Goal: Information Seeking & Learning: Learn about a topic

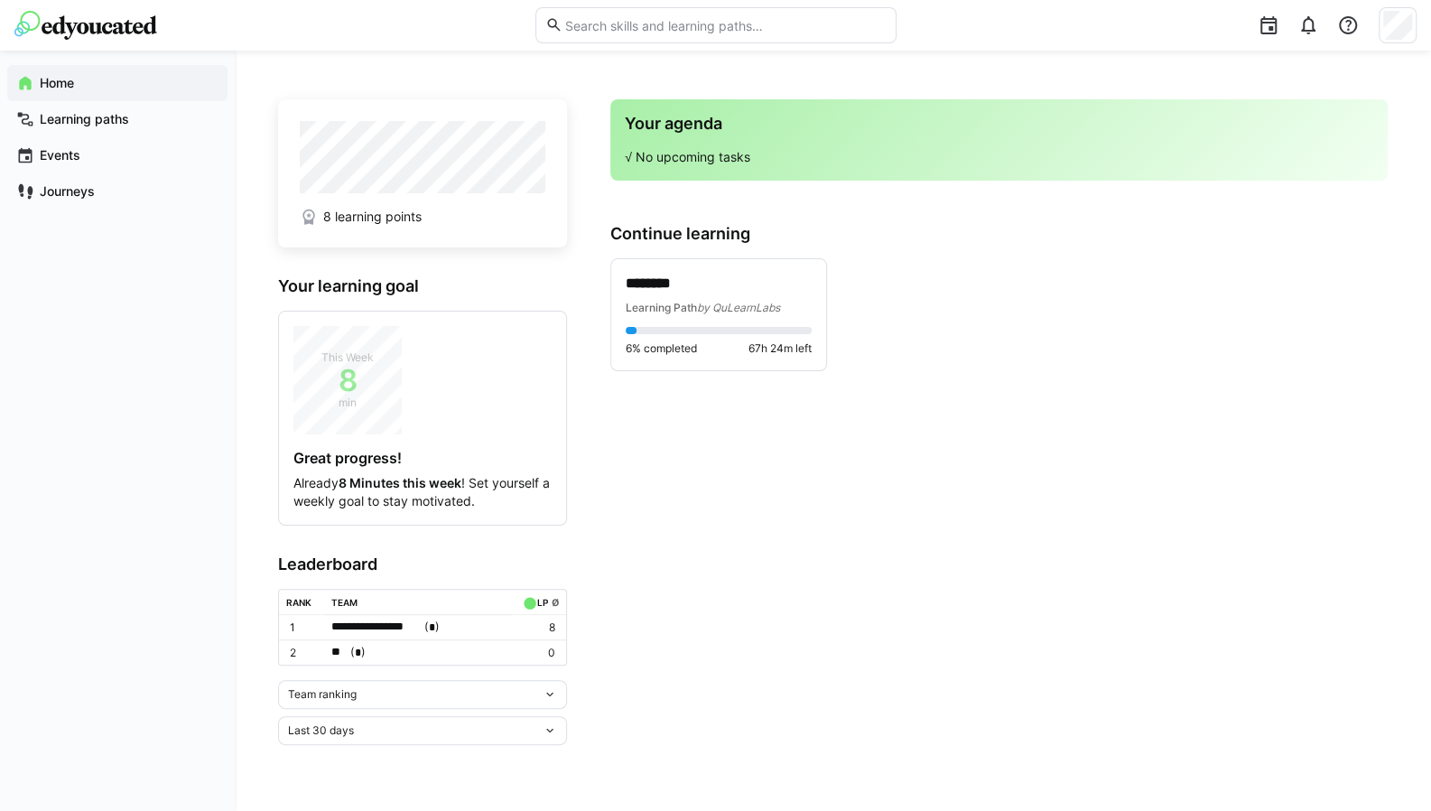
click at [677, 304] on span "Learning Path" at bounding box center [661, 308] width 71 height 14
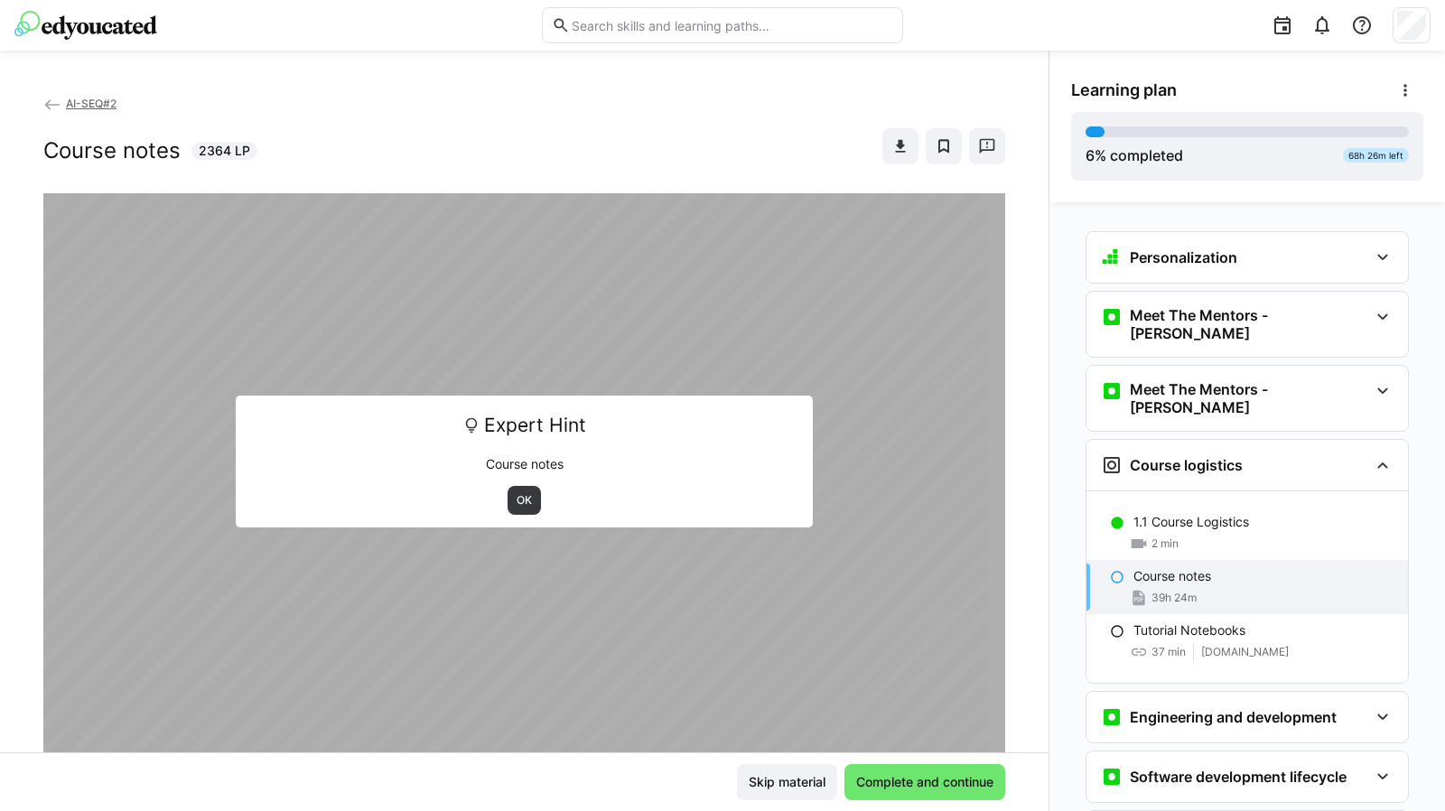
click at [516, 497] on span "OK" at bounding box center [524, 500] width 19 height 14
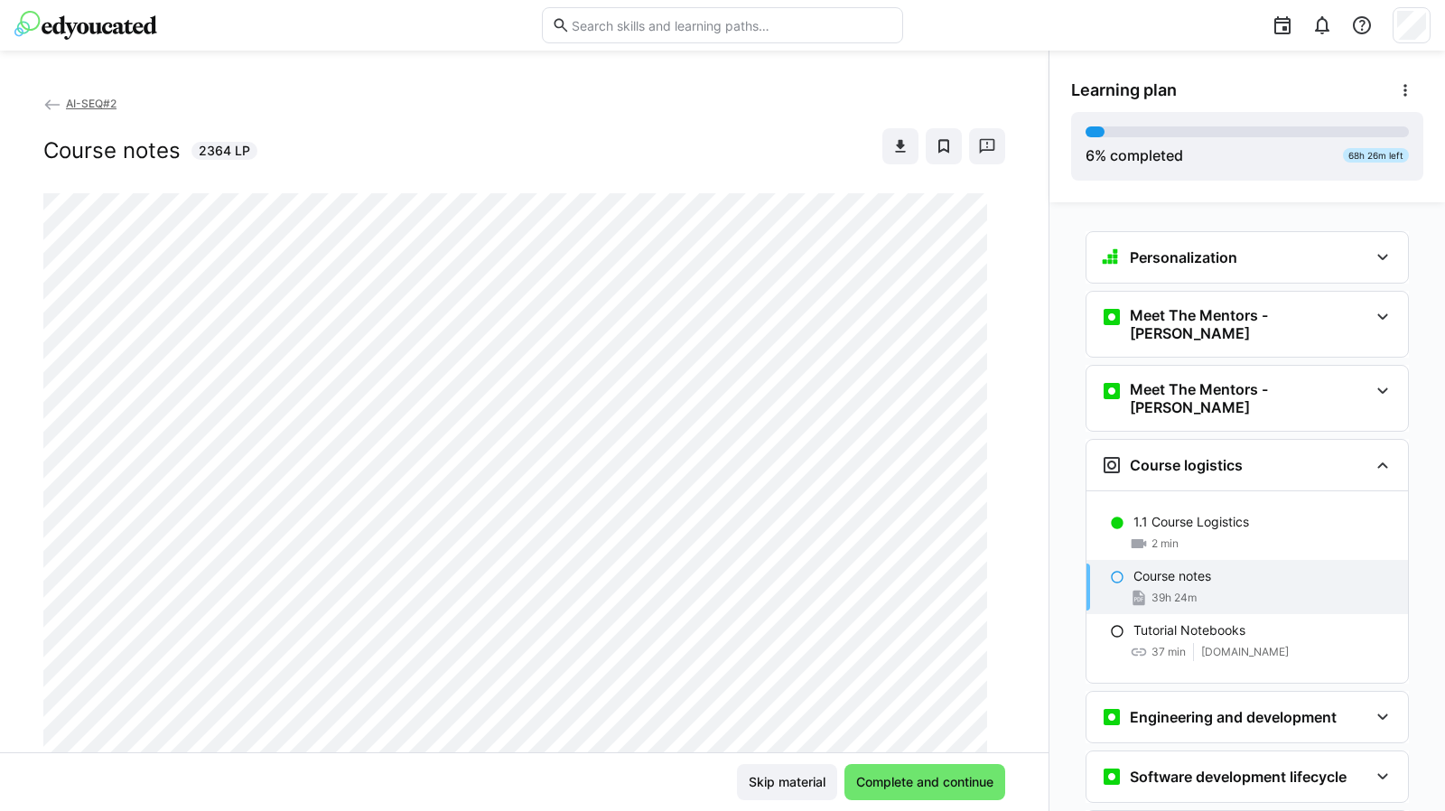
click at [1151, 590] on span "39h 24m" at bounding box center [1173, 597] width 45 height 14
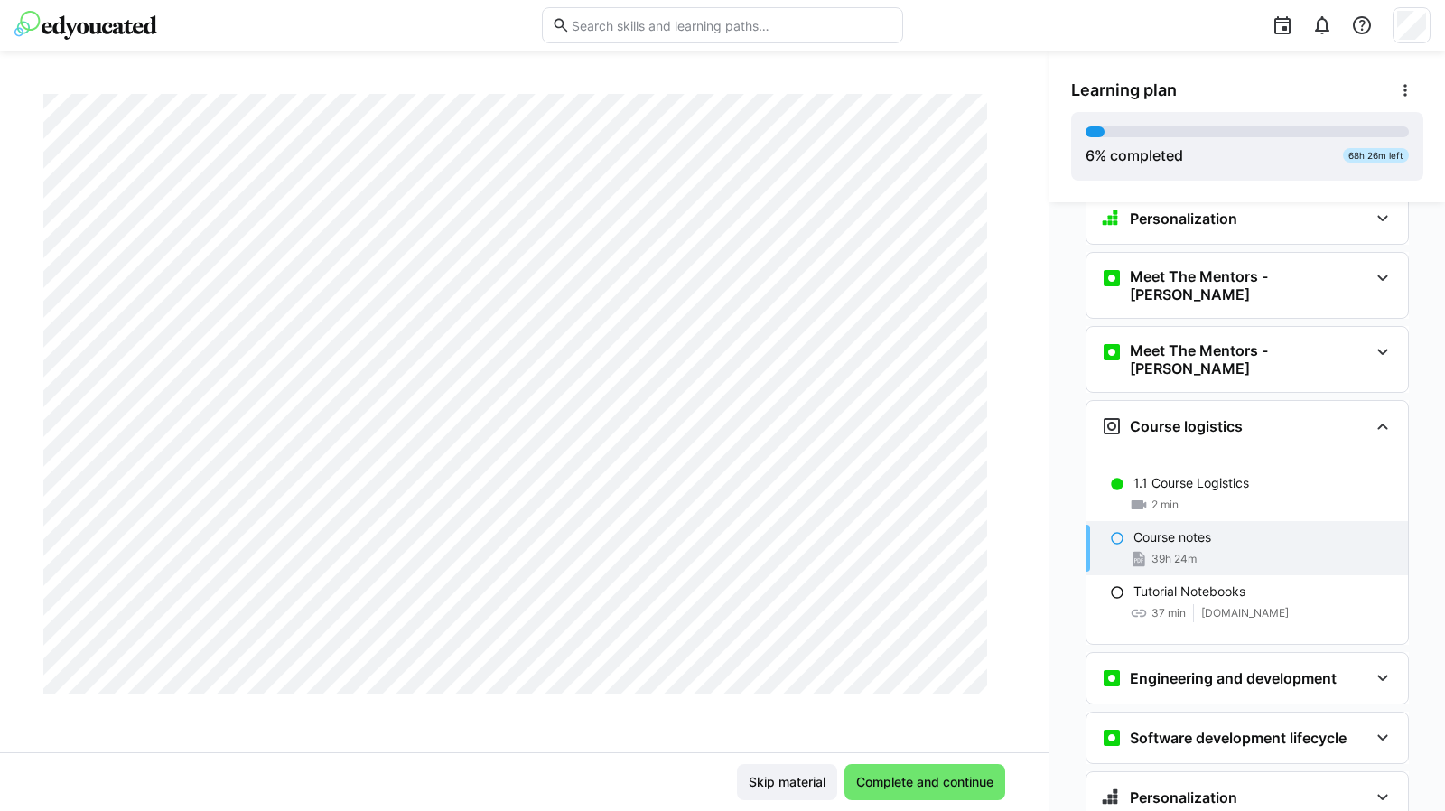
scroll to position [74, 0]
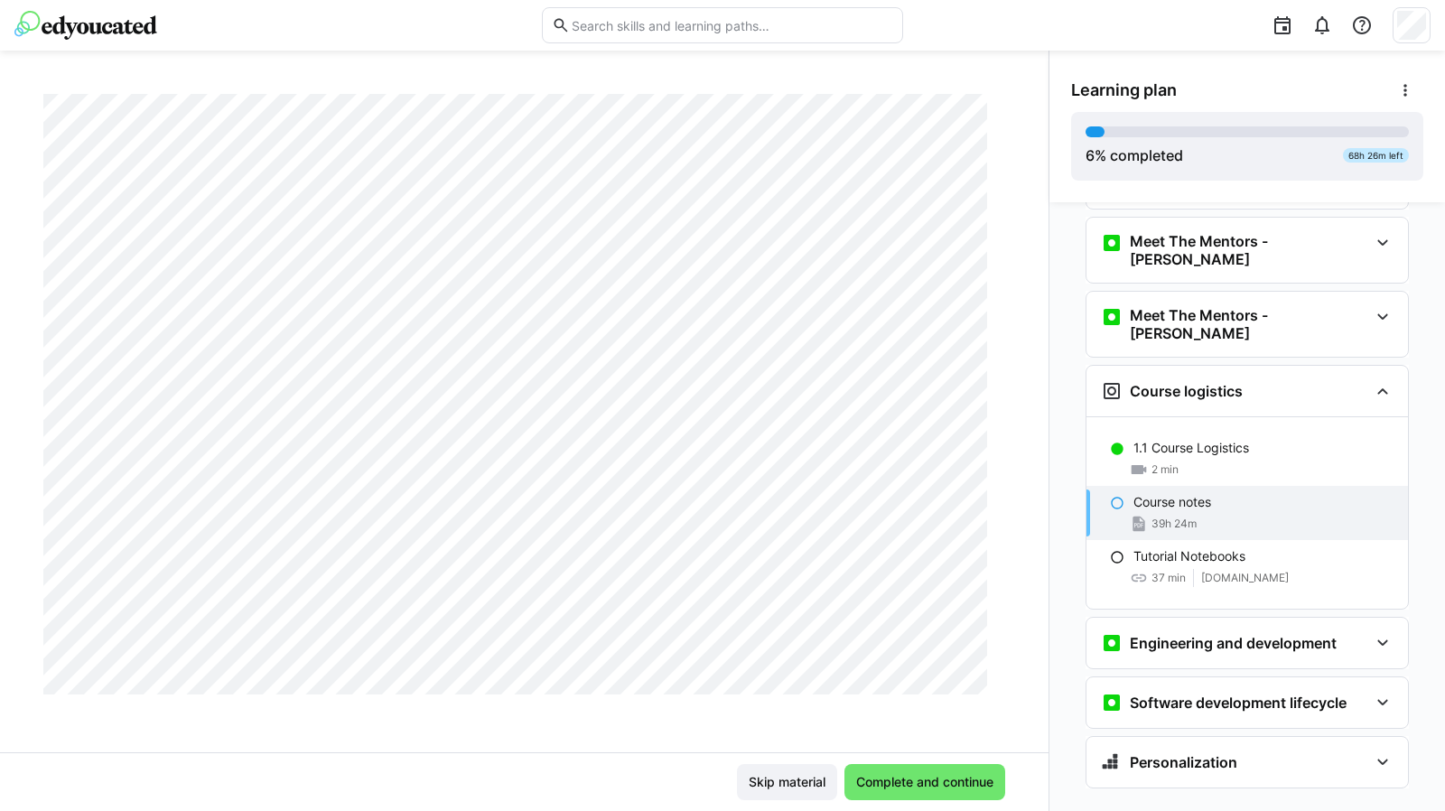
click at [1371, 632] on eds-icon at bounding box center [1382, 643] width 22 height 22
click at [1381, 692] on eds-icon at bounding box center [1382, 703] width 22 height 22
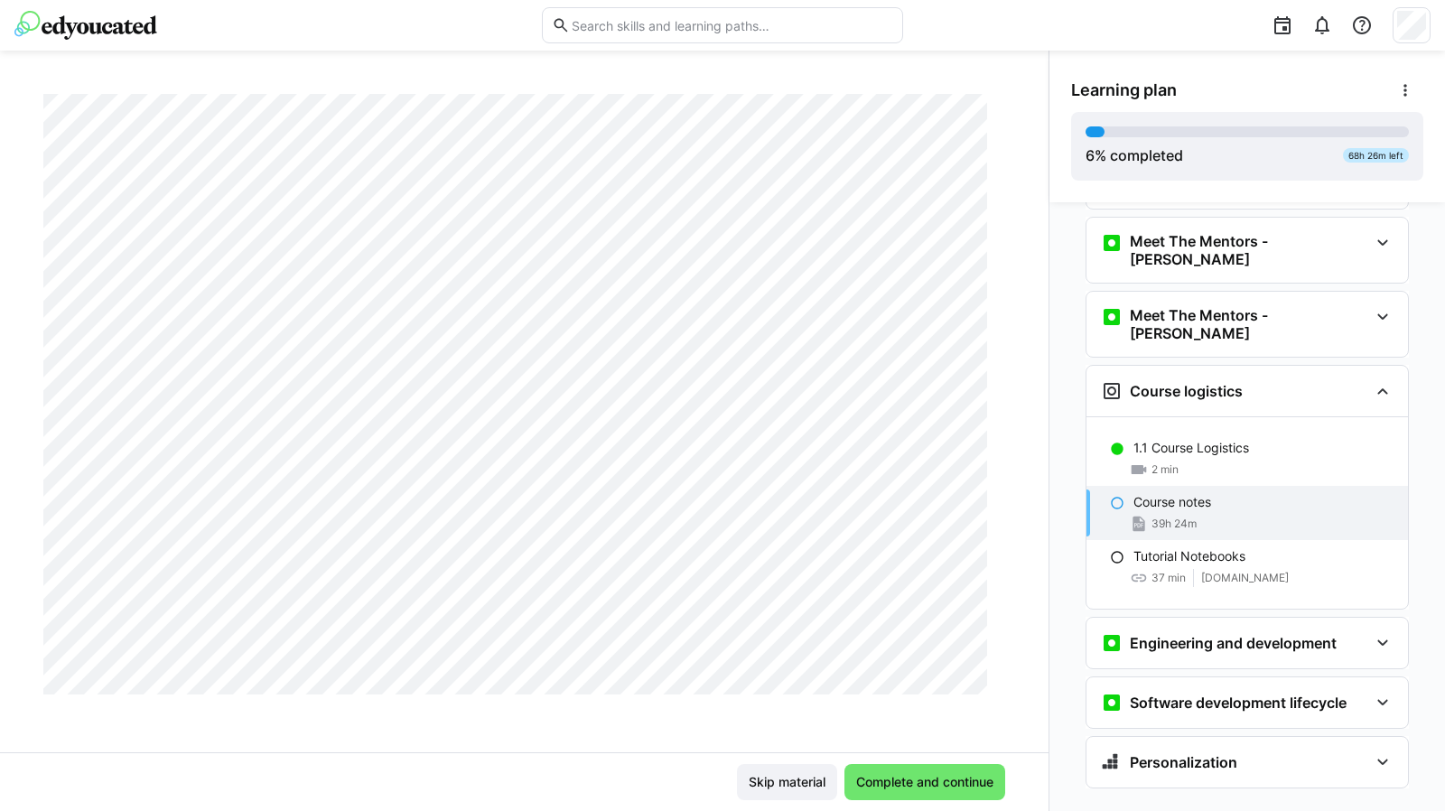
click at [926, 785] on span "Complete and continue" at bounding box center [924, 782] width 143 height 18
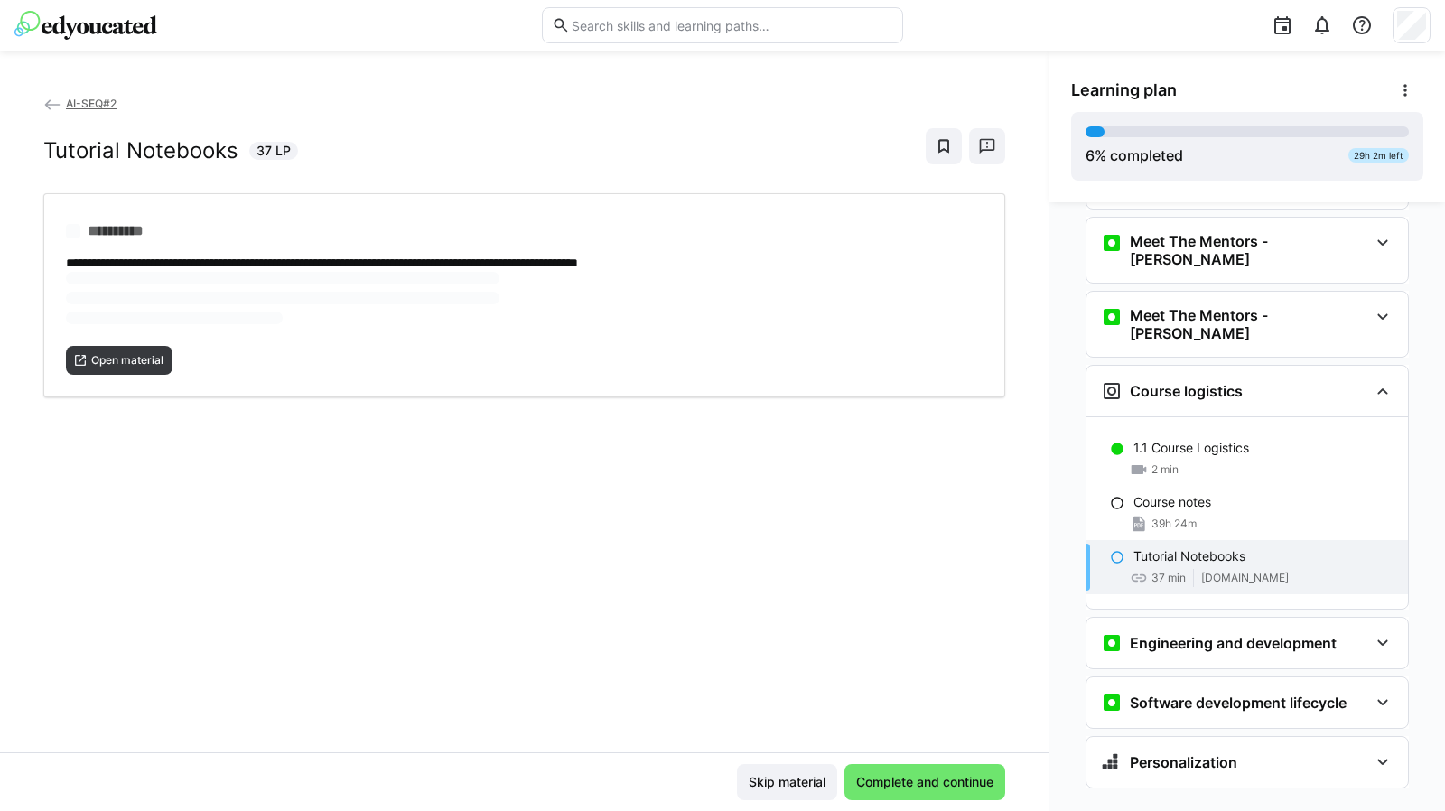
scroll to position [0, 0]
click at [126, 293] on span "Open material" at bounding box center [127, 300] width 76 height 14
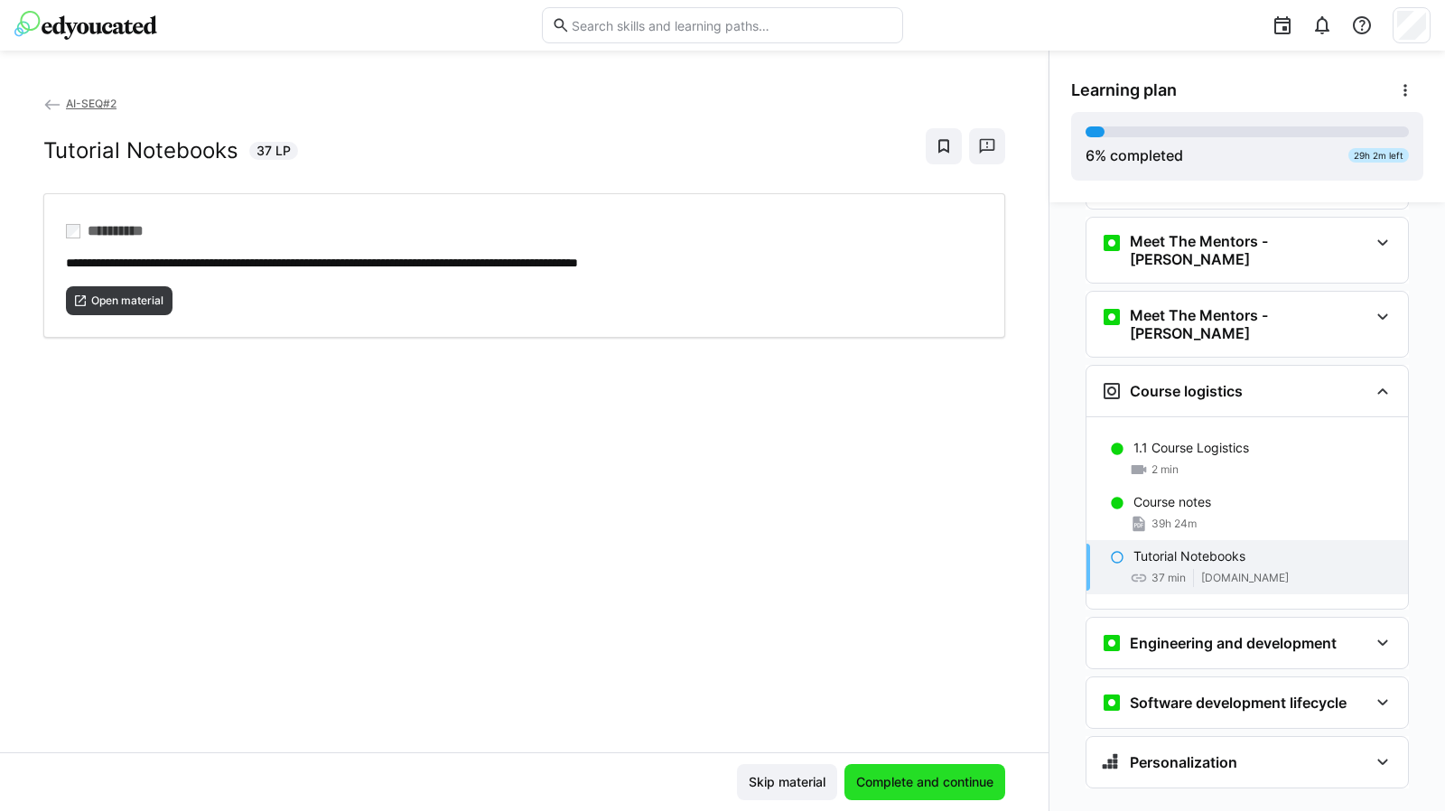
click at [931, 775] on span "Complete and continue" at bounding box center [924, 782] width 143 height 18
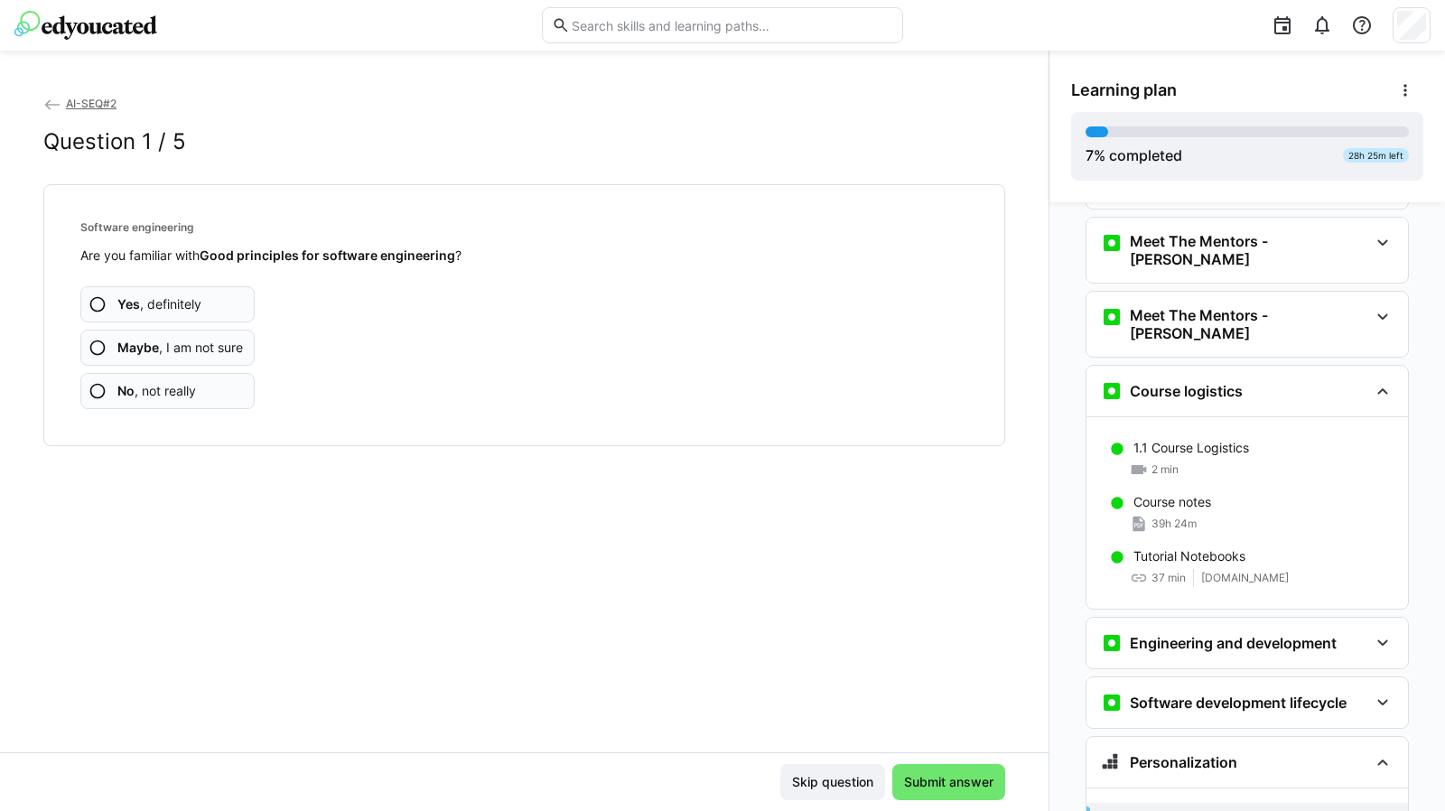
click at [107, 299] on app-assessment-question-radio "Yes , definitely" at bounding box center [167, 304] width 174 height 36
click at [168, 297] on span "Yes , definitely" at bounding box center [159, 304] width 84 height 18
click at [180, 296] on span "Yes , definitely" at bounding box center [159, 304] width 84 height 18
click at [173, 300] on span "Yes , definitely" at bounding box center [159, 304] width 84 height 18
click at [147, 393] on span "No , not really" at bounding box center [156, 391] width 79 height 18
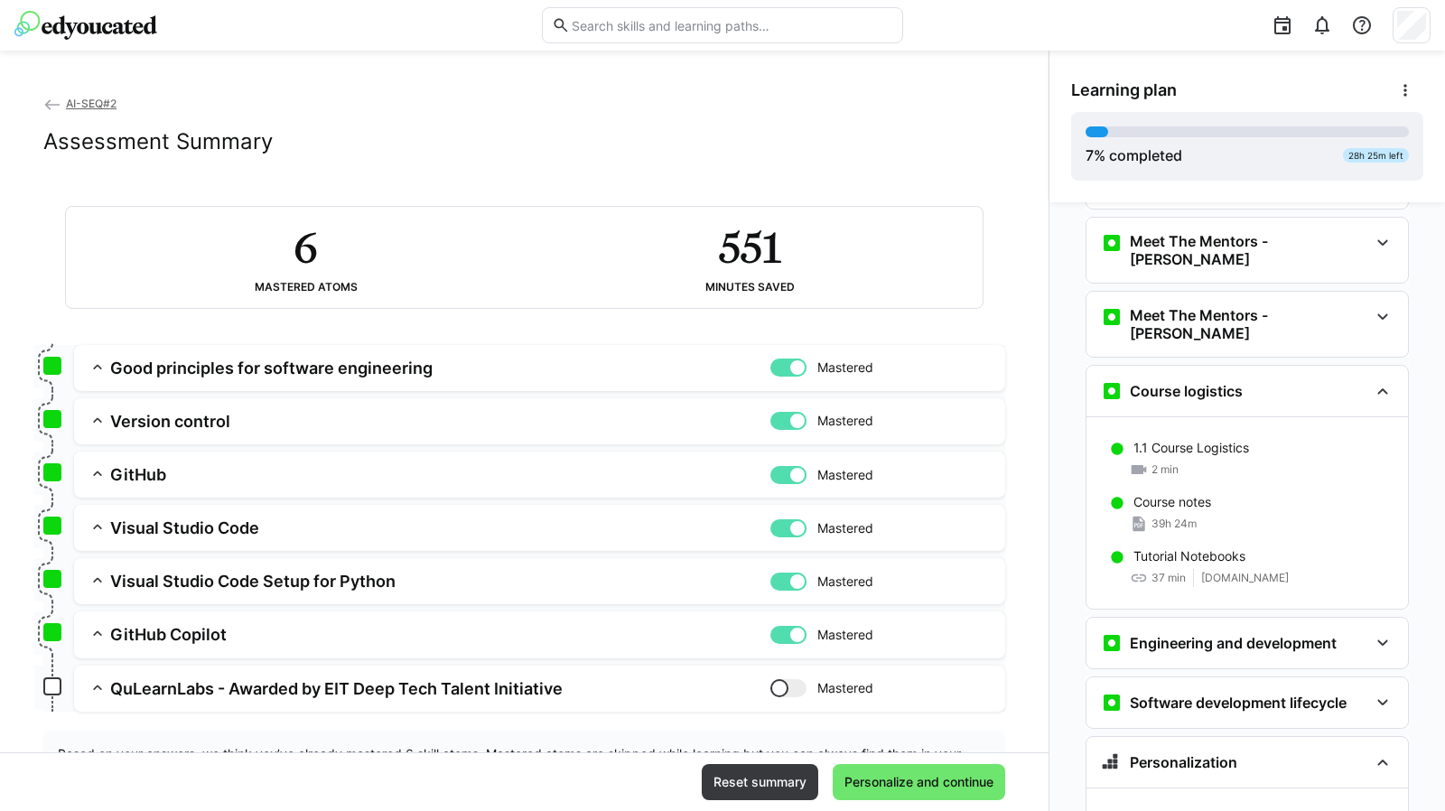
scroll to position [85, 0]
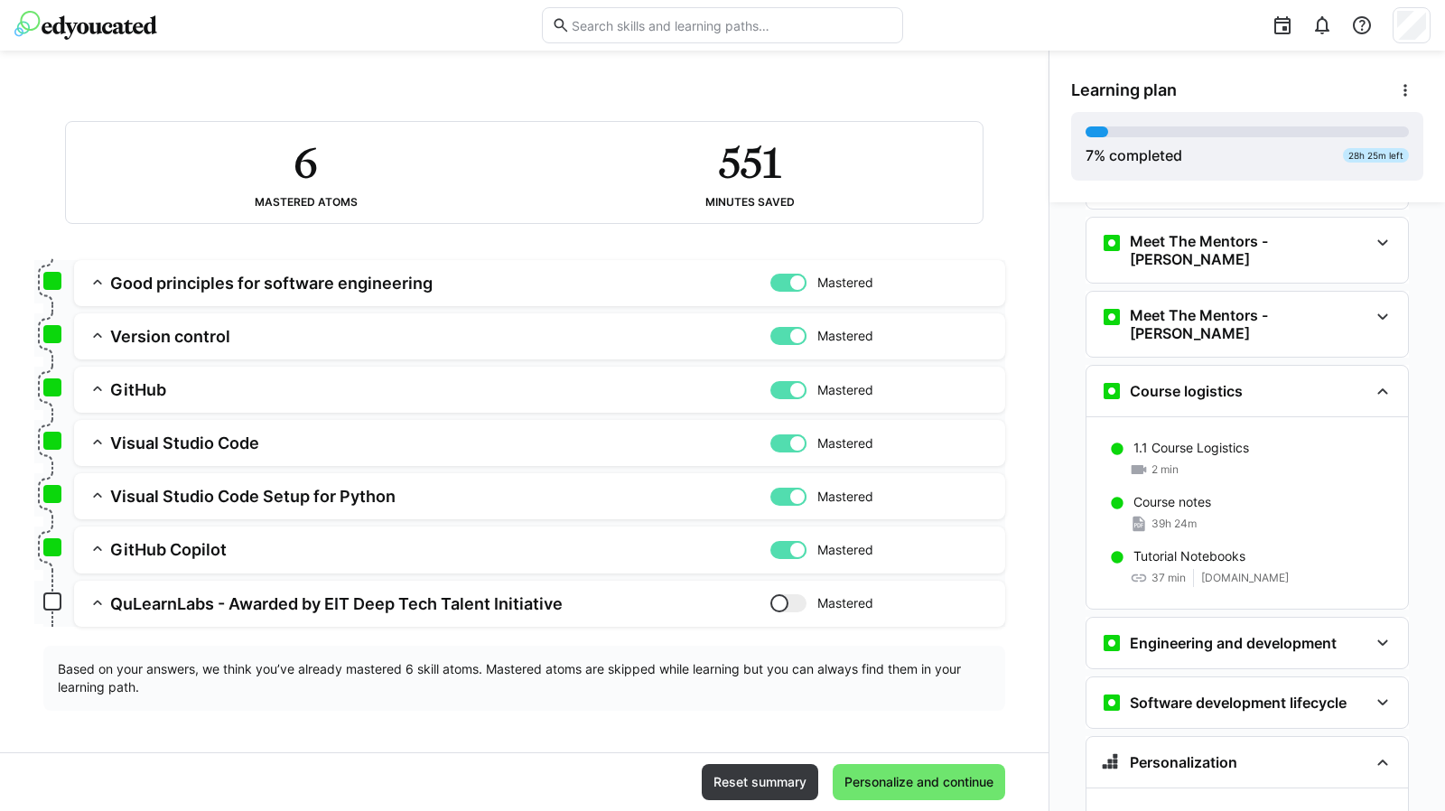
click at [919, 775] on span "Personalize and continue" at bounding box center [918, 782] width 154 height 18
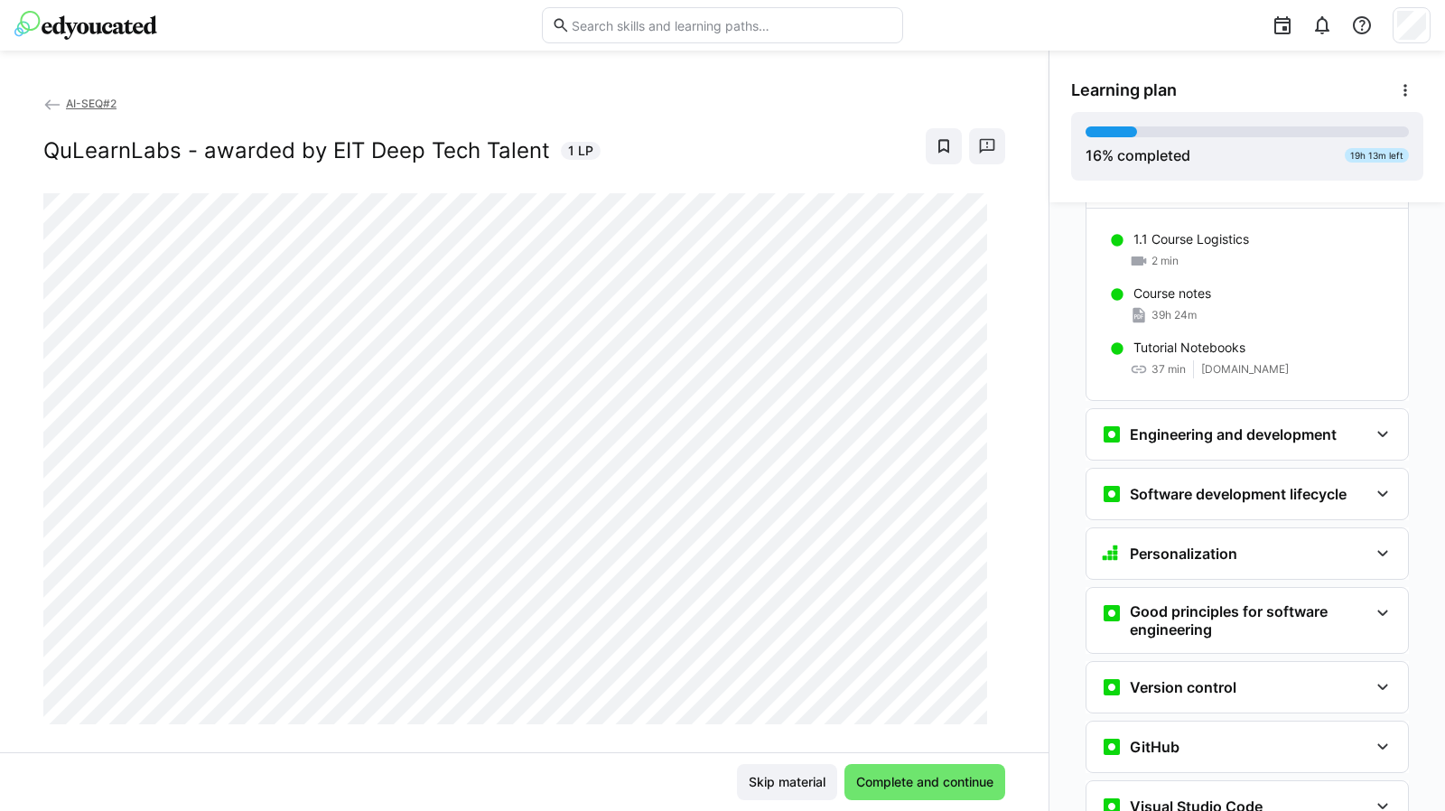
scroll to position [285, 0]
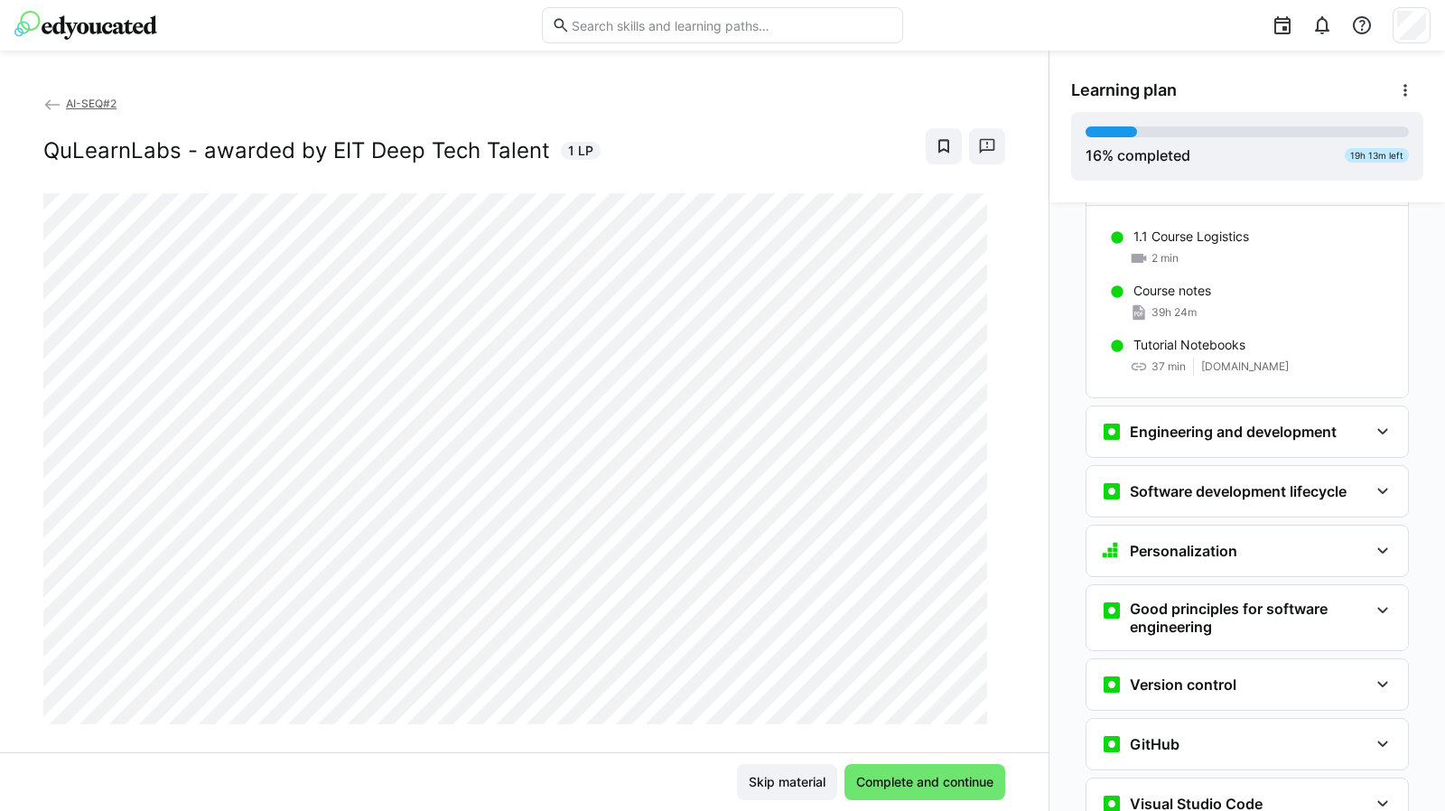
click at [1378, 421] on eds-icon at bounding box center [1382, 432] width 22 height 22
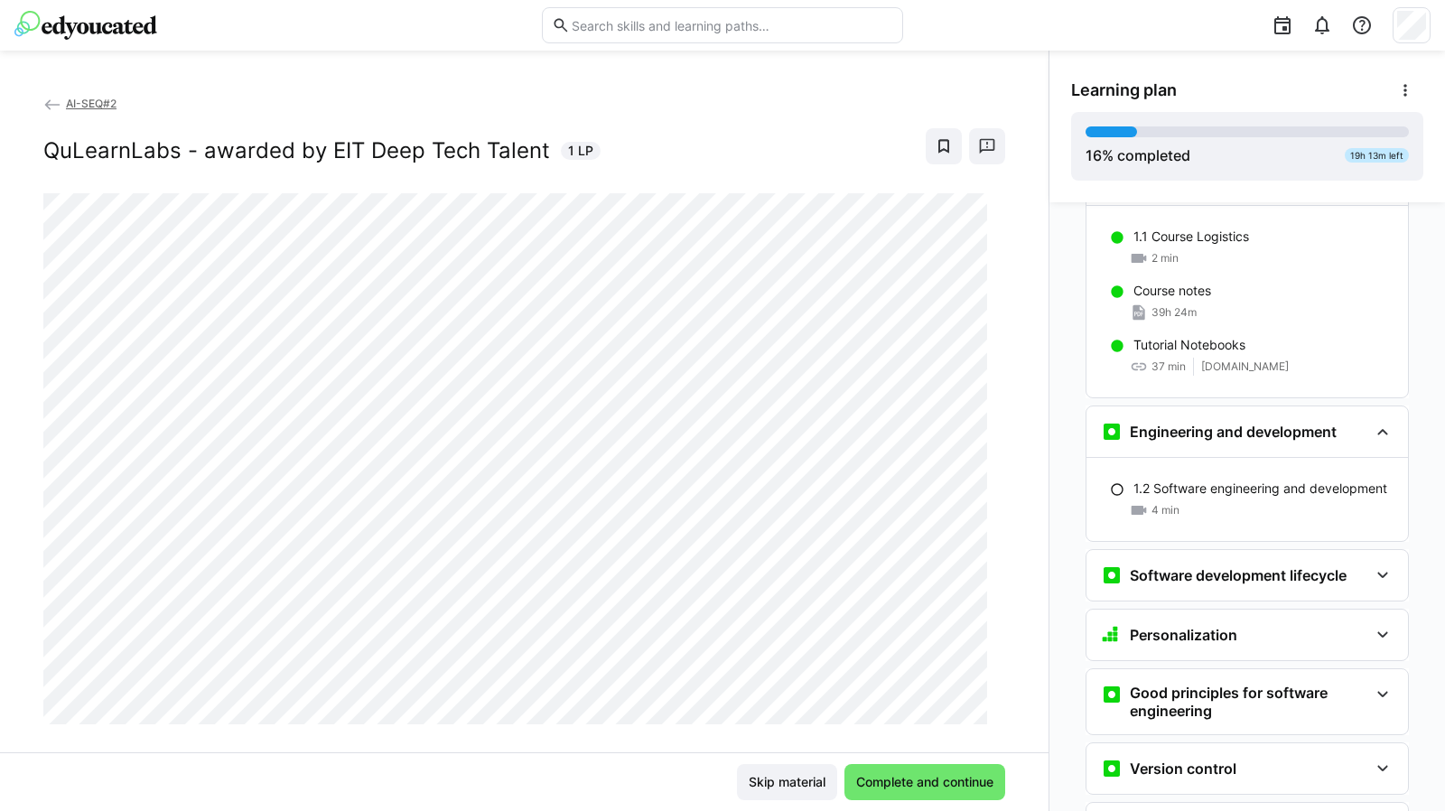
click at [1371, 564] on eds-icon at bounding box center [1382, 575] width 22 height 22
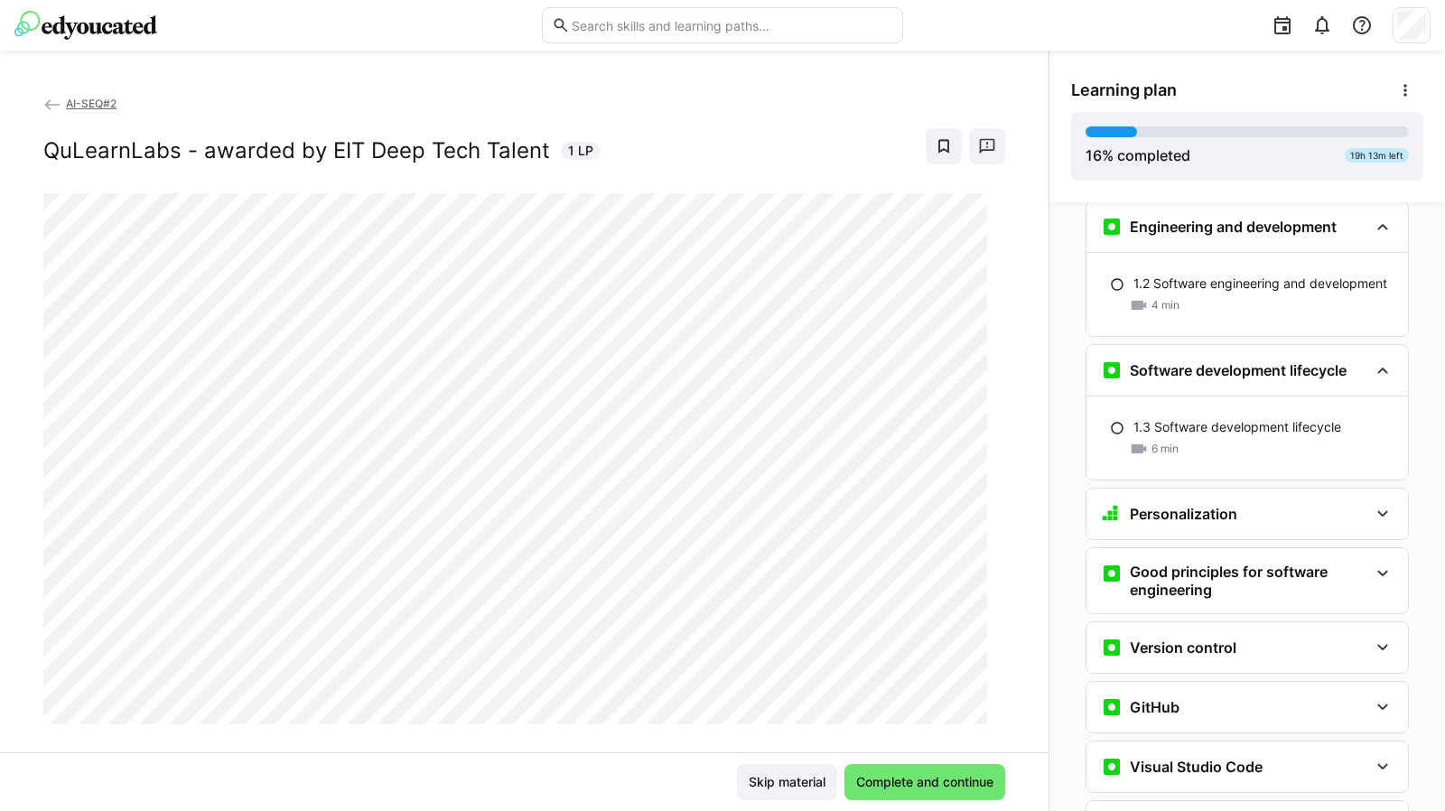
scroll to position [491, 0]
click at [1381, 502] on eds-icon at bounding box center [1382, 513] width 22 height 22
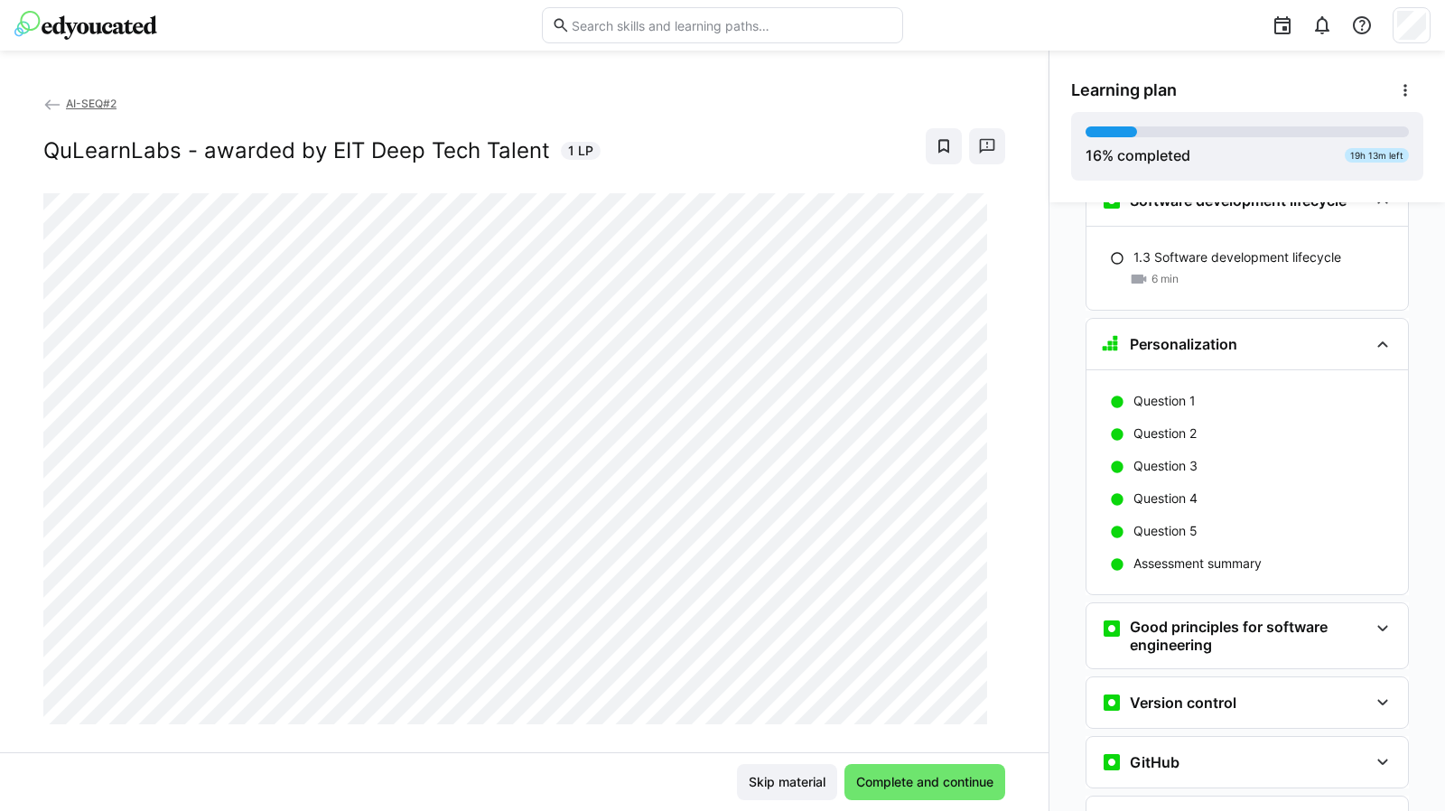
scroll to position [661, 0]
click at [1330, 617] on h3 "Good principles for software engineering" at bounding box center [1248, 635] width 238 height 36
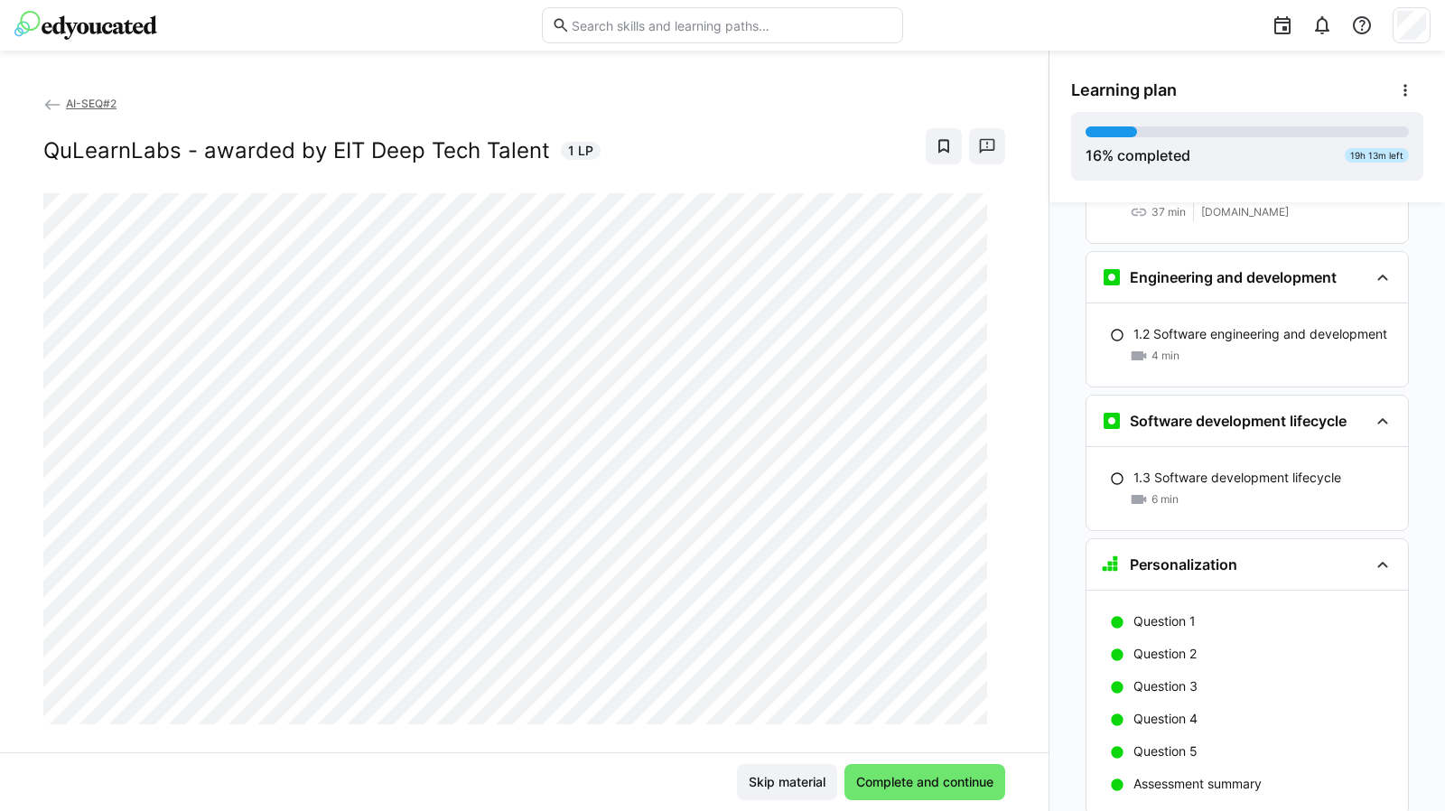
scroll to position [376, 0]
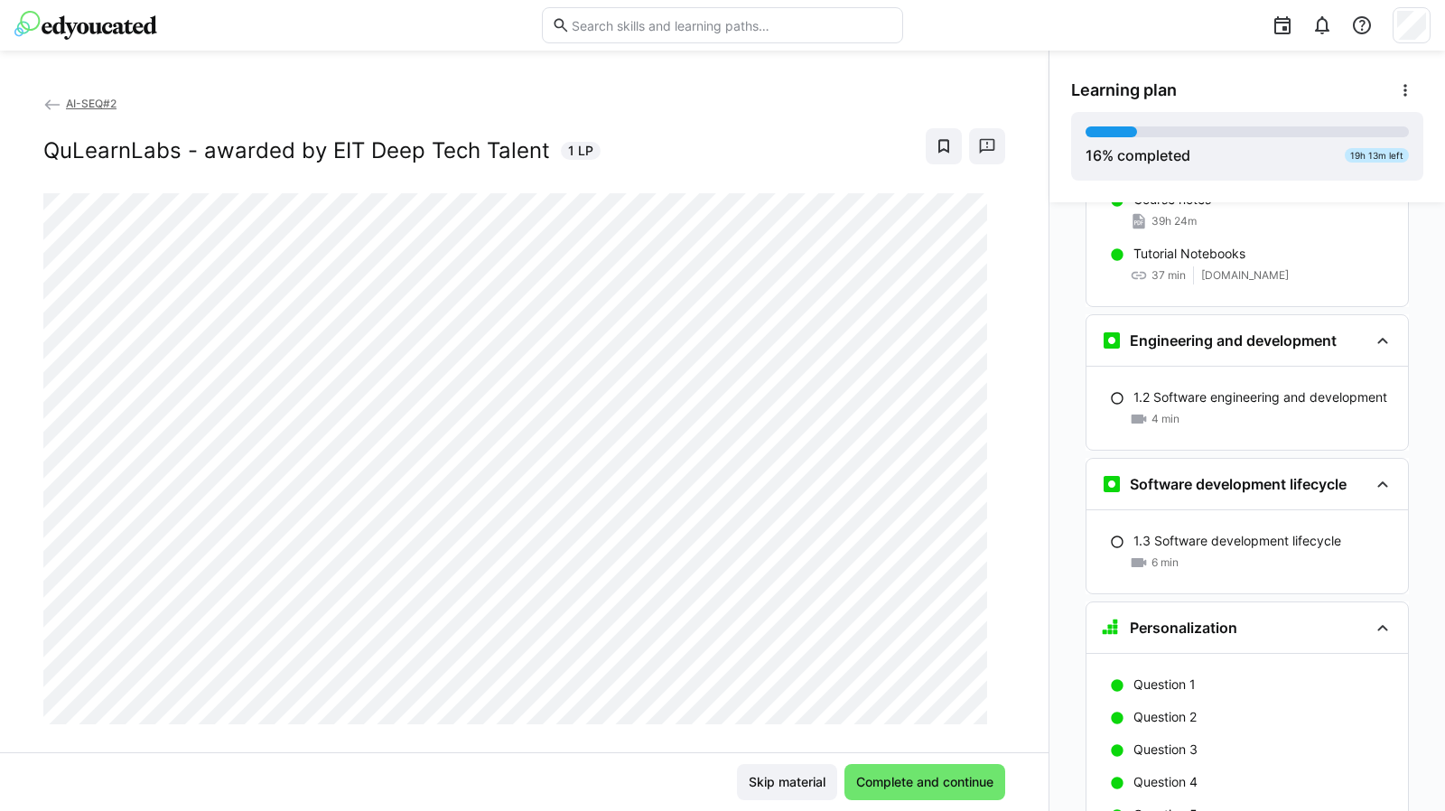
click at [1196, 388] on p "1.2 Software engineering and development" at bounding box center [1260, 397] width 254 height 18
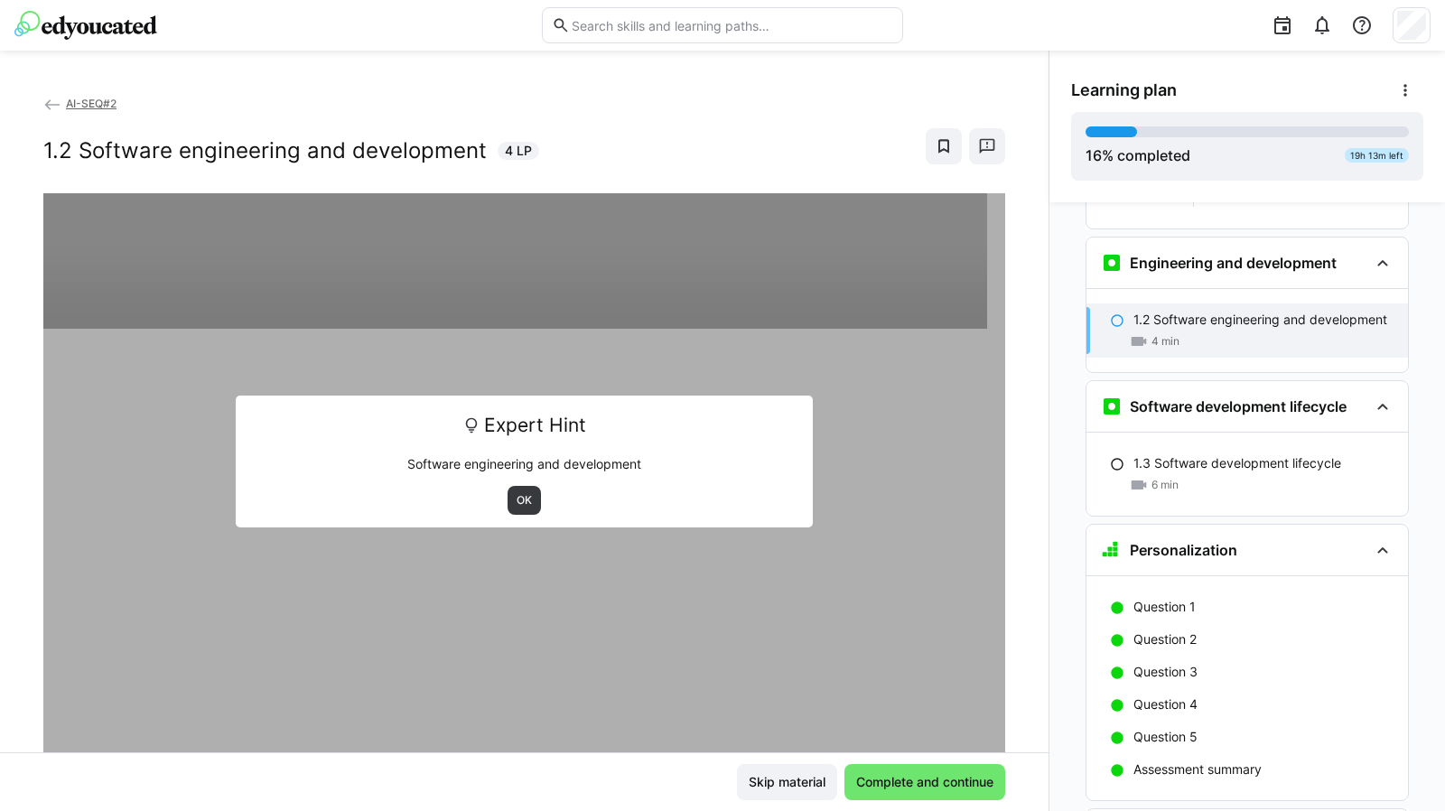
scroll to position [457, 0]
click at [507, 508] on span "OK" at bounding box center [523, 500] width 33 height 29
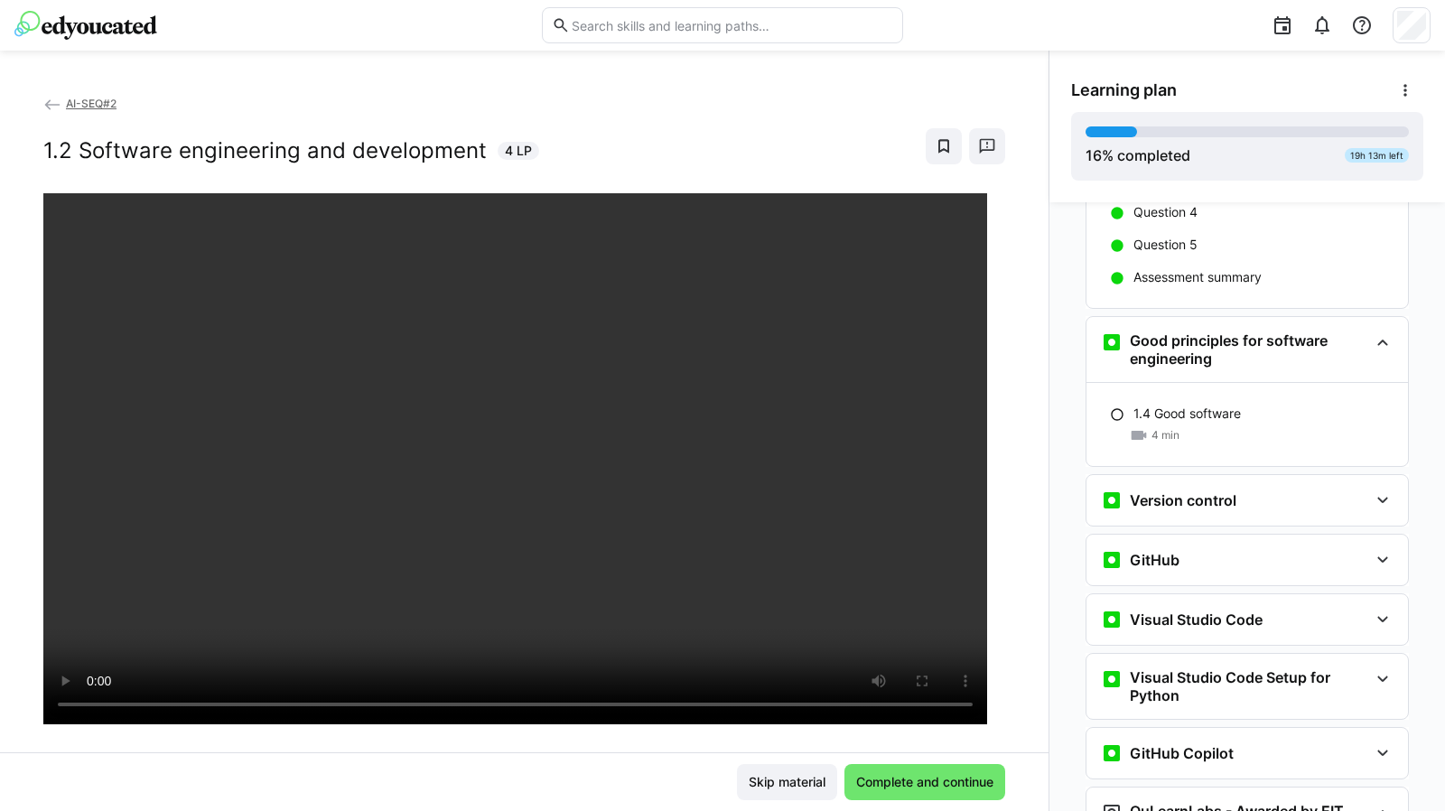
scroll to position [948, 0]
click at [1387, 473] on div "Version control" at bounding box center [1246, 498] width 321 height 51
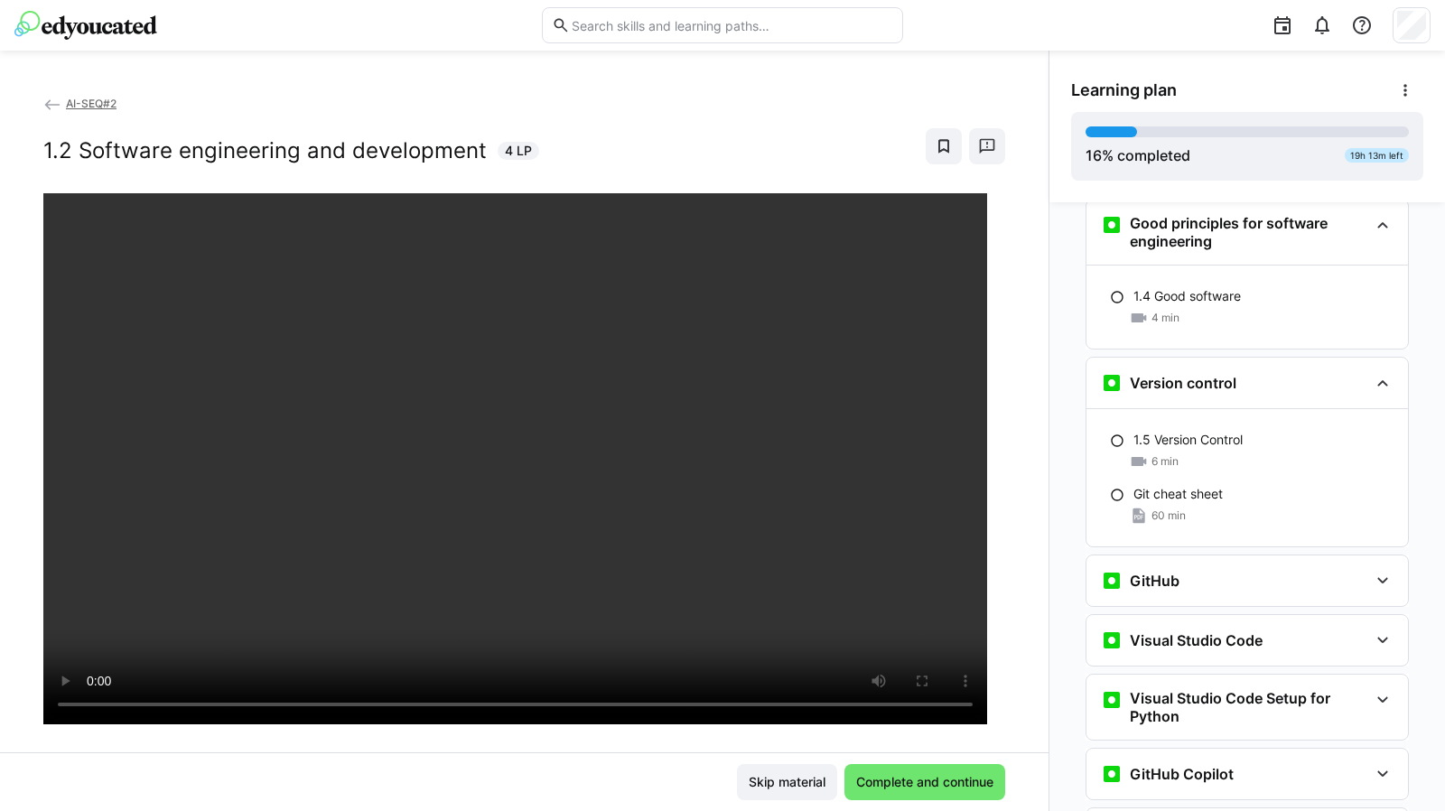
scroll to position [1065, 0]
click at [1371, 568] on eds-icon at bounding box center [1382, 579] width 22 height 22
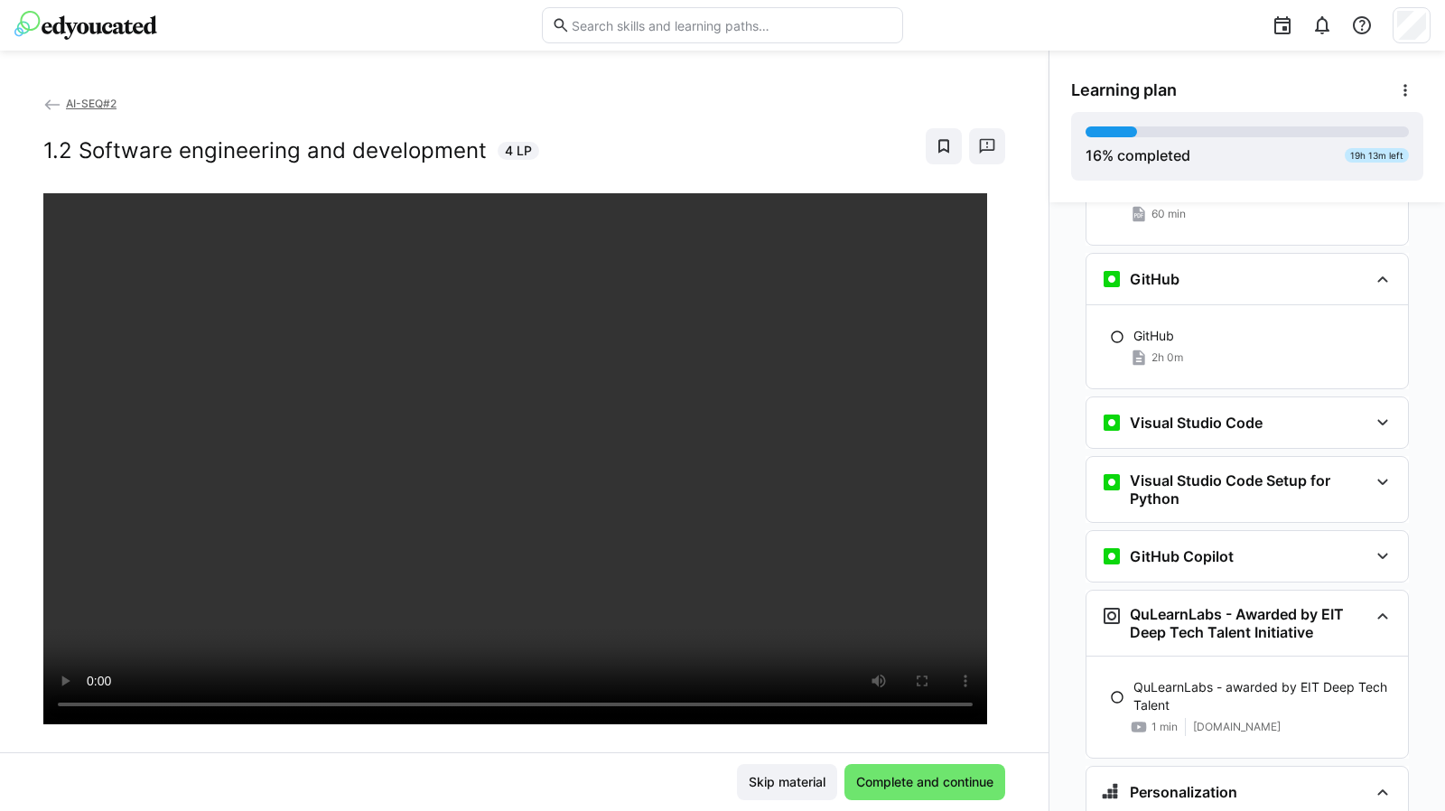
scroll to position [1365, 0]
click at [1376, 412] on eds-icon at bounding box center [1382, 423] width 22 height 22
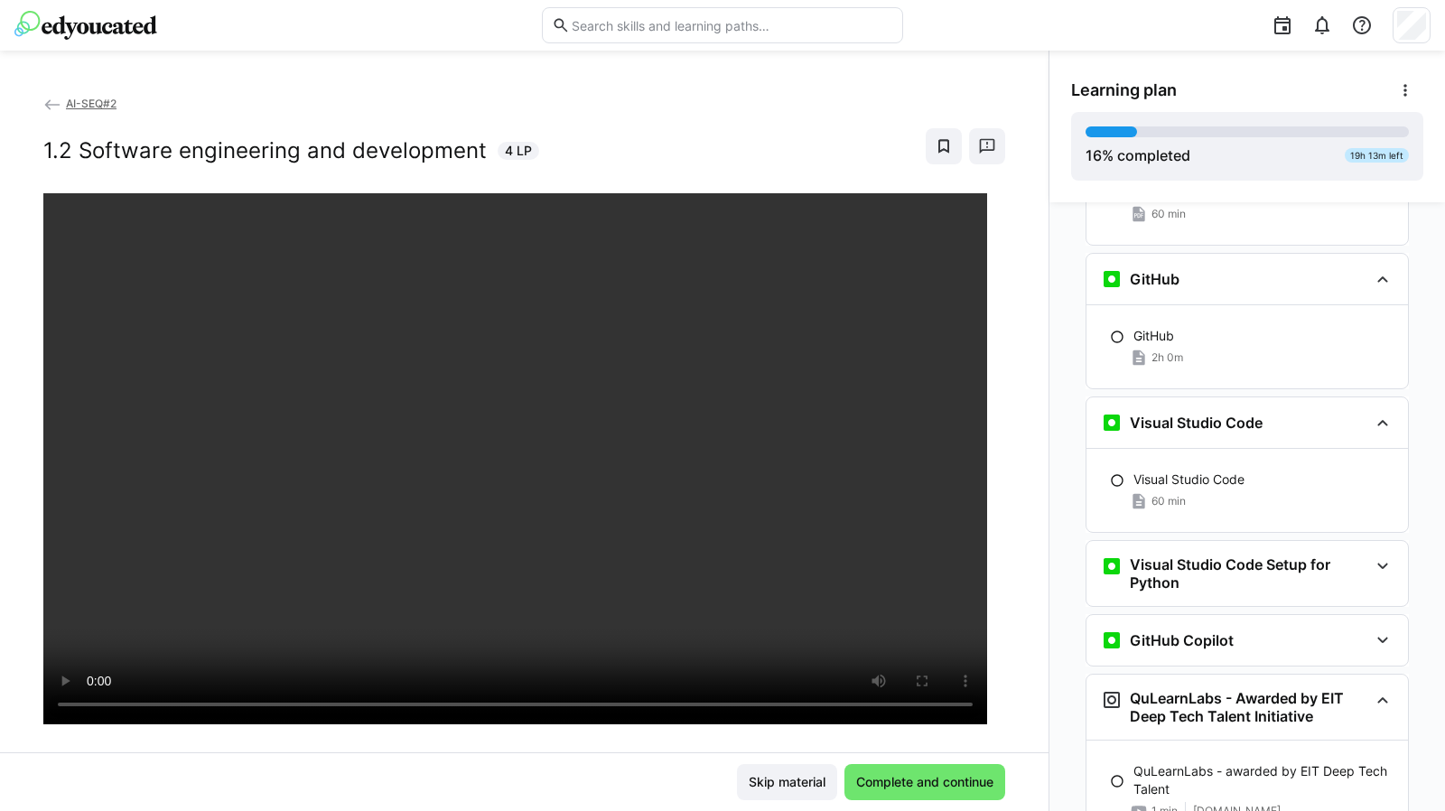
click at [1371, 555] on eds-icon at bounding box center [1382, 566] width 22 height 22
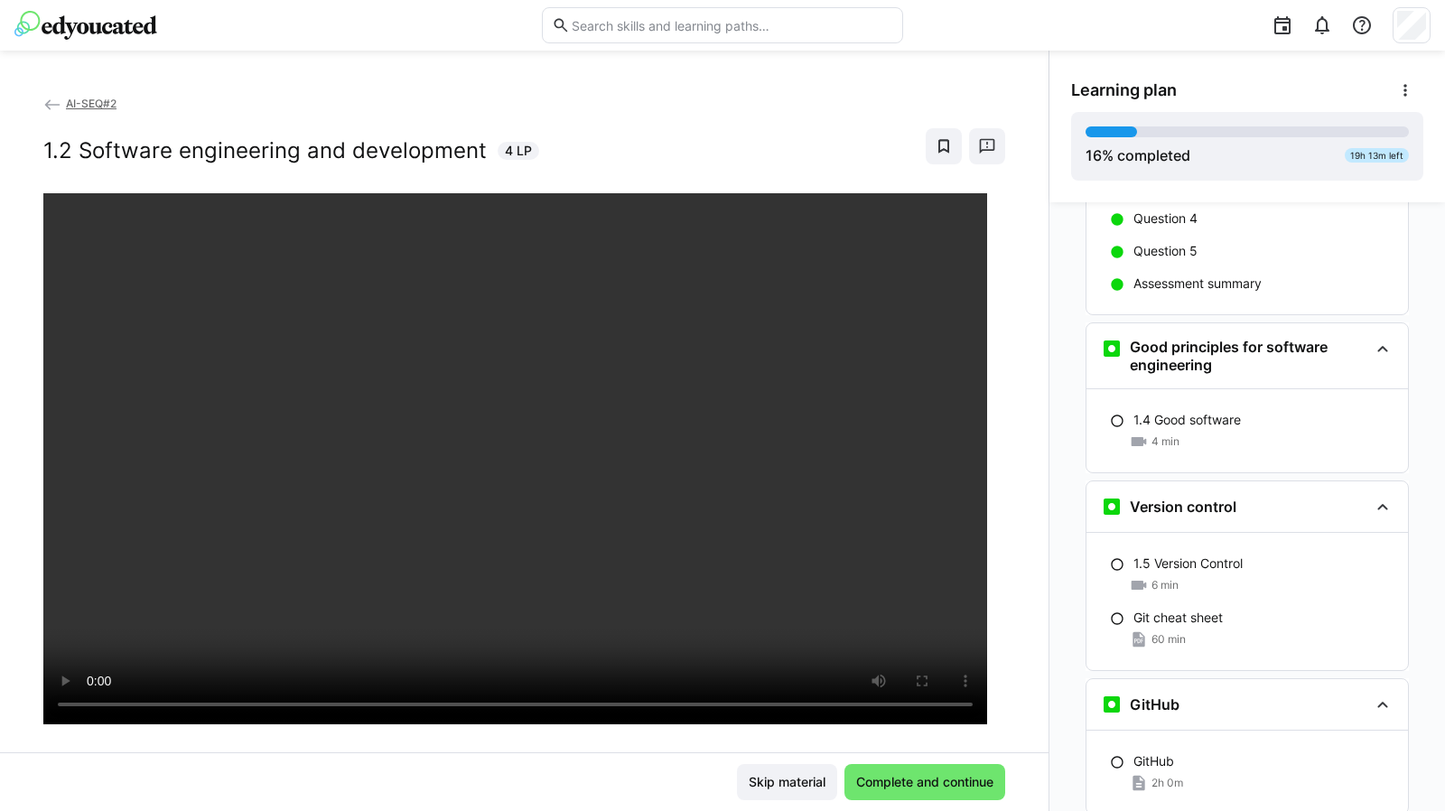
scroll to position [939, 0]
click at [939, 781] on span "Complete and continue" at bounding box center [924, 782] width 143 height 18
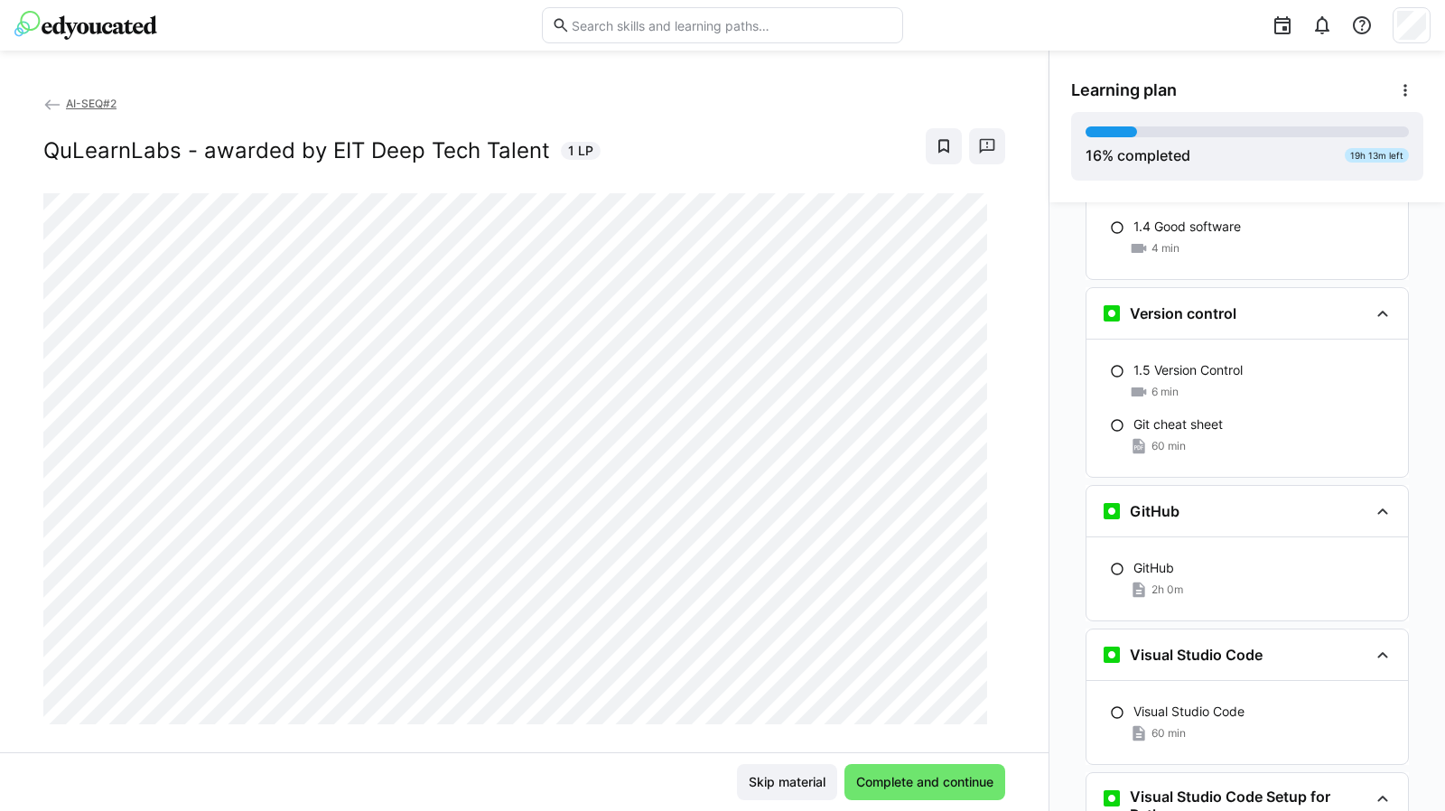
scroll to position [1134, 0]
click at [1222, 558] on div "GitHub" at bounding box center [1263, 567] width 260 height 18
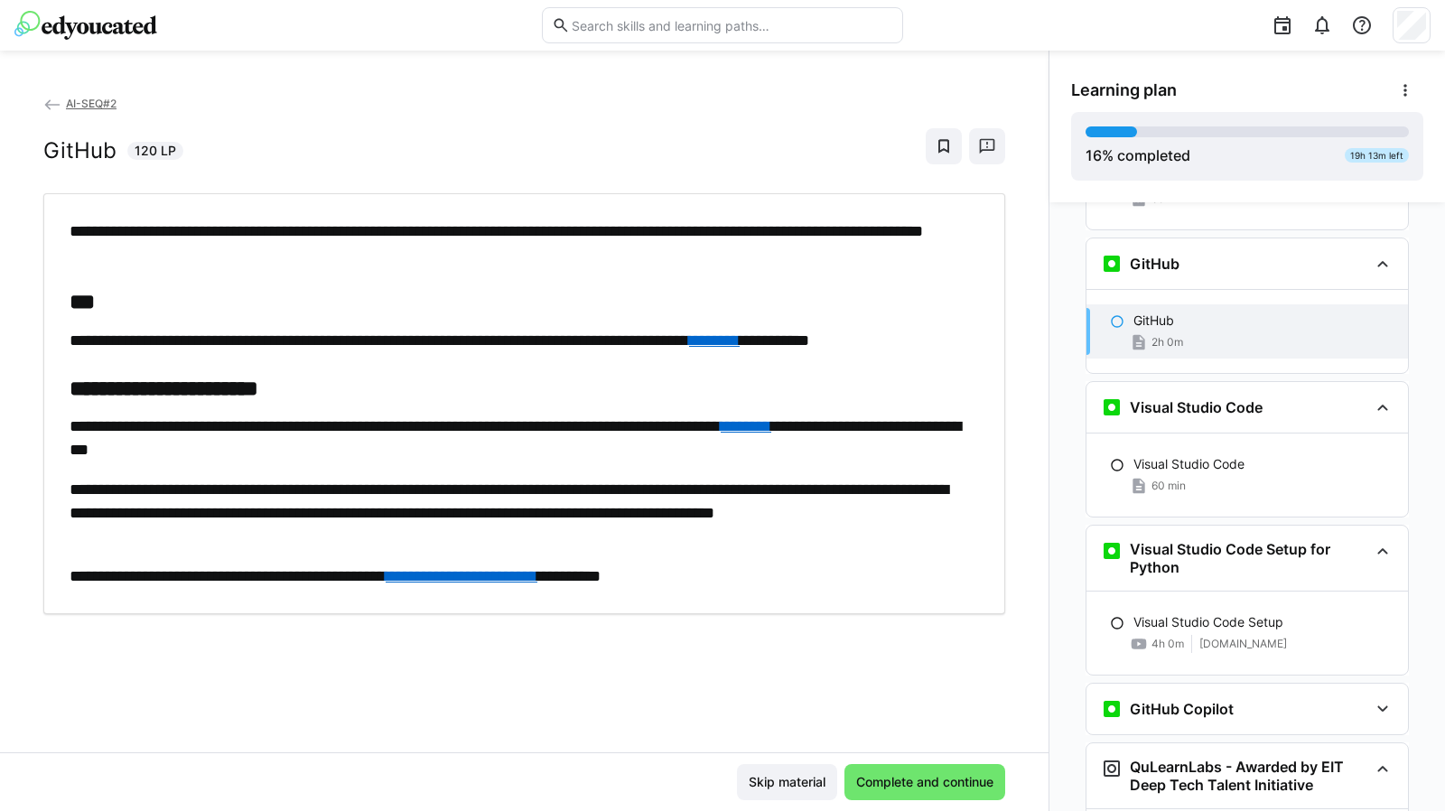
scroll to position [1381, 0]
click at [1279, 447] on div "Visual Studio Code 60 min" at bounding box center [1246, 474] width 321 height 54
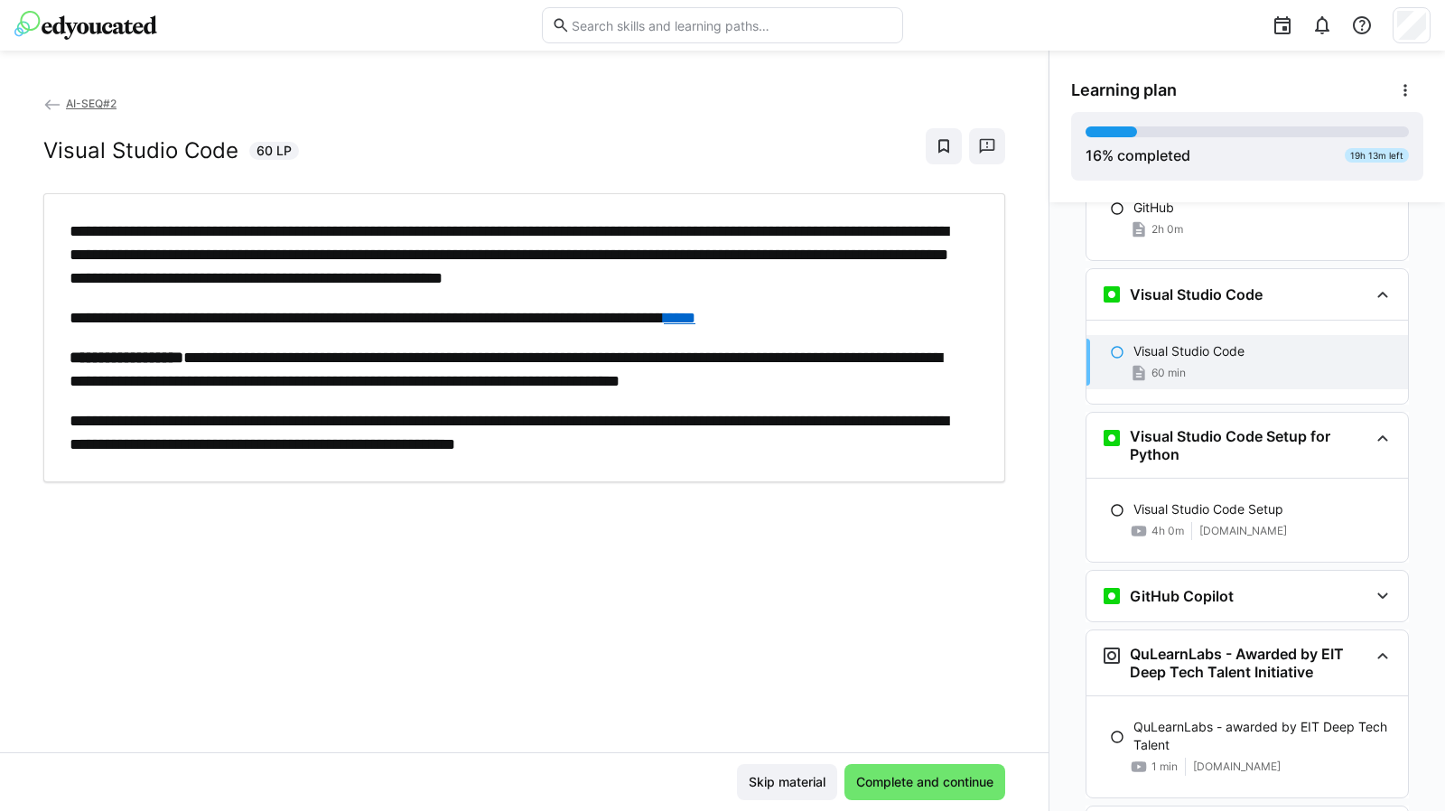
scroll to position [1524, 0]
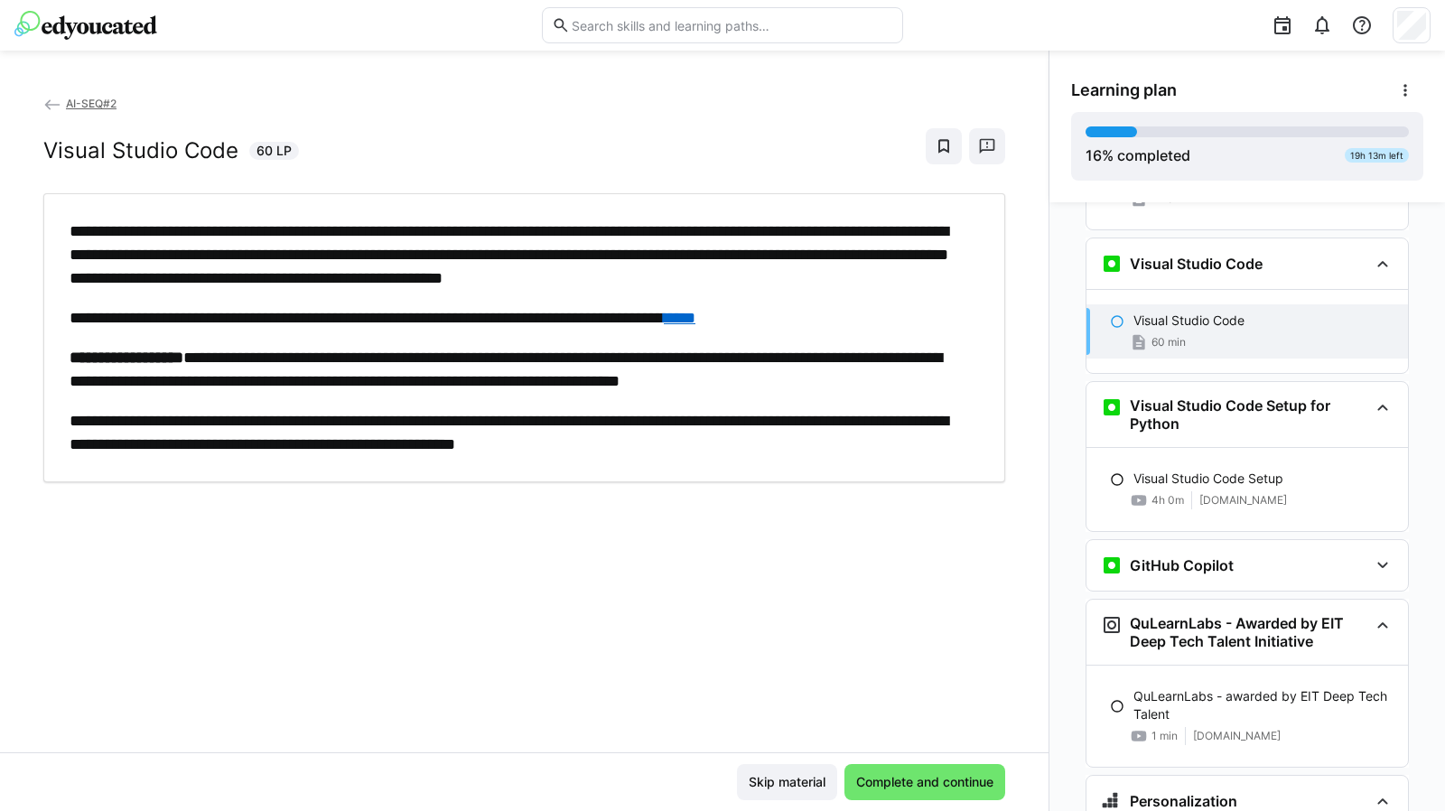
click at [1233, 469] on p "Visual Studio Code Setup" at bounding box center [1208, 478] width 150 height 18
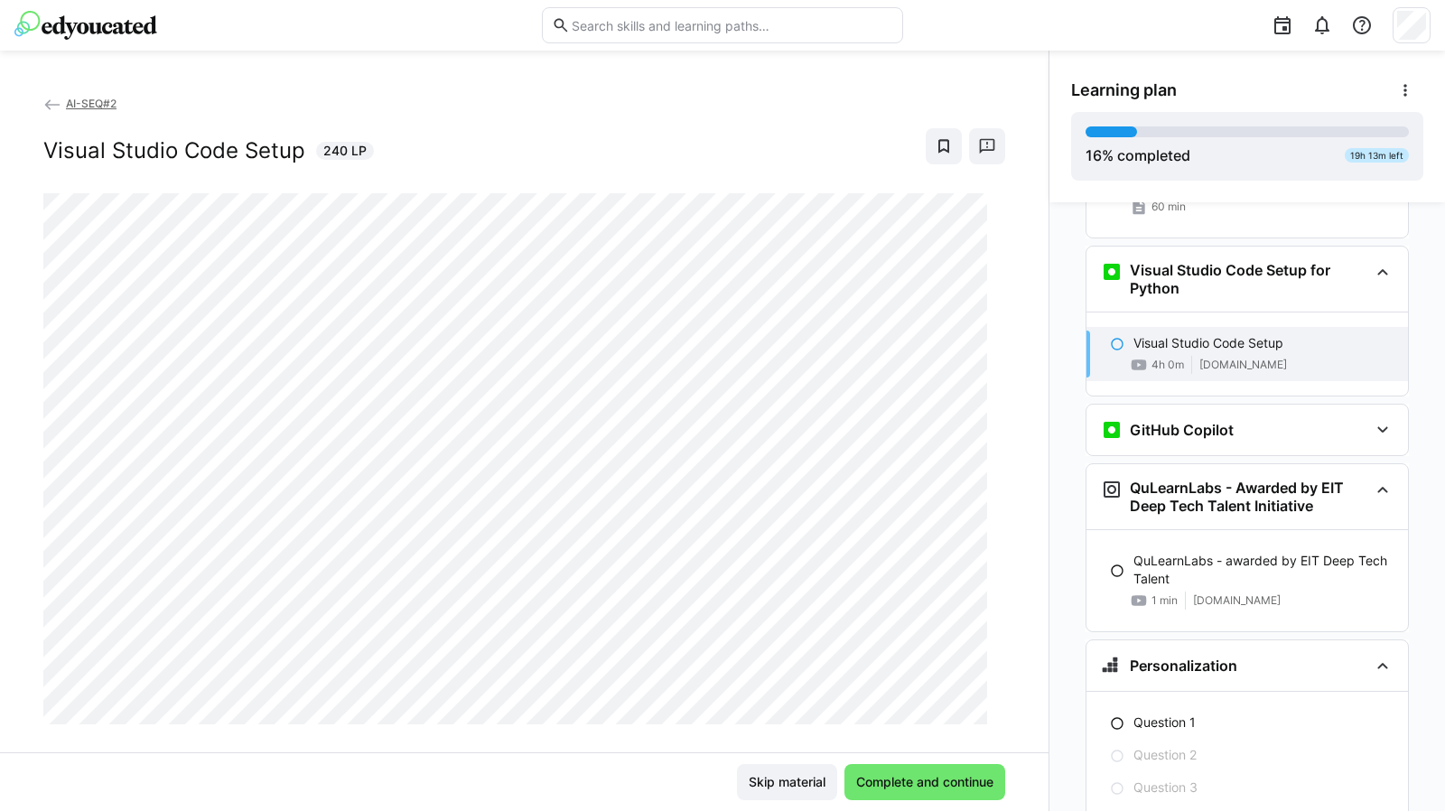
scroll to position [1667, 0]
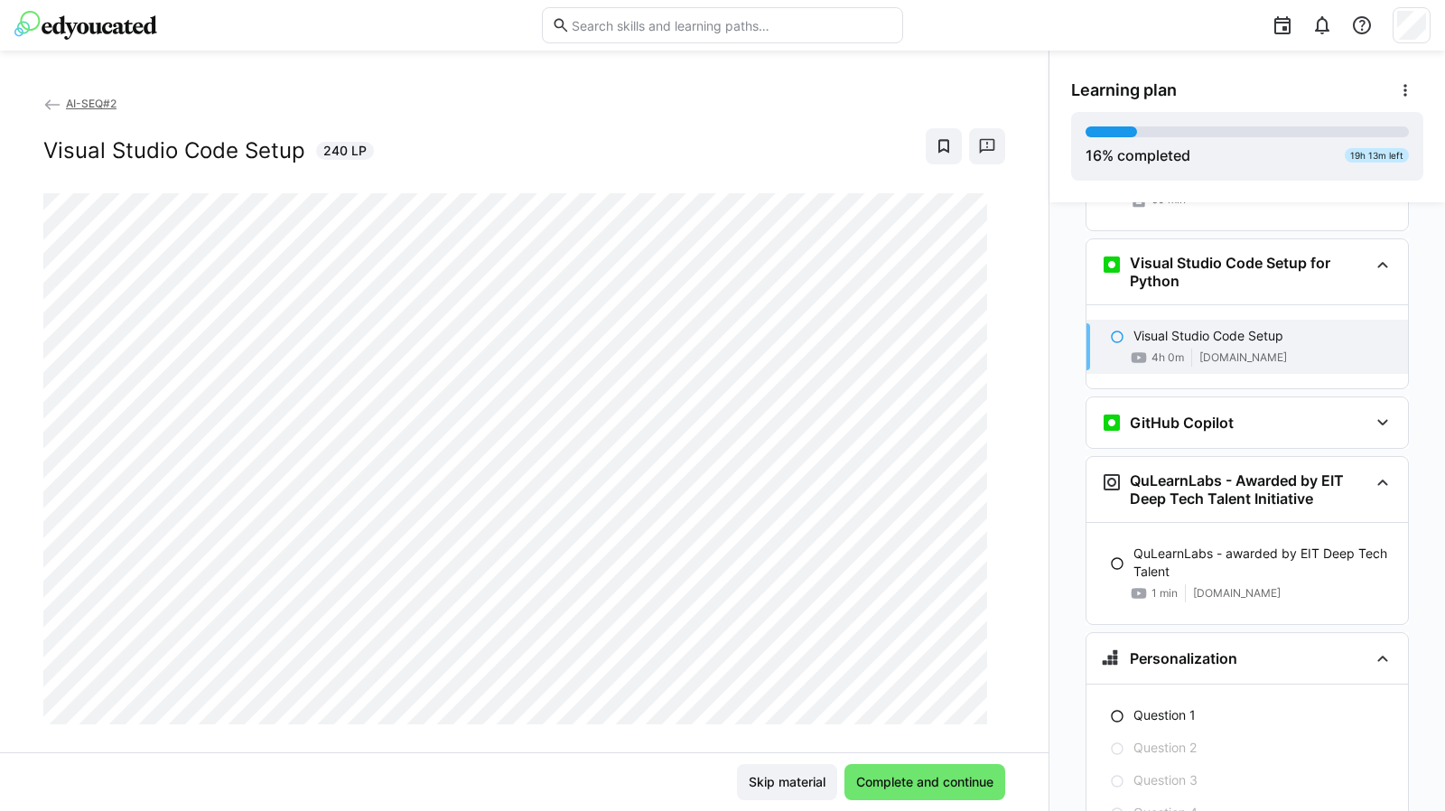
click at [605, 84] on div "AI-SEQ#2 Visual Studio Code Setup 240 LP Skip material Complete and continue" at bounding box center [524, 431] width 1048 height 760
click at [899, 776] on span "Complete and continue" at bounding box center [924, 782] width 143 height 18
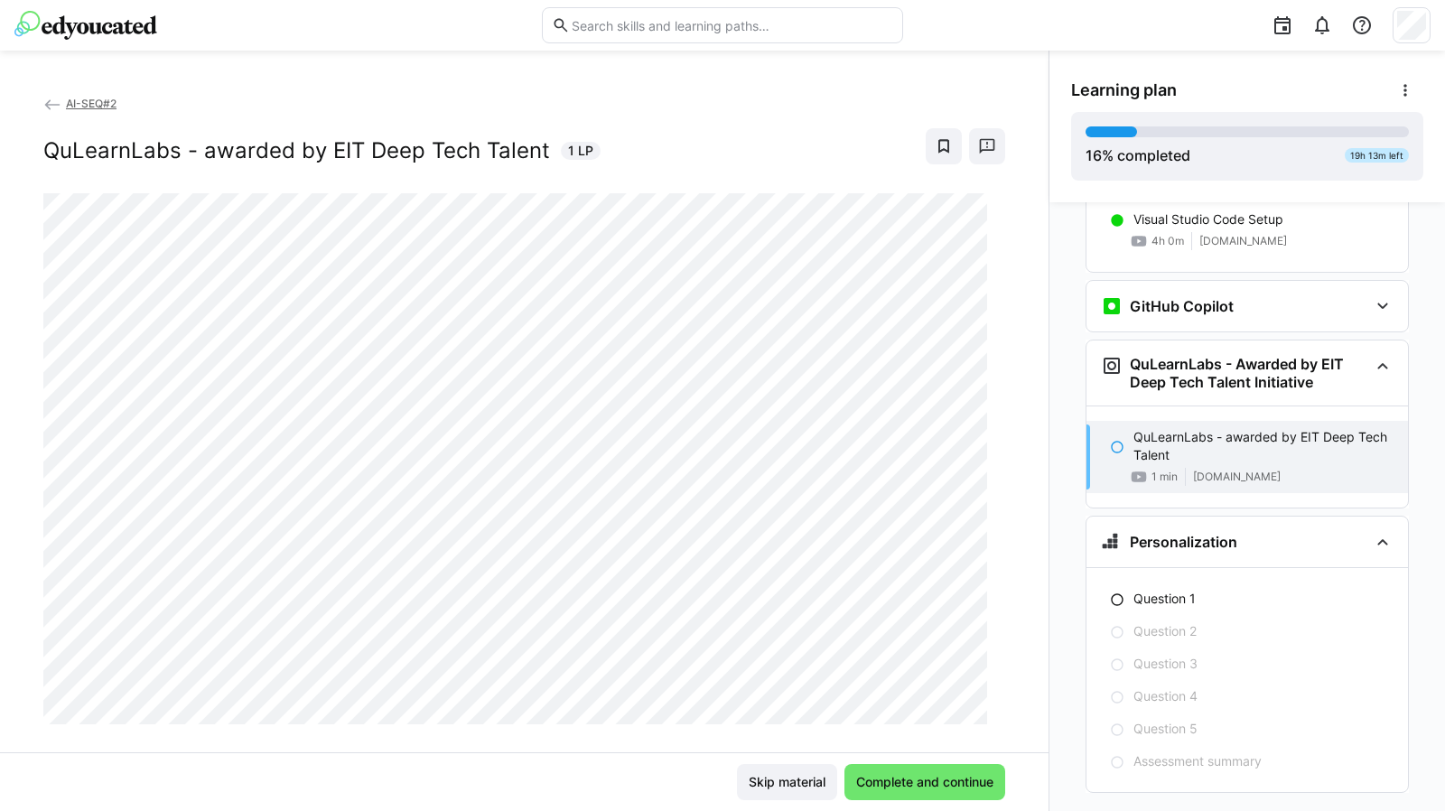
scroll to position [1628, 0]
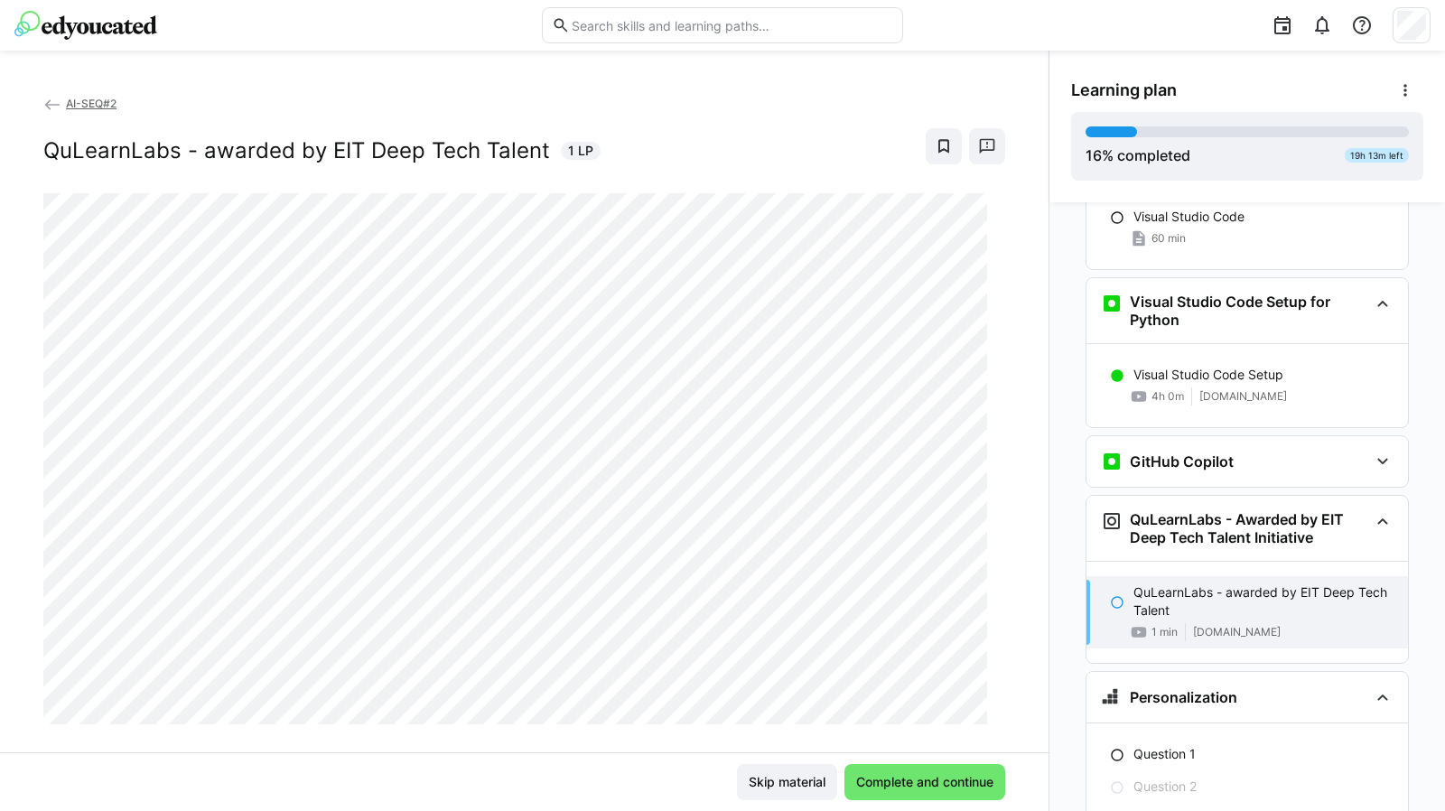
click at [1382, 451] on eds-icon at bounding box center [1382, 462] width 22 height 22
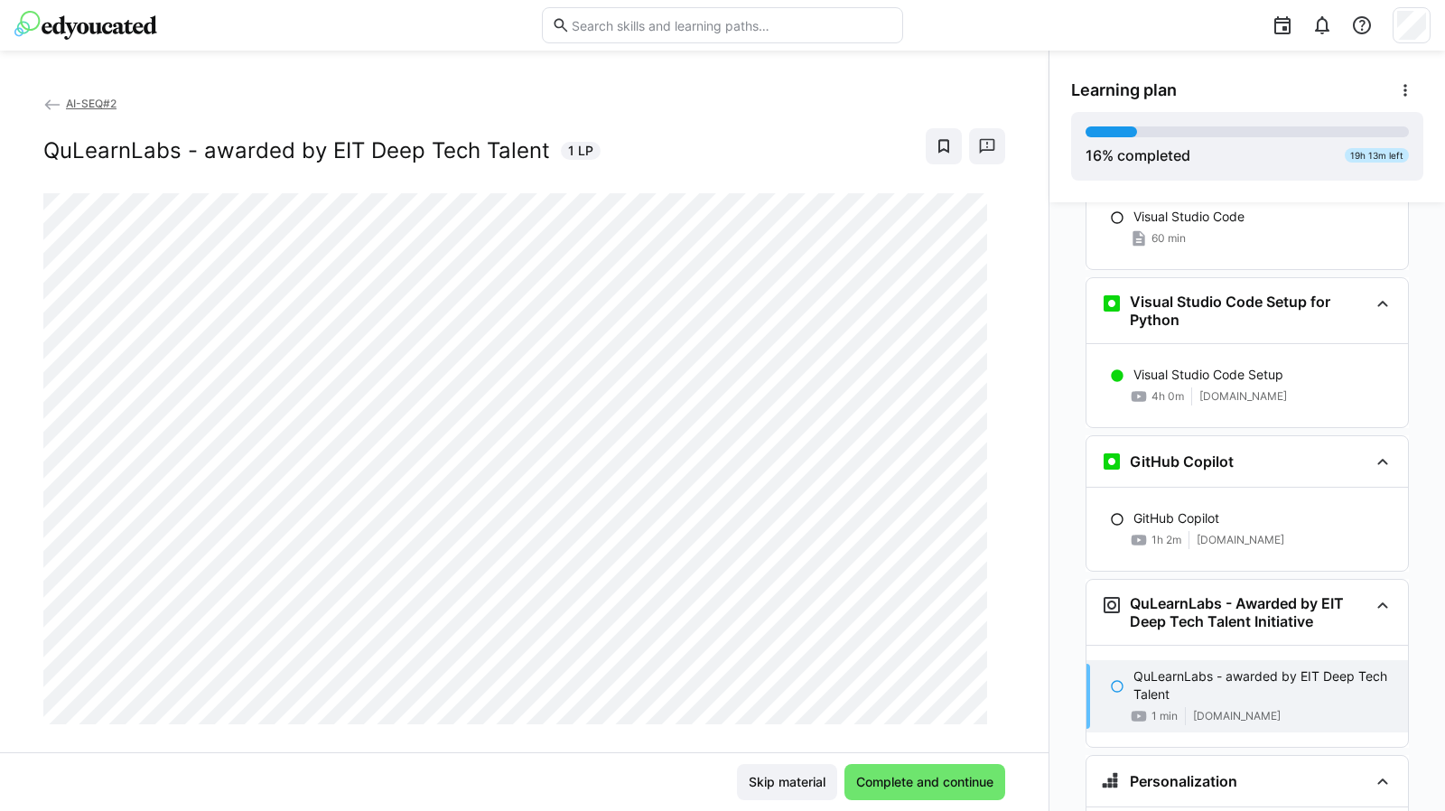
click at [1202, 509] on p "GitHub Copilot" at bounding box center [1176, 518] width 86 height 18
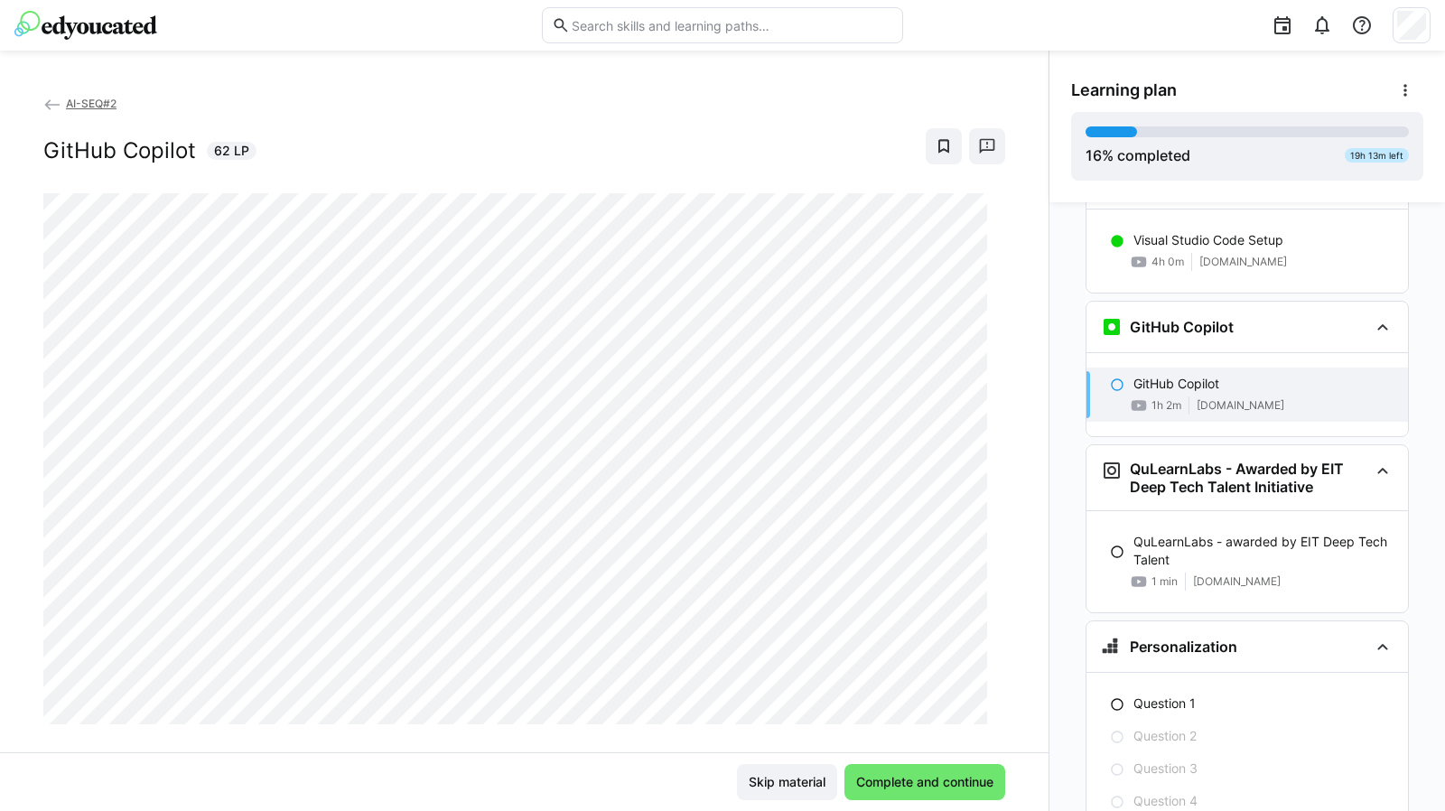
scroll to position [1825, 0]
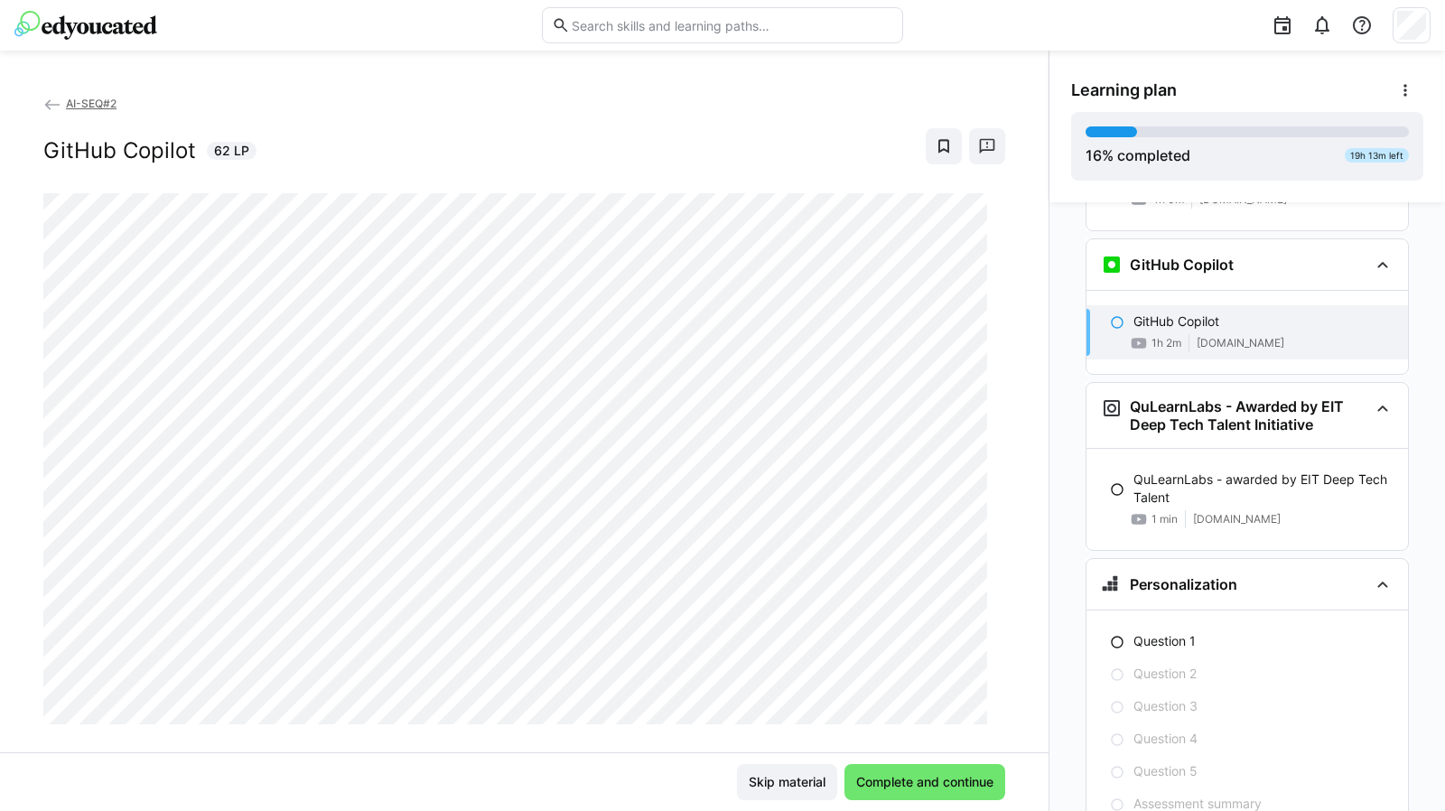
click at [961, 787] on span "Complete and continue" at bounding box center [924, 782] width 143 height 18
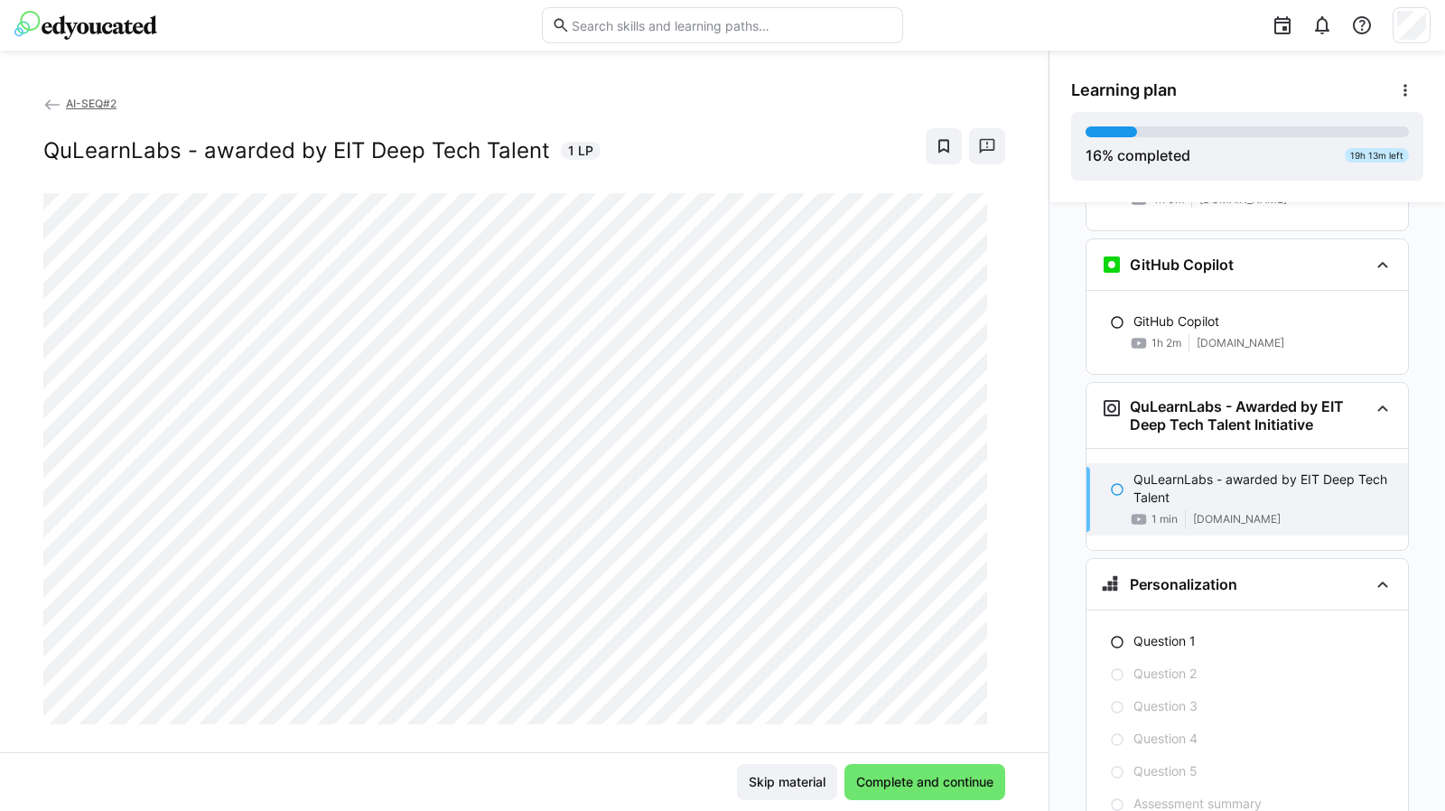
scroll to position [1867, 0]
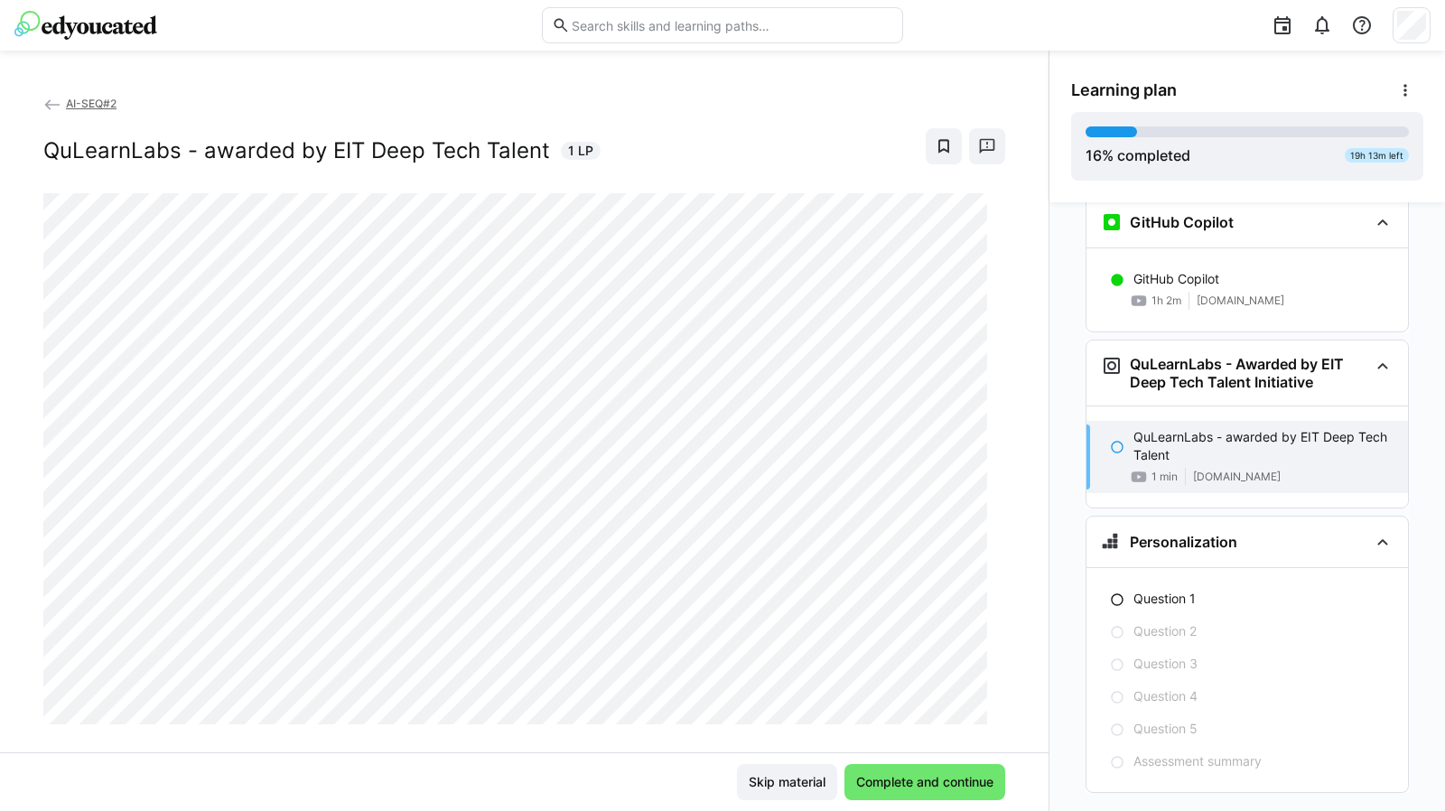
click at [94, 71] on div "AI-SEQ#2 QuLearnLabs - awarded by EIT Deep Tech Talent 1 LP Skip material Compl…" at bounding box center [524, 431] width 1048 height 760
click at [944, 783] on span "Complete and continue" at bounding box center [924, 782] width 143 height 18
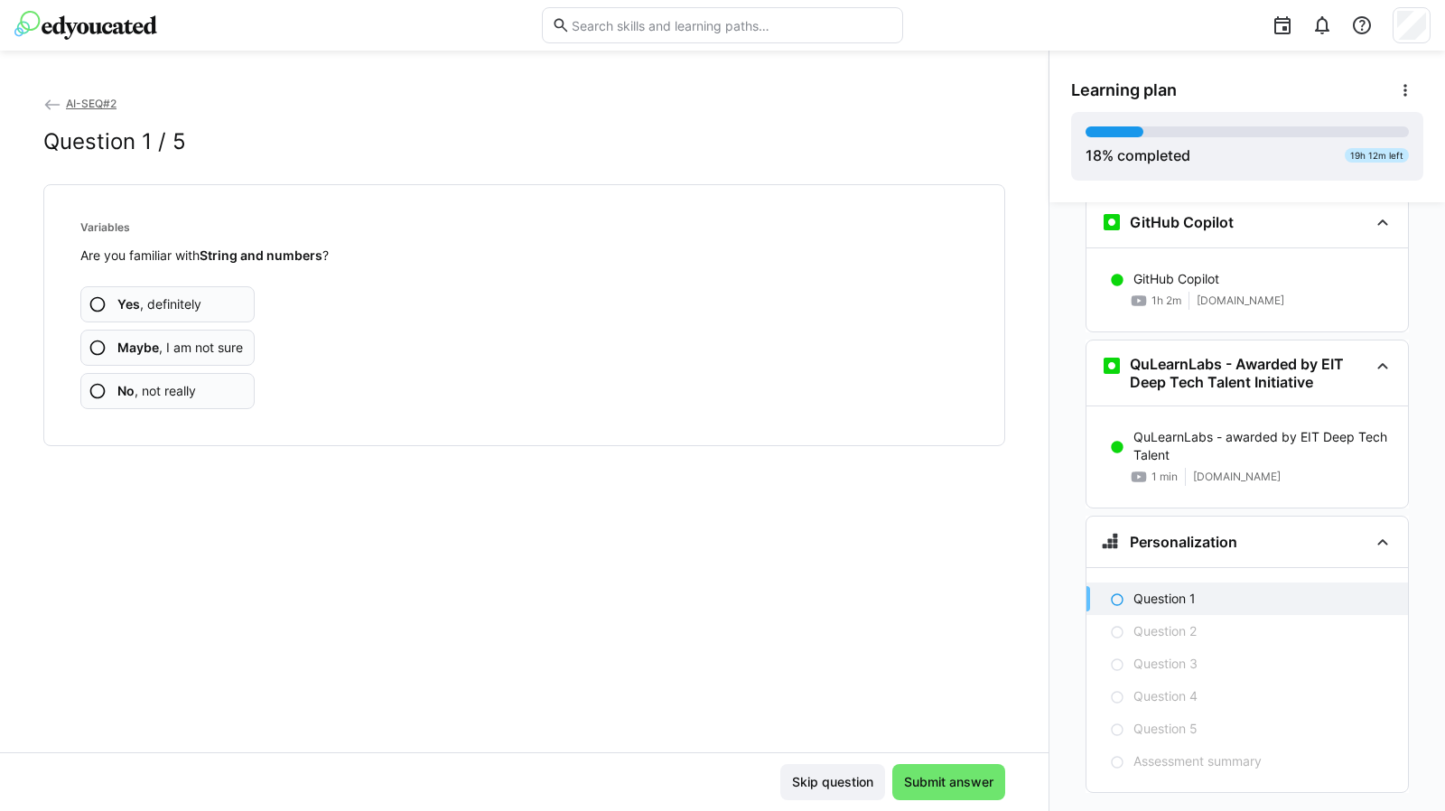
click at [164, 292] on app-assessment-question-radio "Yes , definitely" at bounding box center [167, 304] width 174 height 36
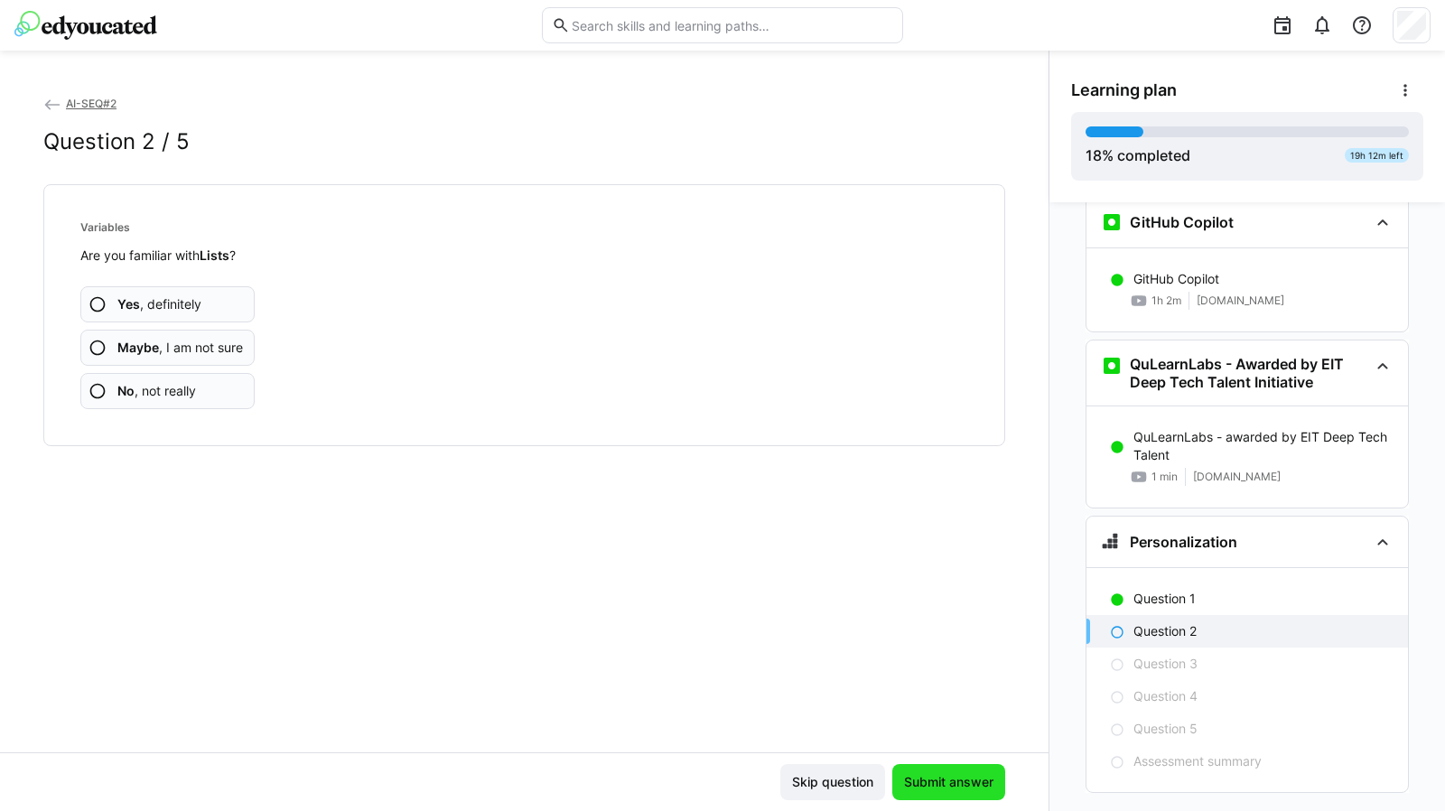
click at [948, 773] on span "Submit answer" at bounding box center [948, 782] width 95 height 18
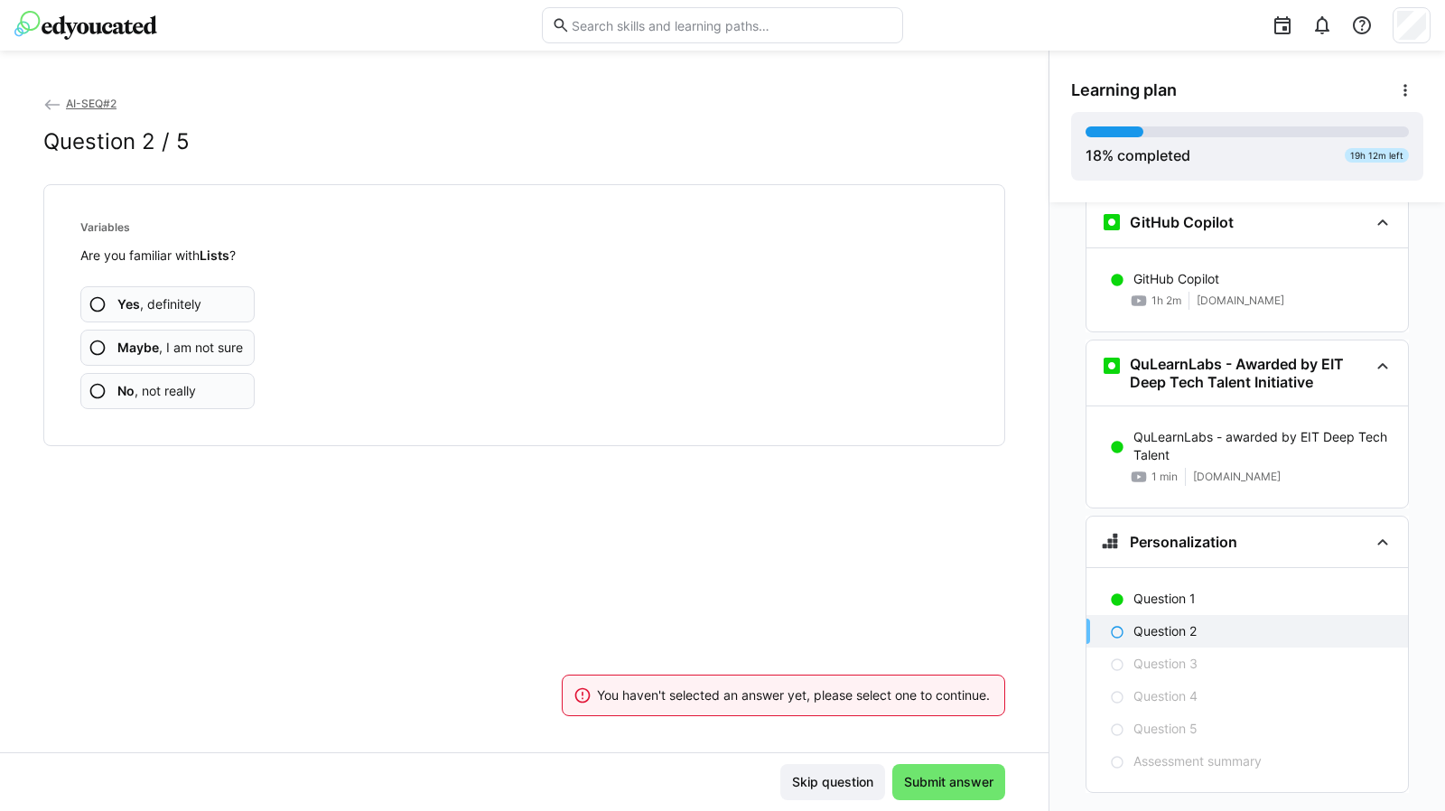
click at [178, 310] on span "Yes , definitely" at bounding box center [159, 304] width 84 height 18
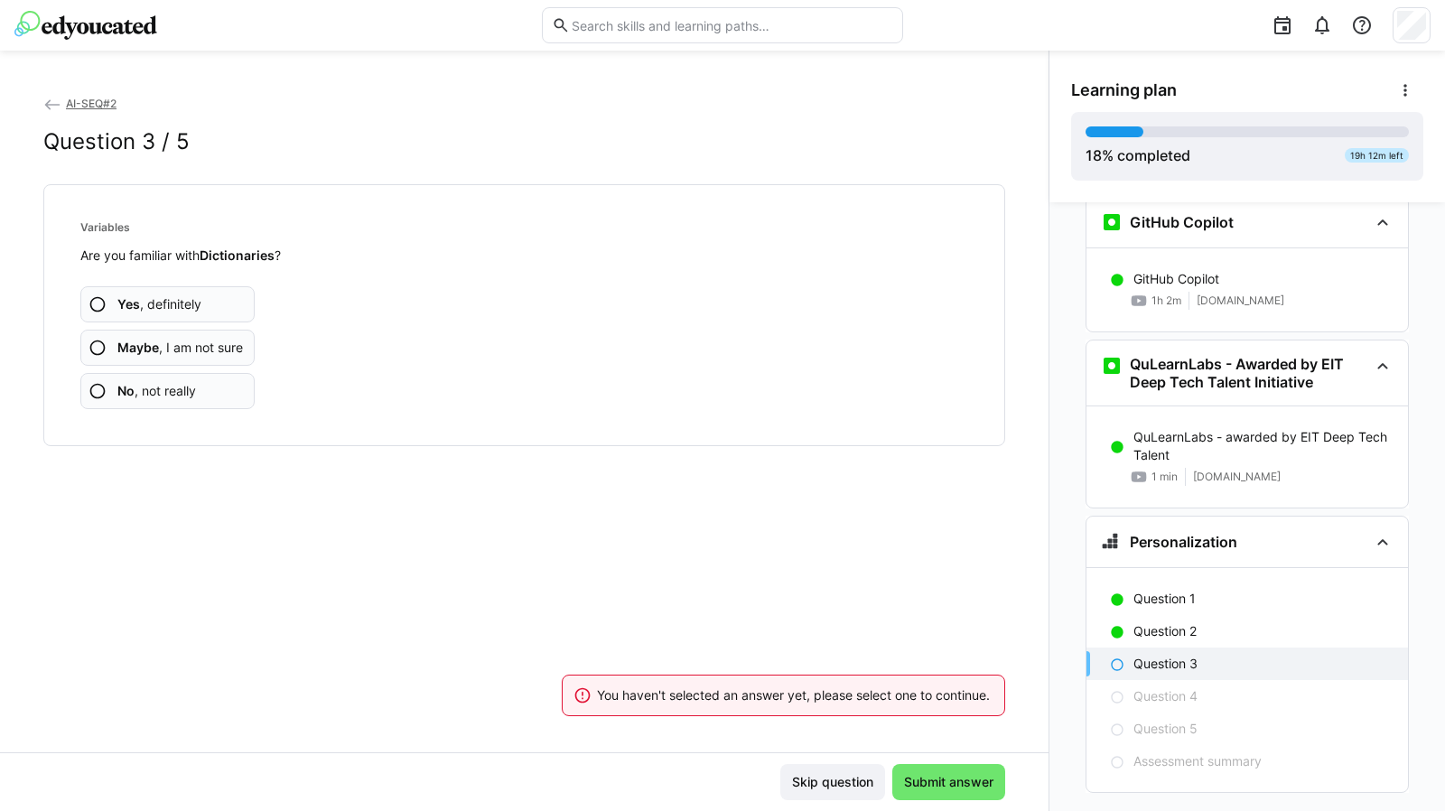
click at [183, 306] on span "Yes , definitely" at bounding box center [159, 304] width 84 height 18
click at [185, 303] on span "Yes , definitely" at bounding box center [159, 304] width 84 height 18
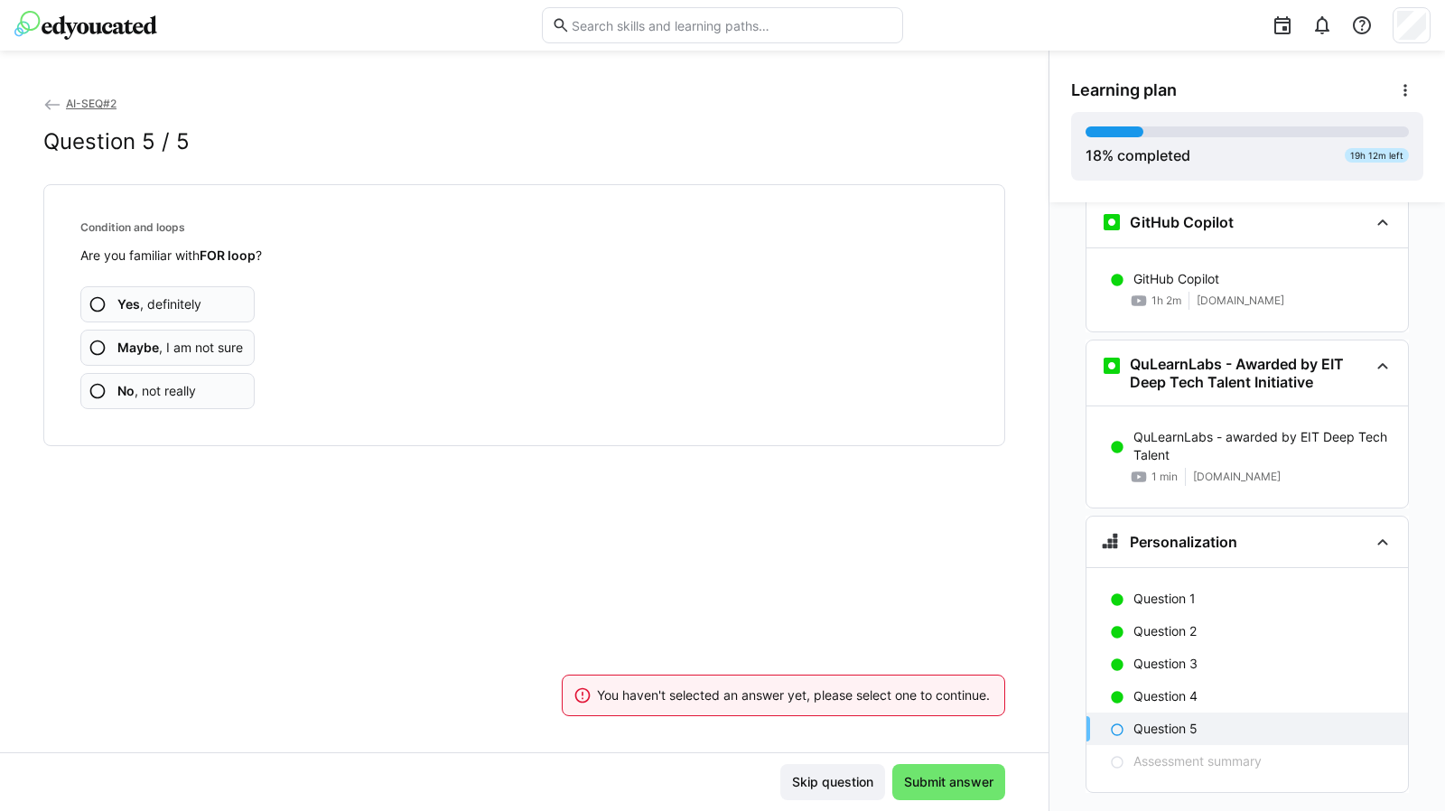
click at [185, 303] on span "Yes , definitely" at bounding box center [159, 304] width 84 height 18
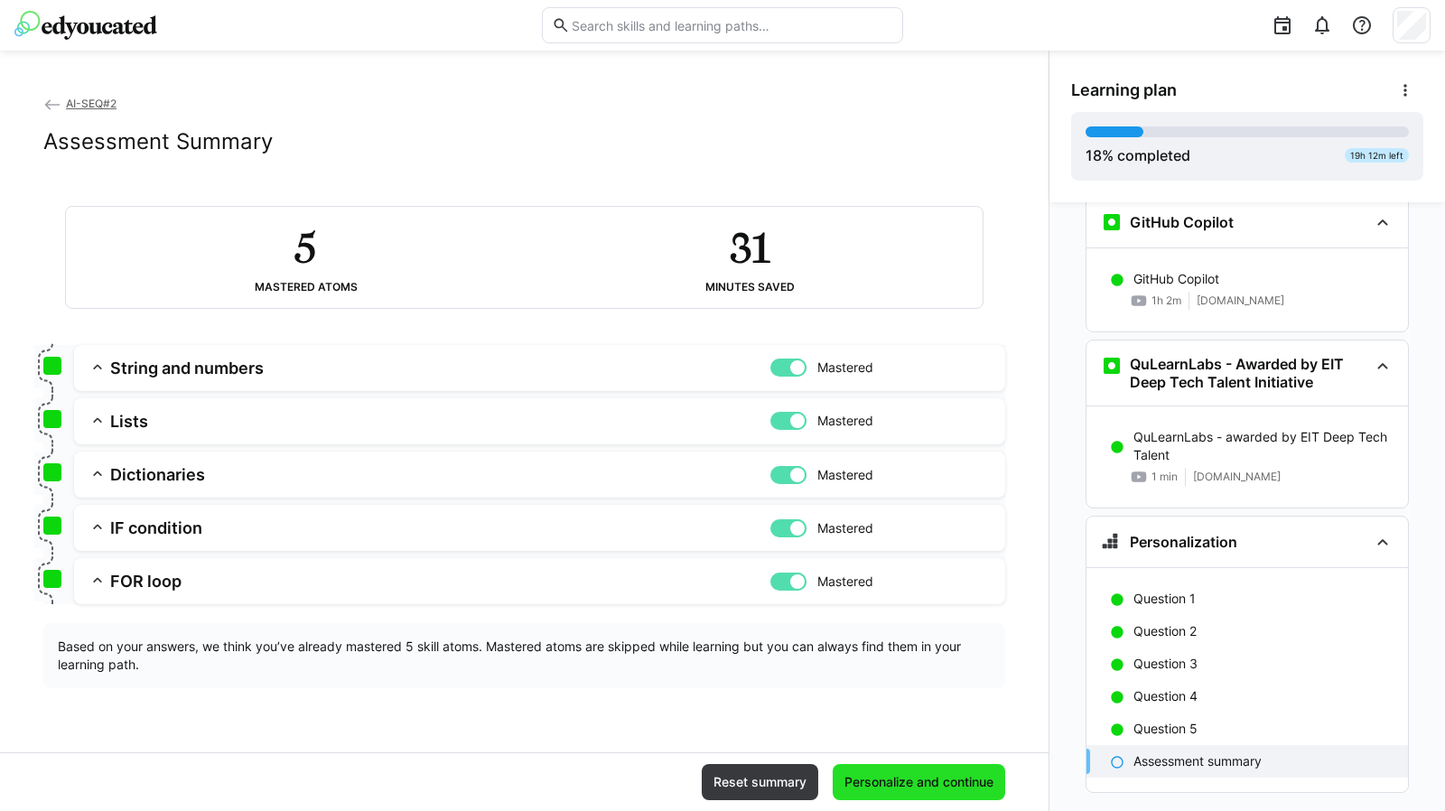
click at [878, 791] on span "Personalize and continue" at bounding box center [918, 782] width 172 height 36
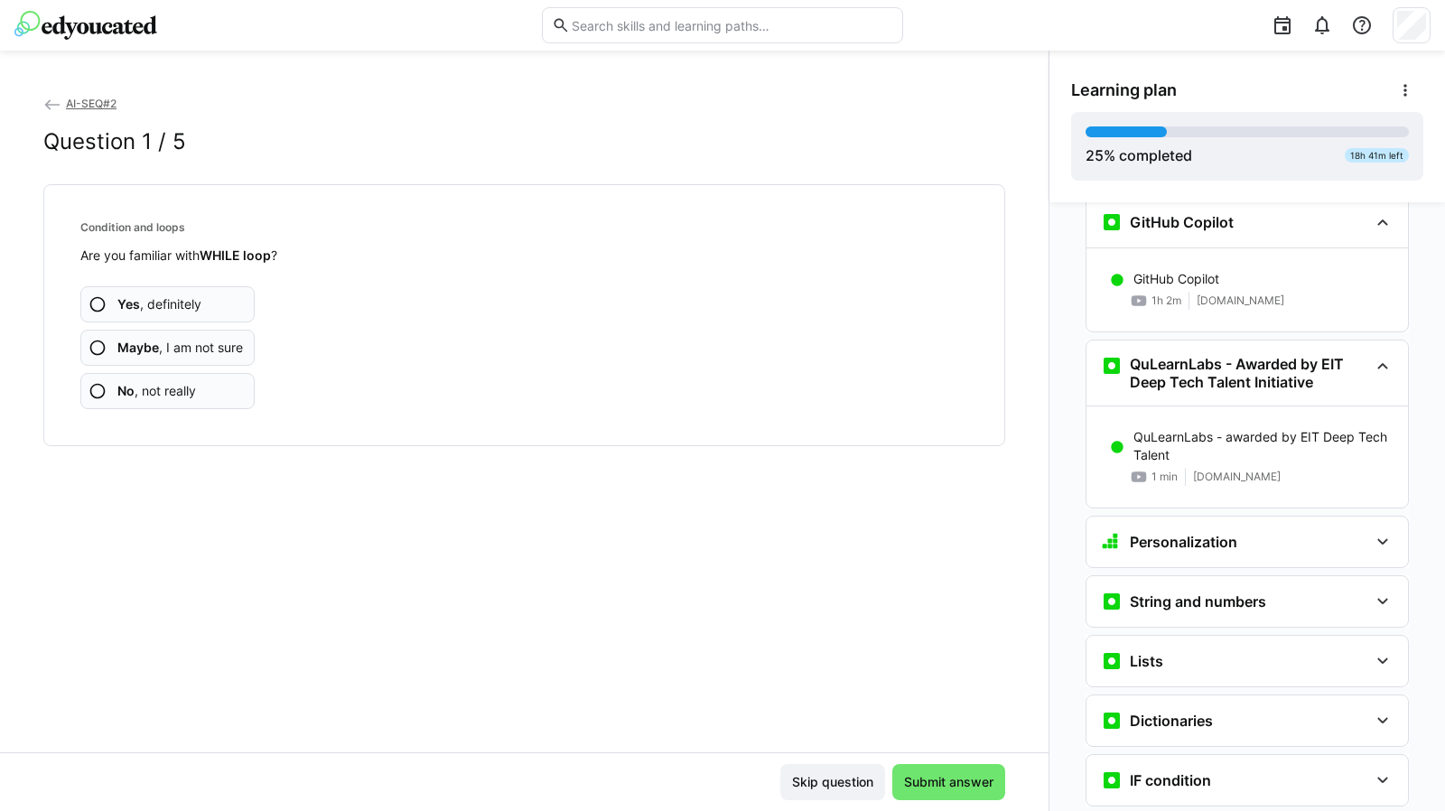
scroll to position [2219, 0]
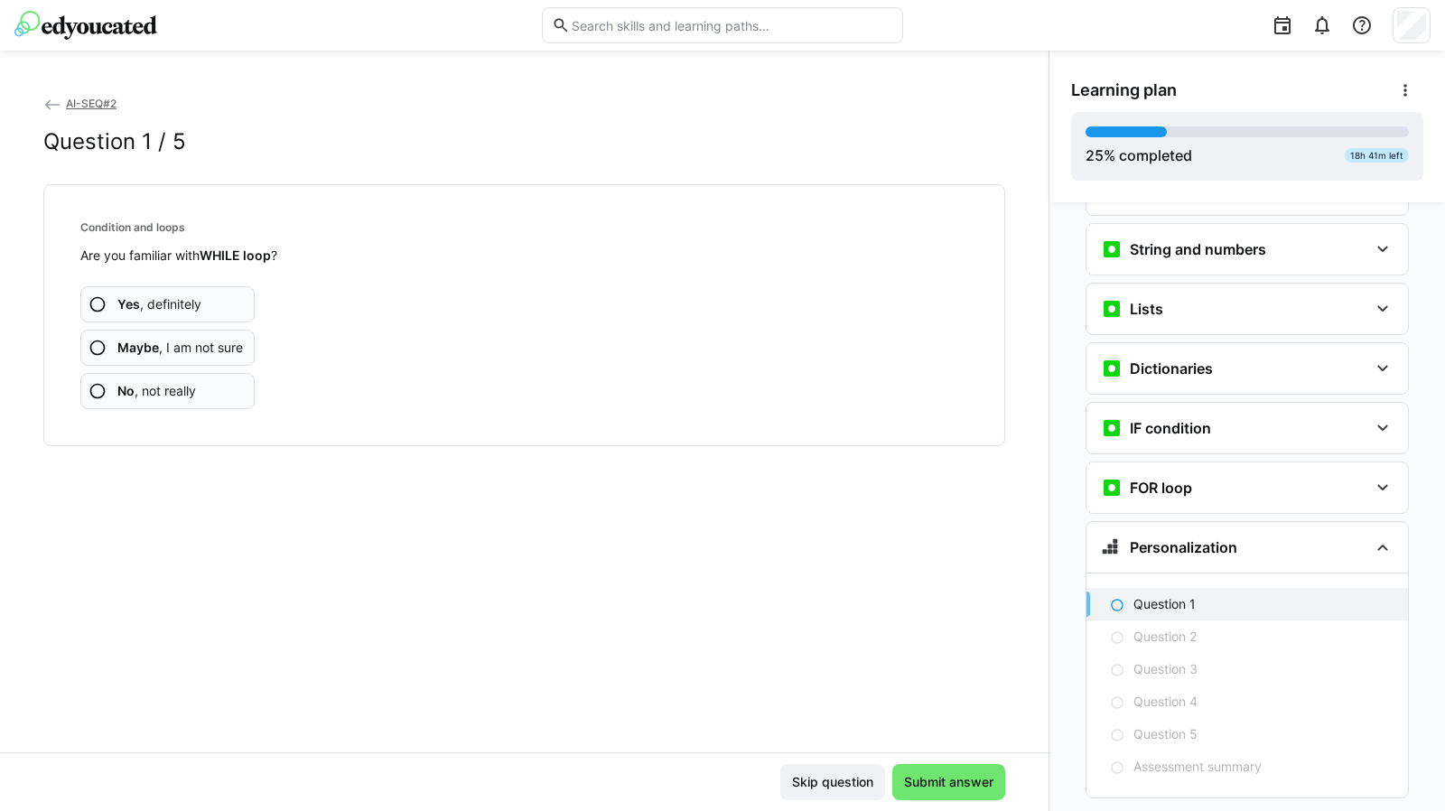
click at [177, 302] on span "Yes , definitely" at bounding box center [159, 304] width 84 height 18
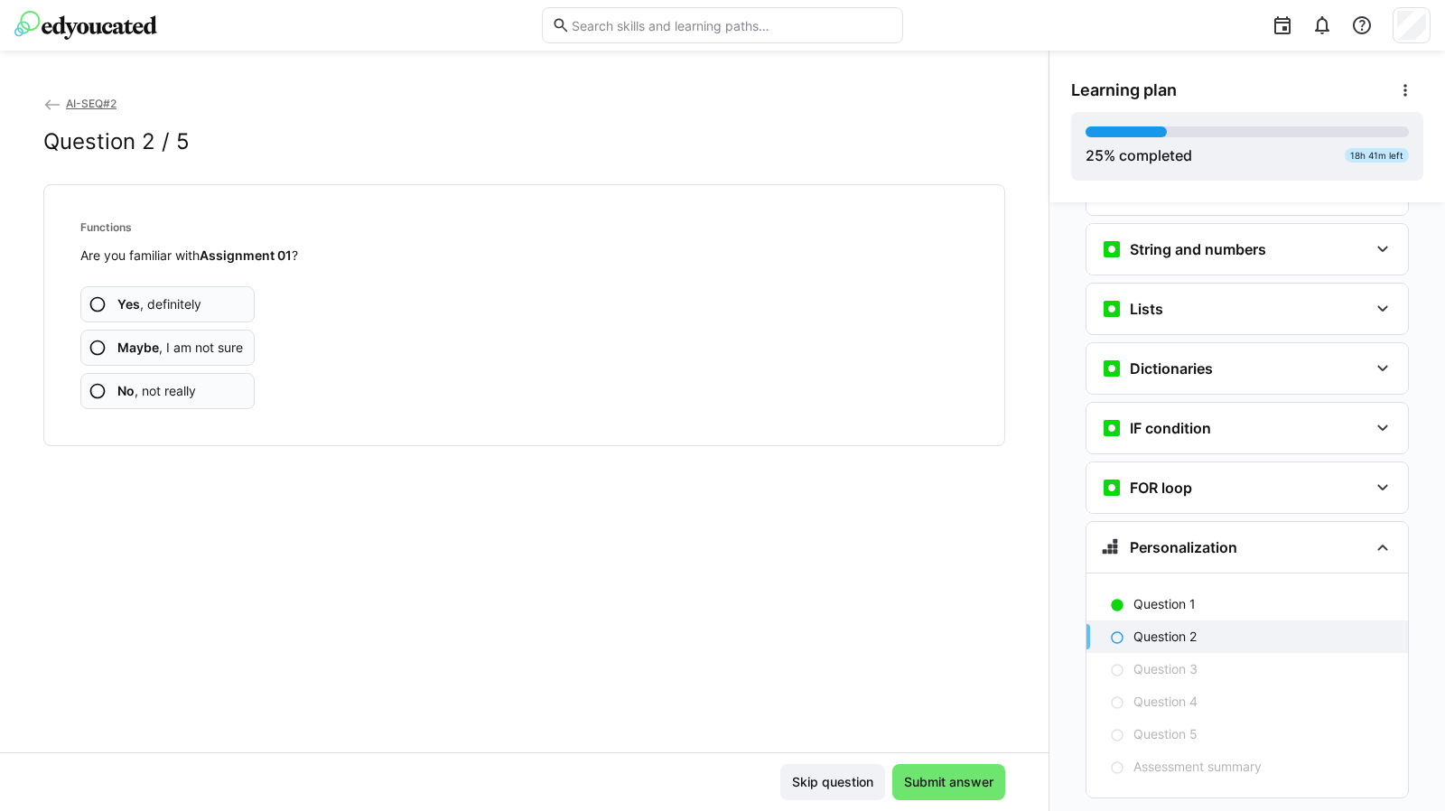
click at [182, 390] on span "No , not really" at bounding box center [156, 391] width 79 height 18
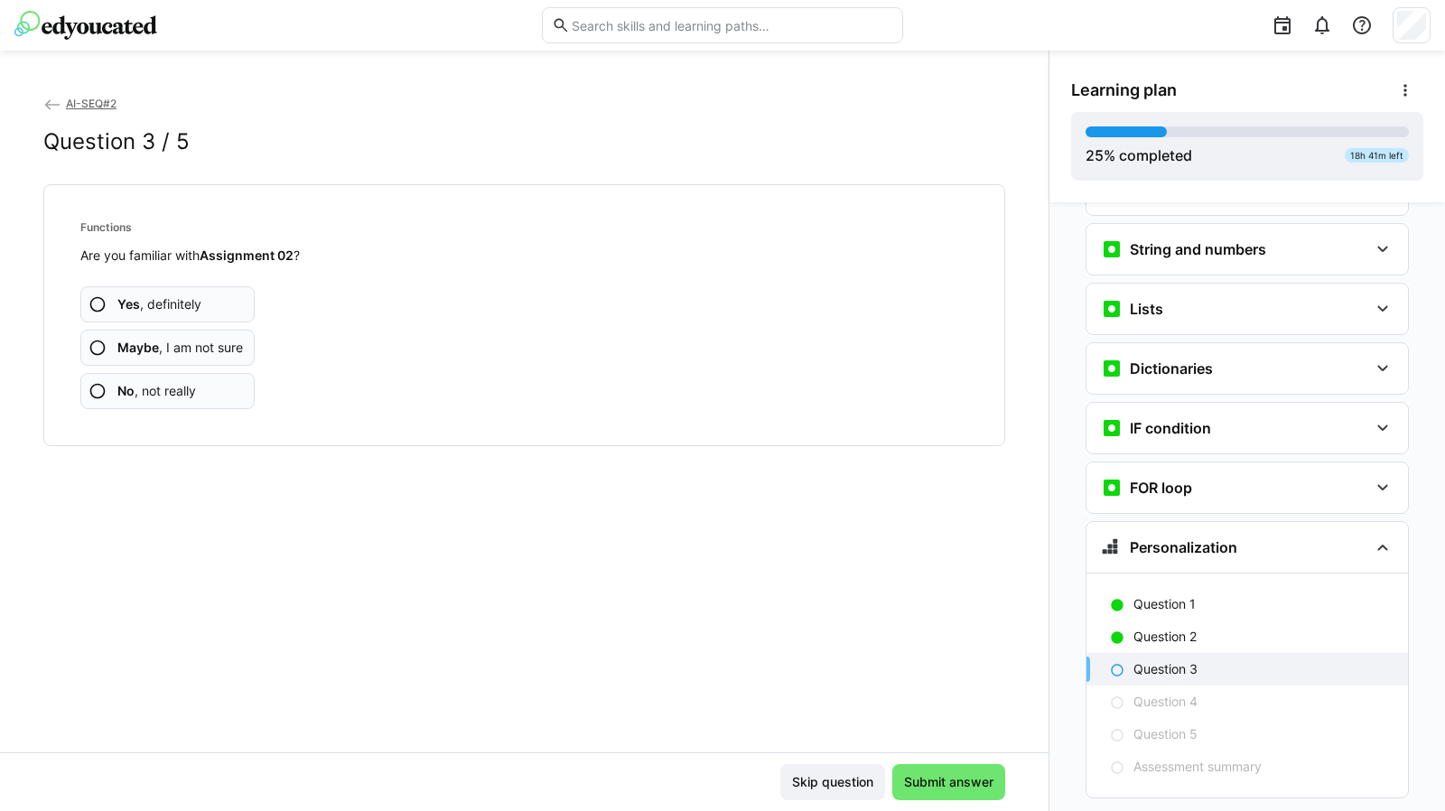
click at [182, 390] on span "No , not really" at bounding box center [156, 391] width 79 height 18
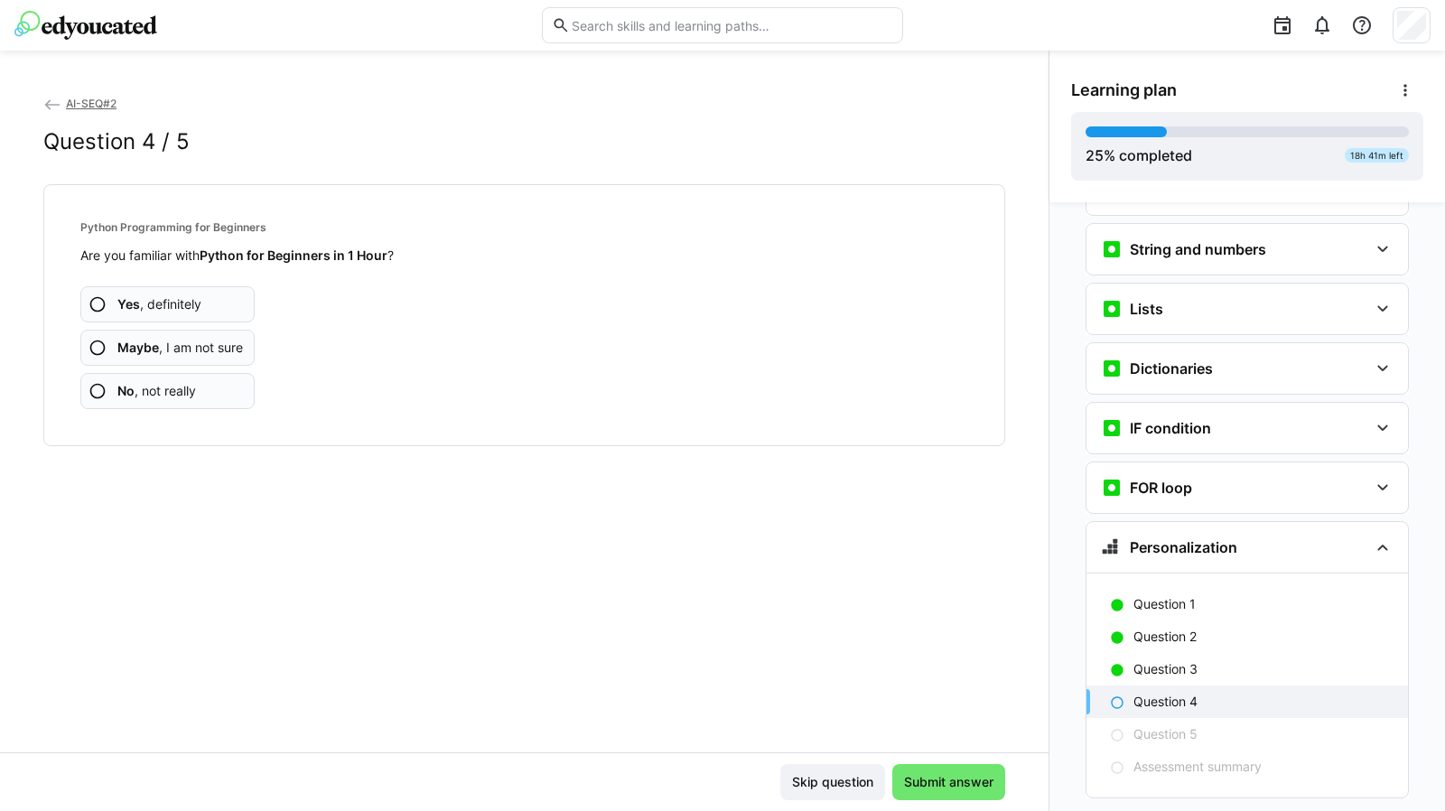
click at [181, 390] on span "No , not really" at bounding box center [156, 391] width 79 height 18
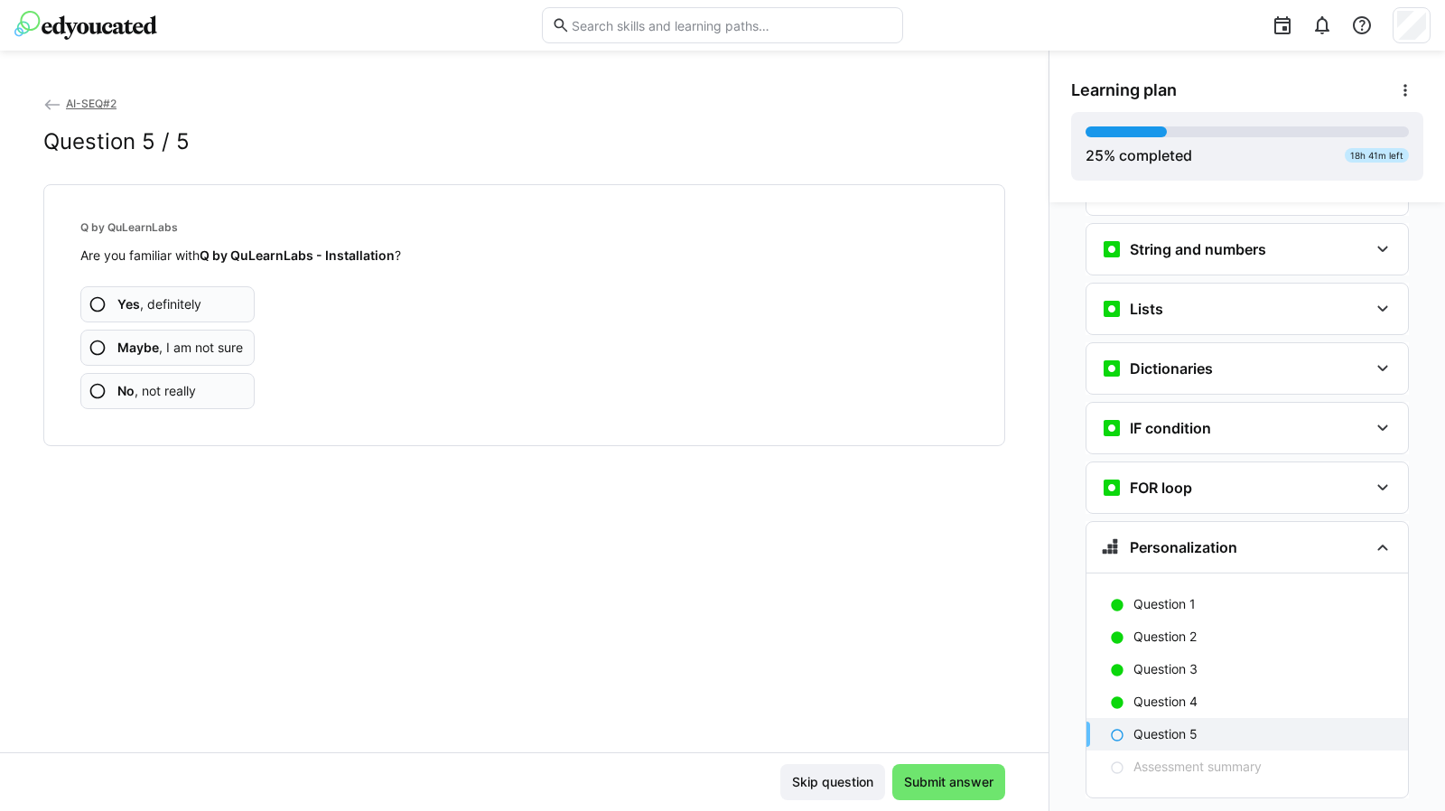
click at [181, 390] on span "No , not really" at bounding box center [156, 391] width 79 height 18
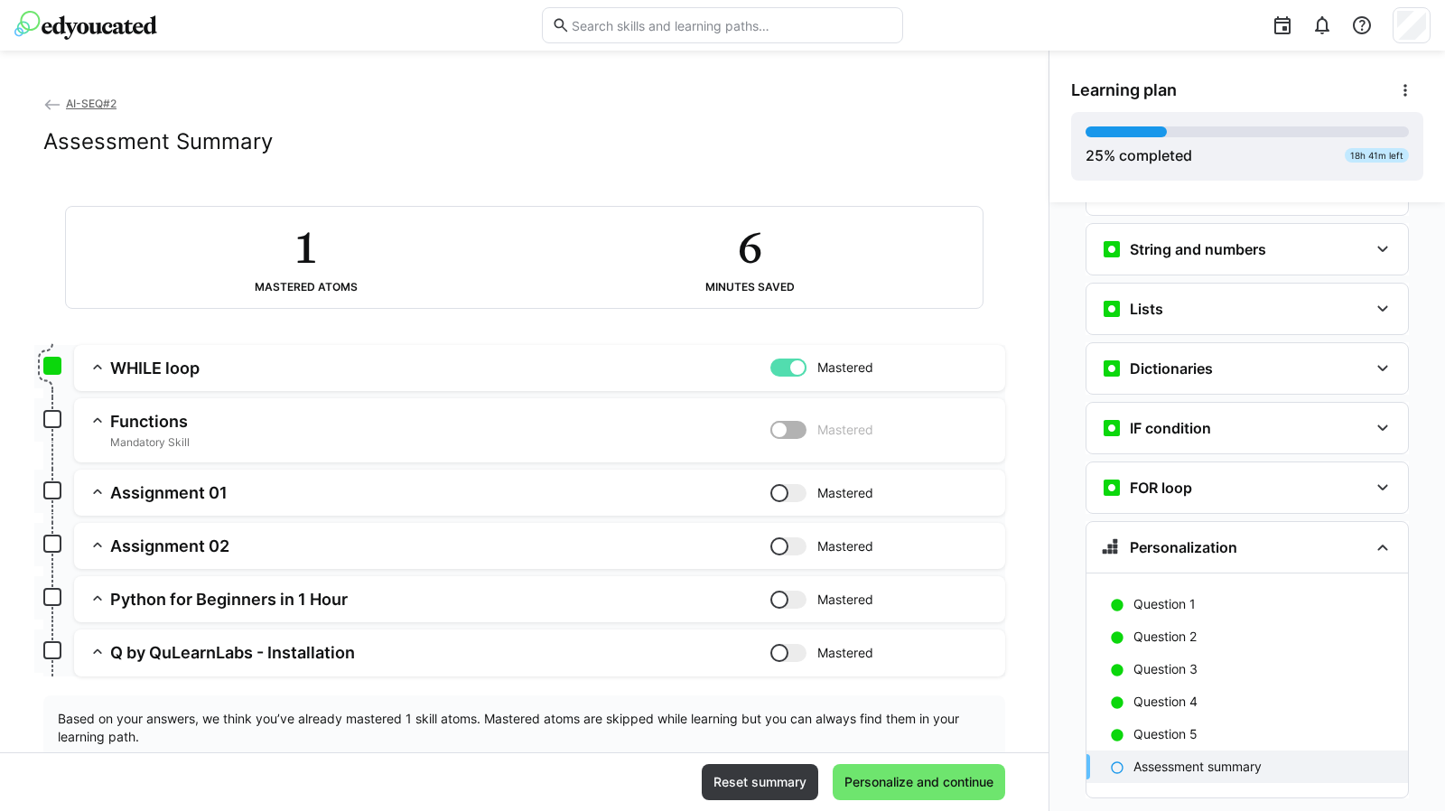
click at [921, 779] on span "Personalize and continue" at bounding box center [918, 782] width 154 height 18
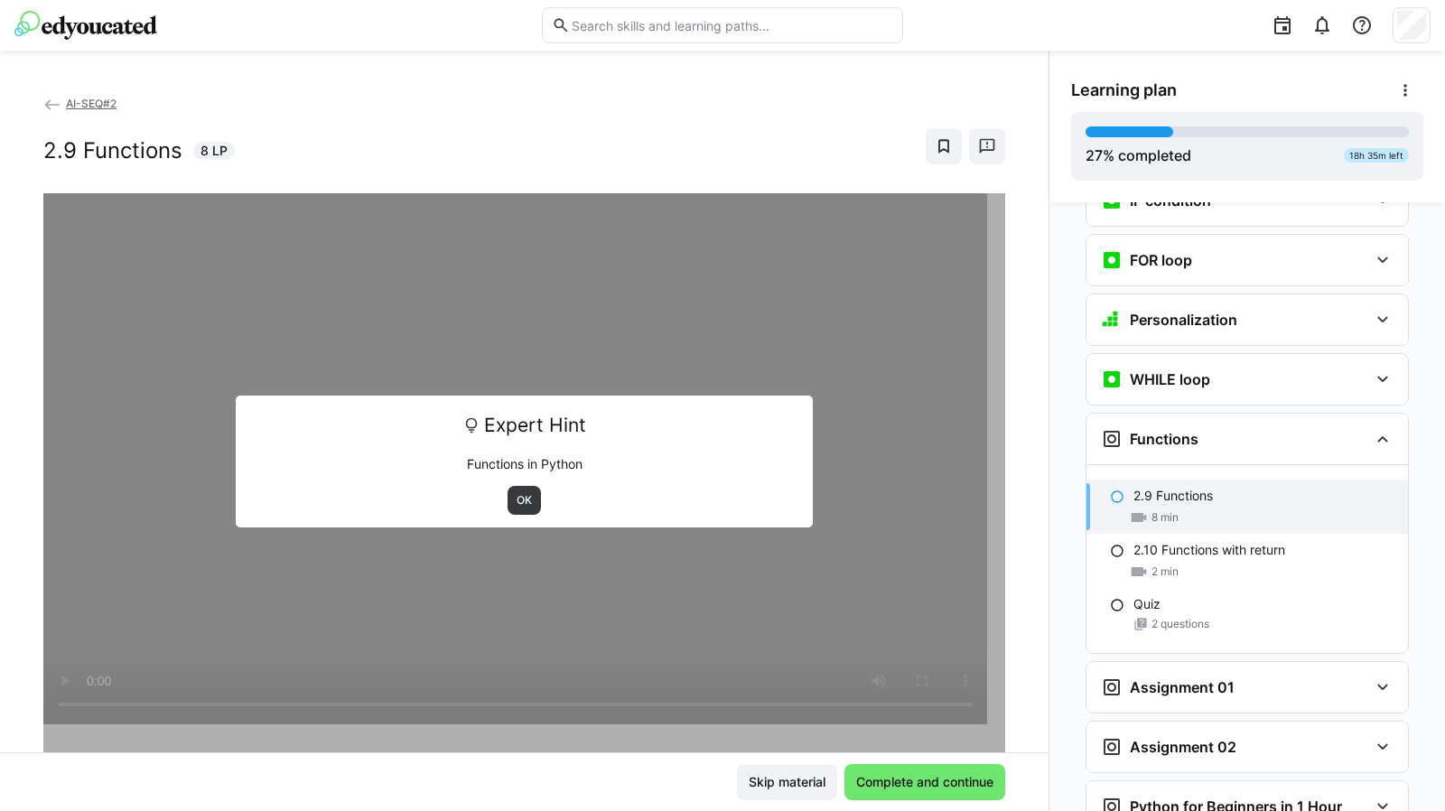
scroll to position [2445, 0]
click at [515, 500] on span "OK" at bounding box center [524, 500] width 19 height 14
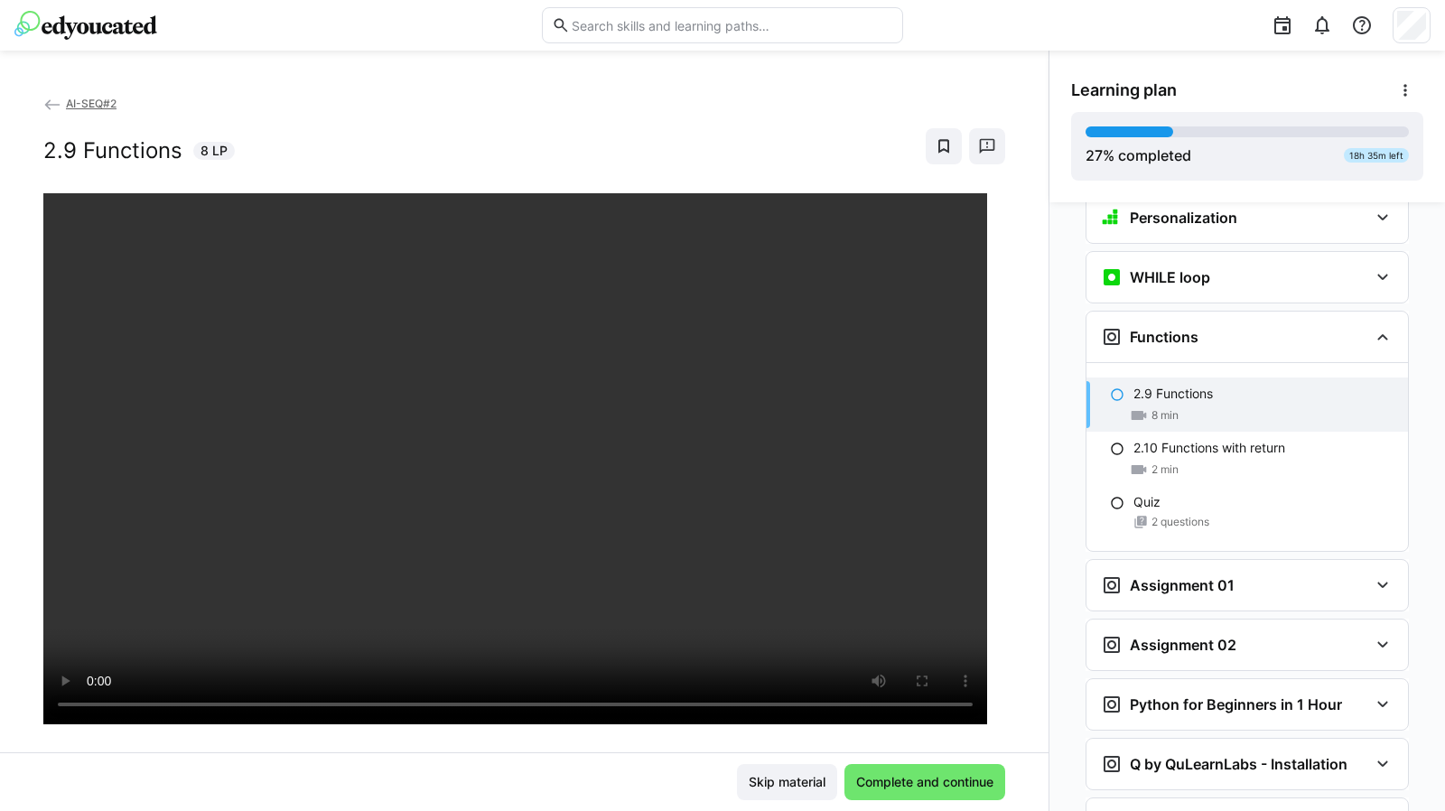
scroll to position [2547, 0]
click at [1224, 386] on div "2.9 Functions" at bounding box center [1263, 395] width 260 height 18
click at [1151, 488] on div "Quiz 2 questions" at bounding box center [1246, 513] width 321 height 51
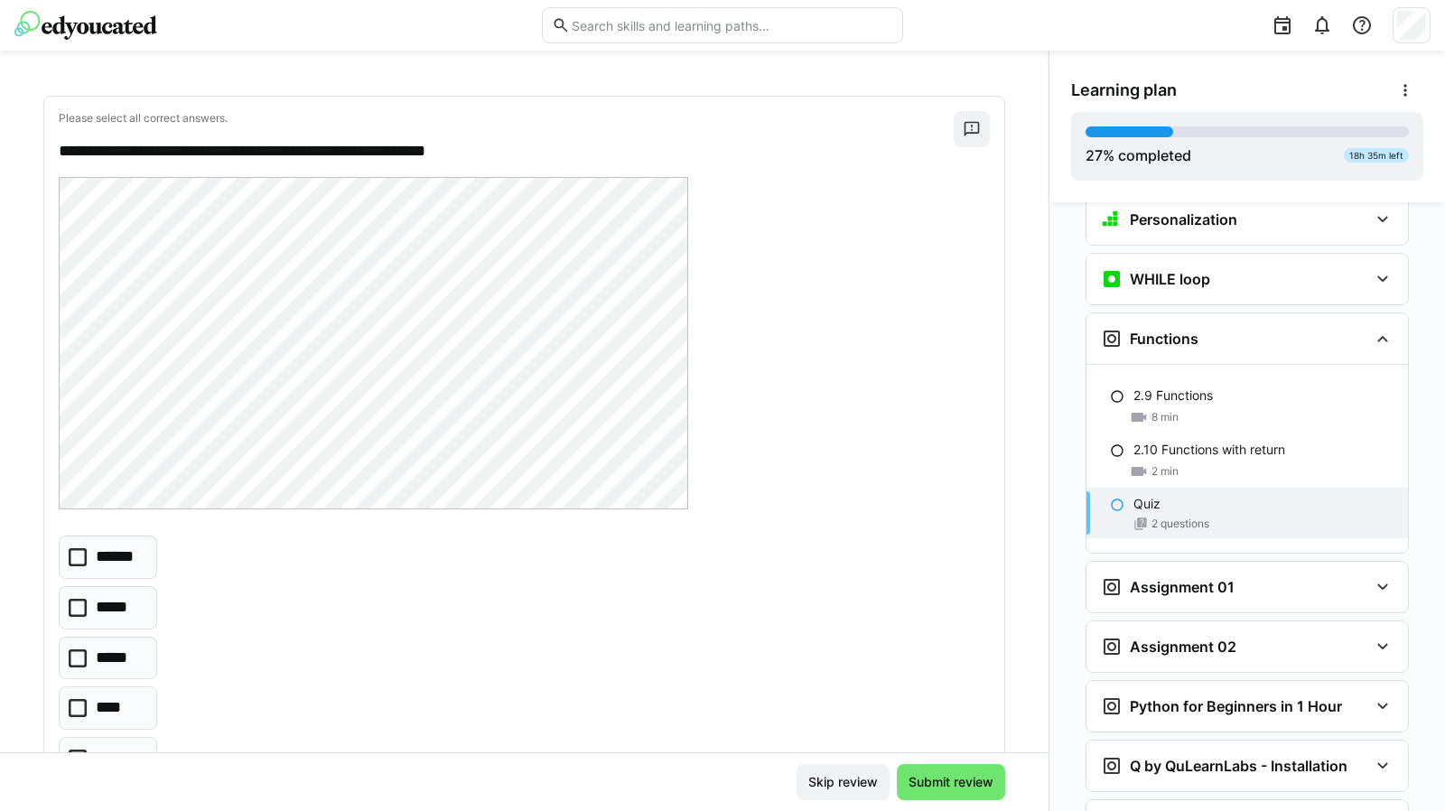
scroll to position [190, 0]
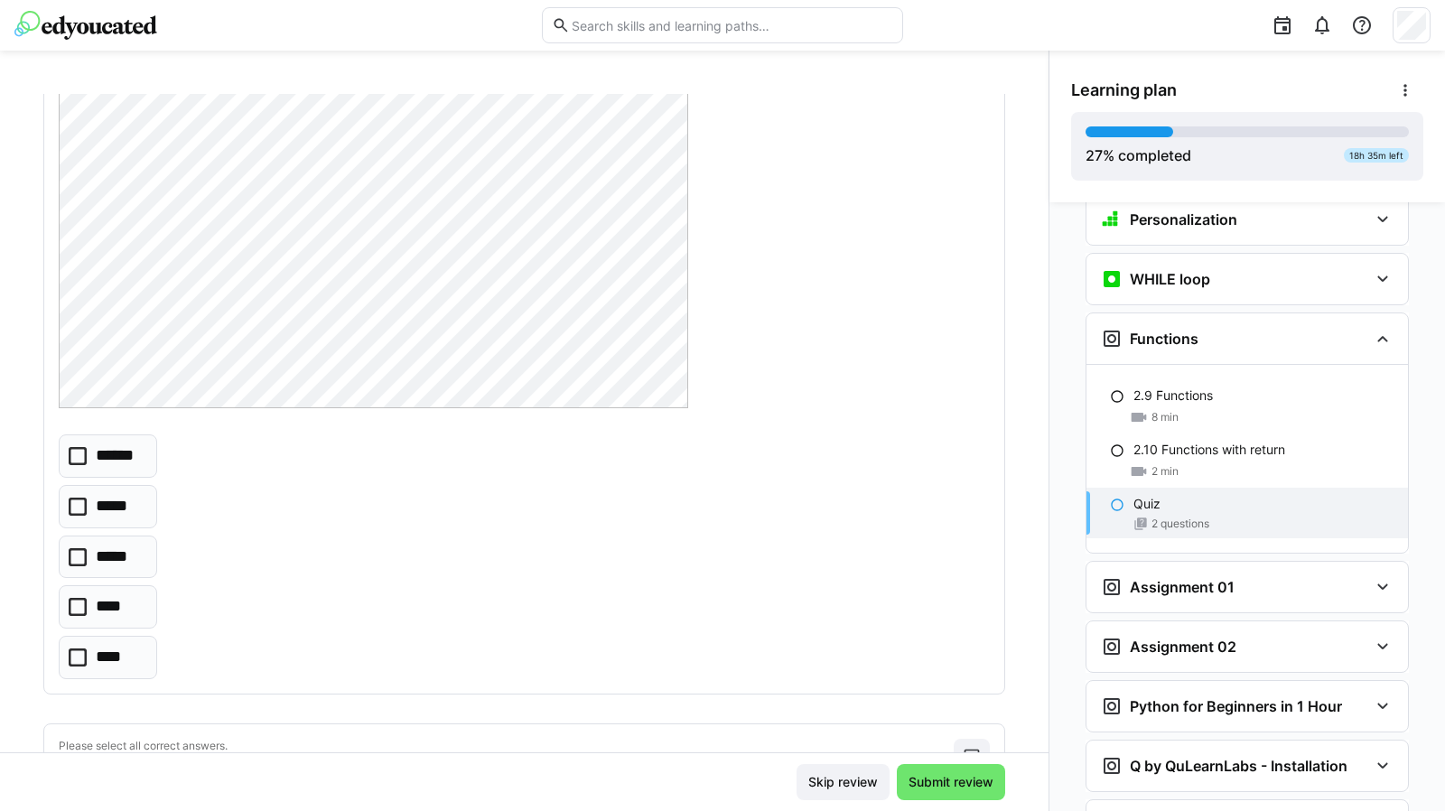
click at [79, 604] on icon at bounding box center [78, 607] width 18 height 18
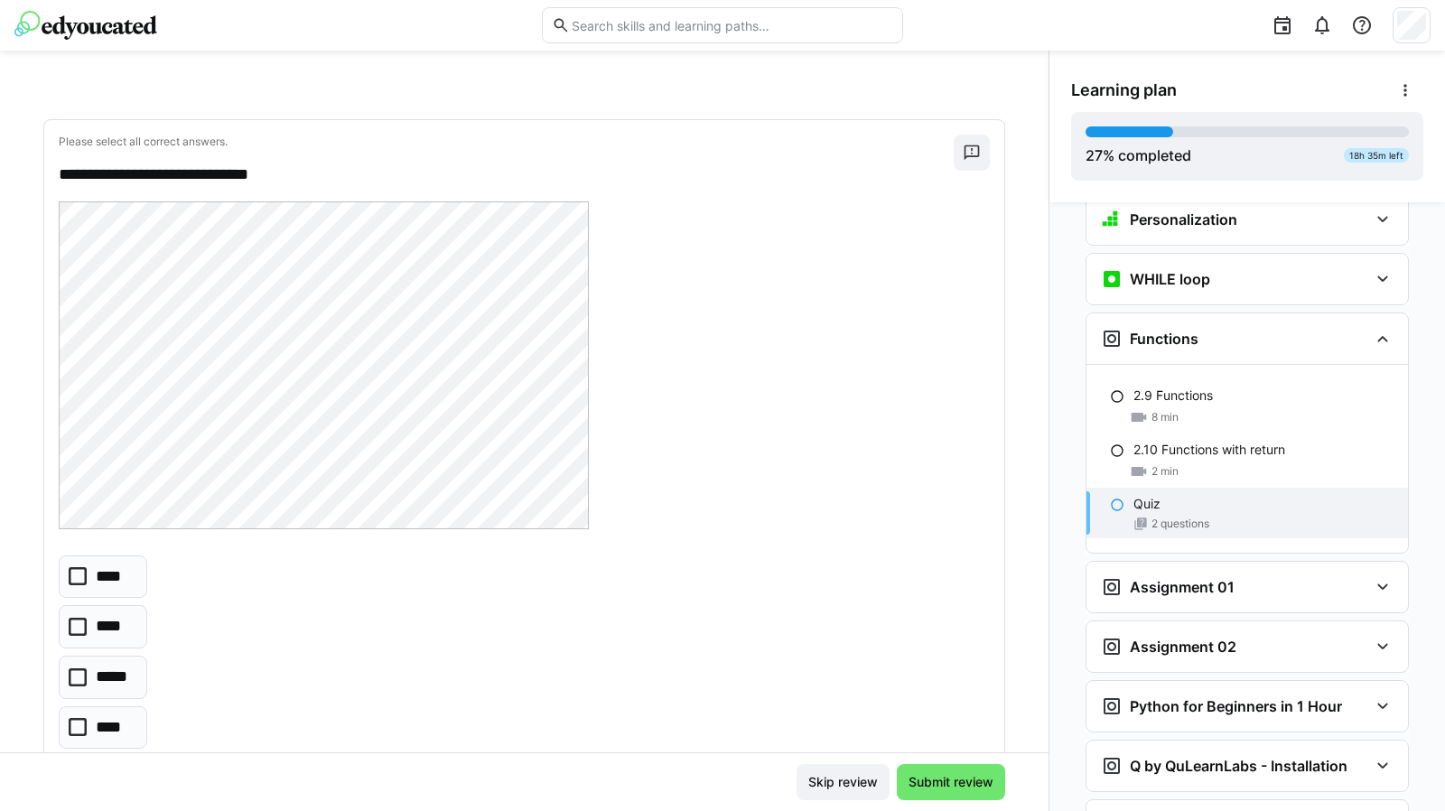
scroll to position [795, 0]
click at [79, 667] on icon at bounding box center [78, 676] width 18 height 18
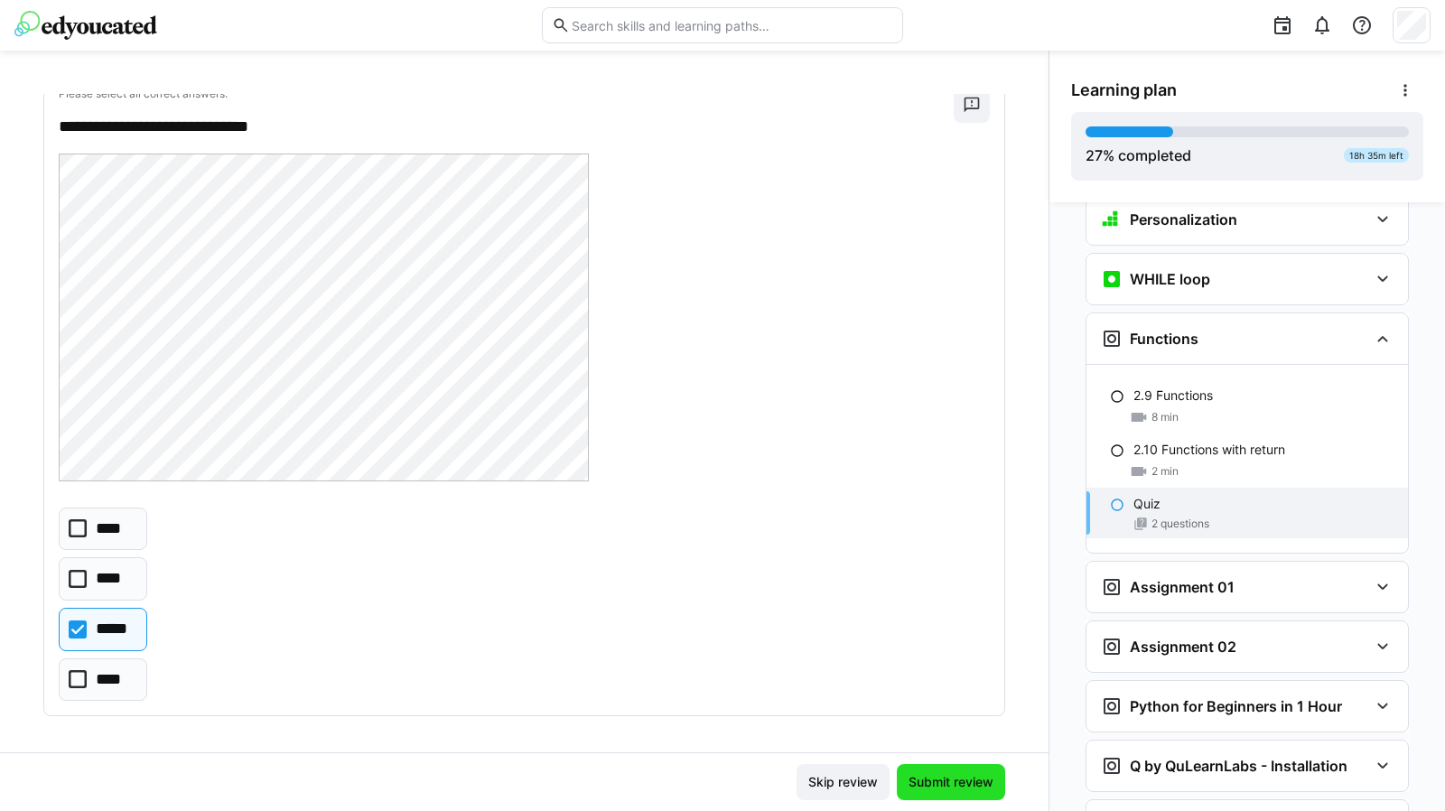
click at [932, 781] on span "Submit review" at bounding box center [951, 782] width 90 height 18
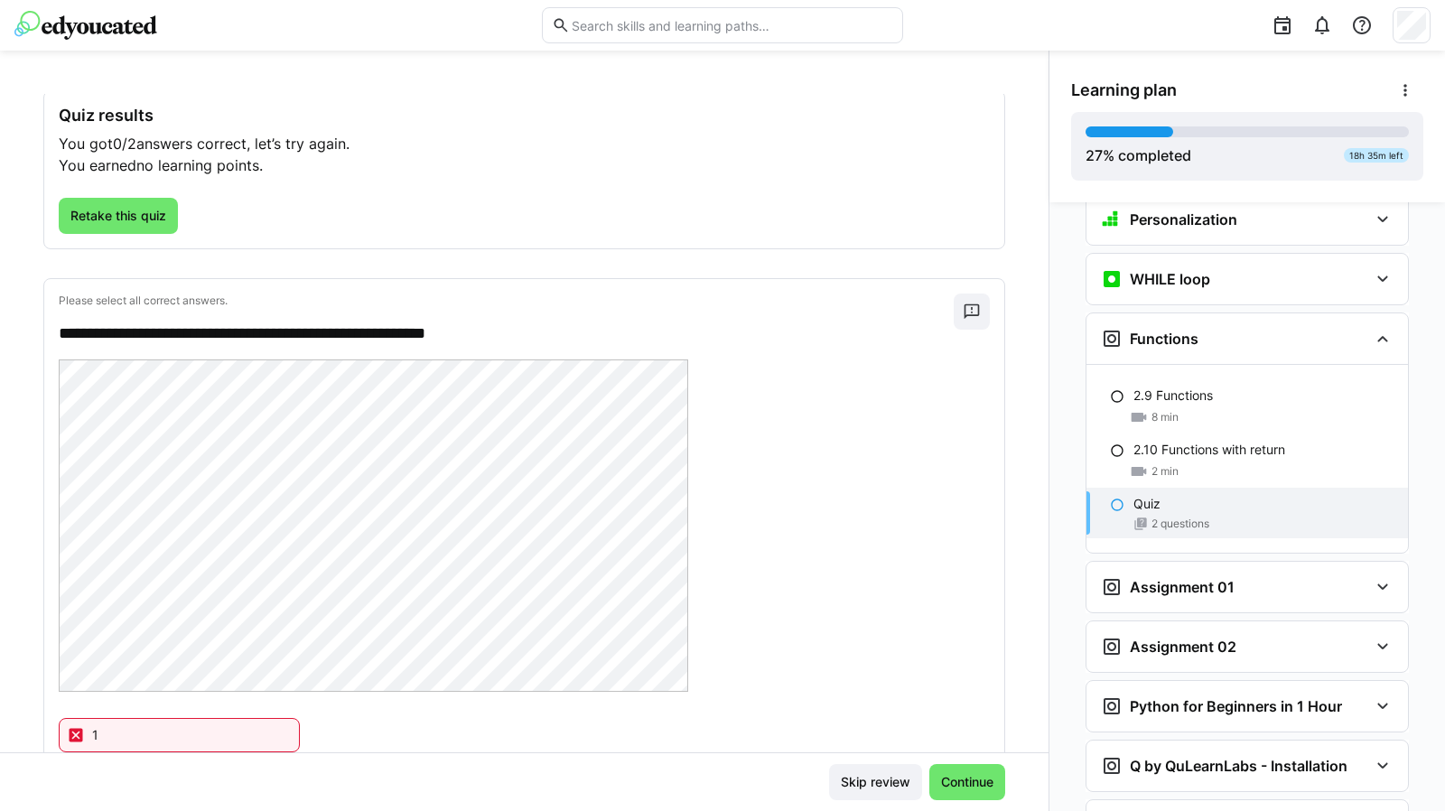
scroll to position [0, 0]
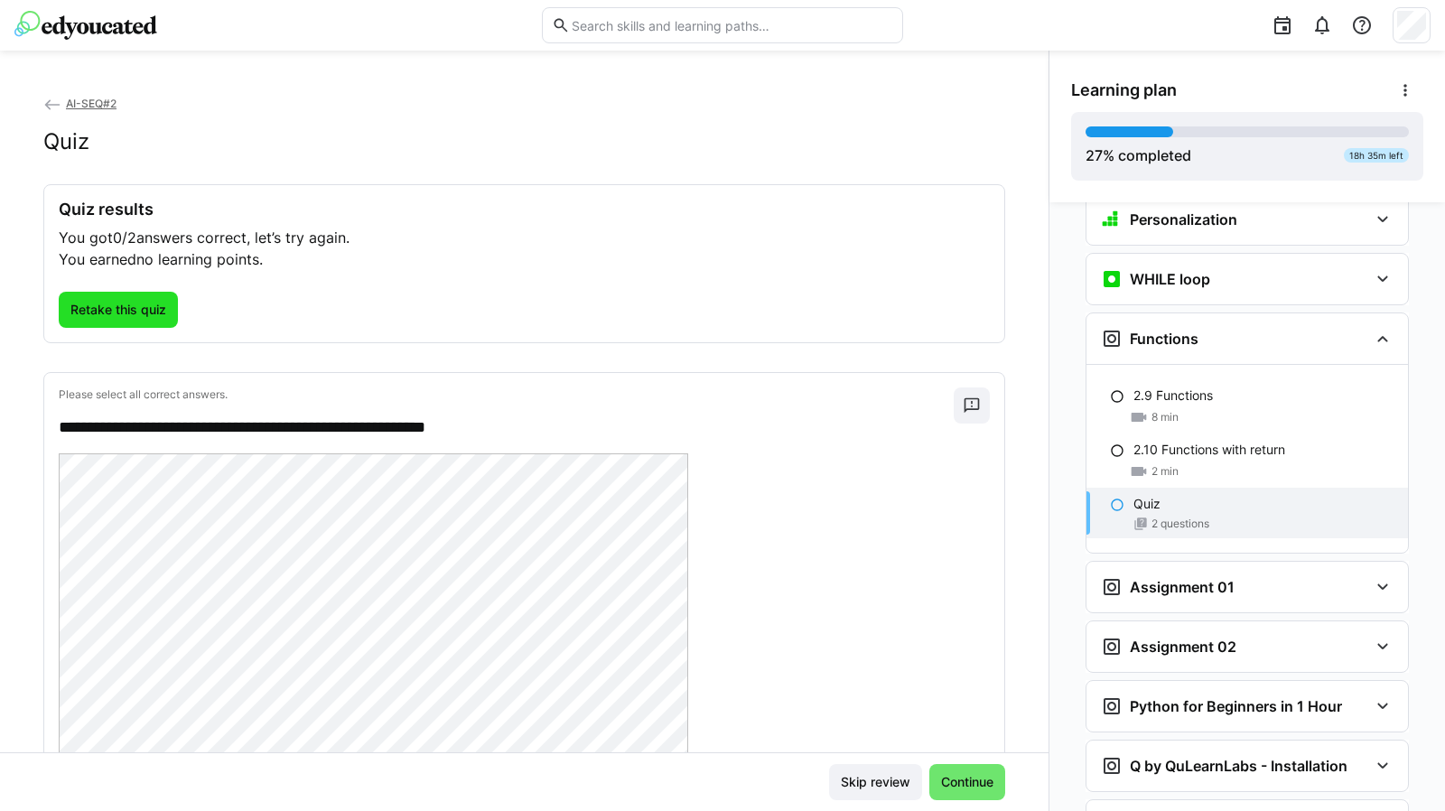
click at [136, 311] on span "Retake this quiz" at bounding box center [118, 310] width 101 height 18
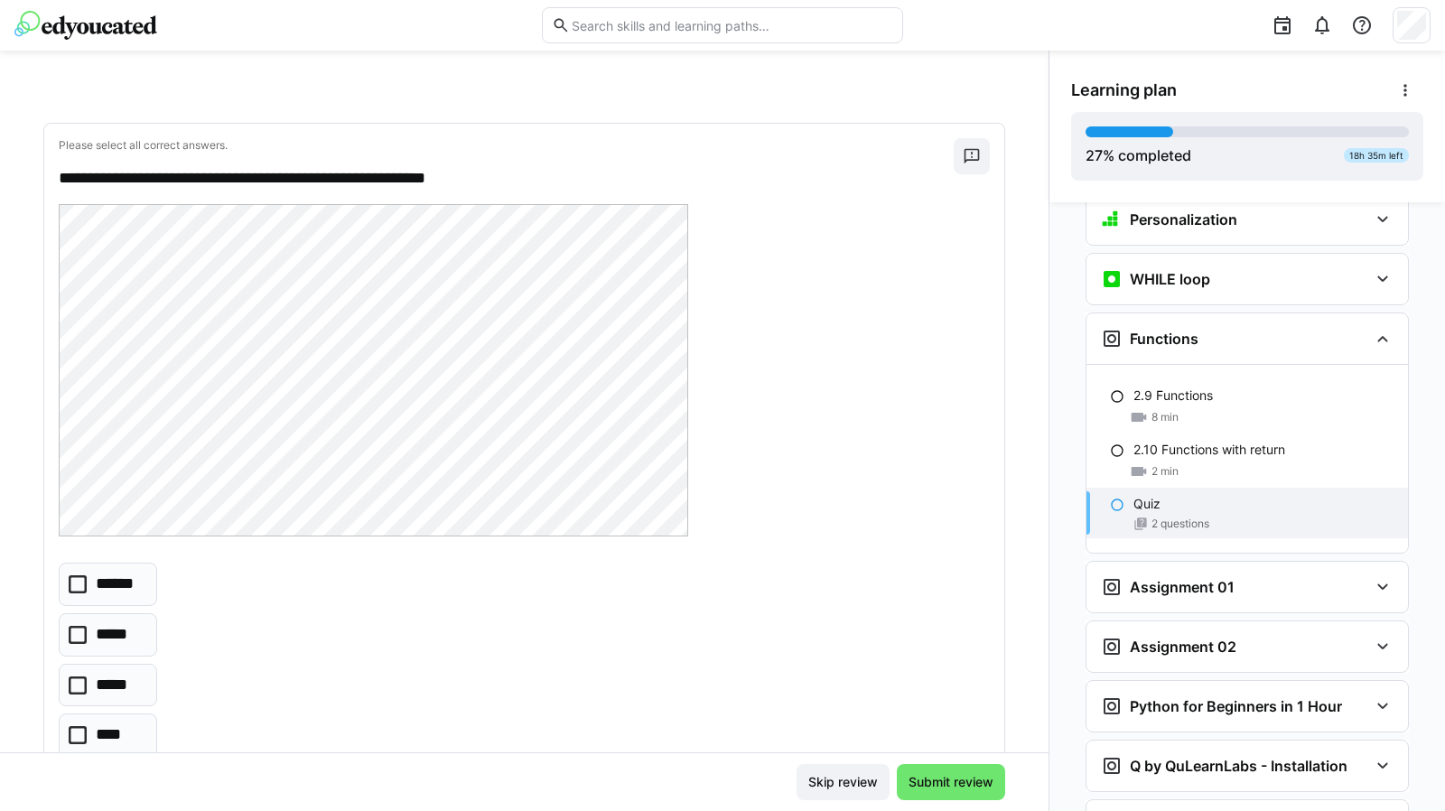
scroll to position [62, 0]
click at [78, 586] on icon at bounding box center [78, 583] width 18 height 18
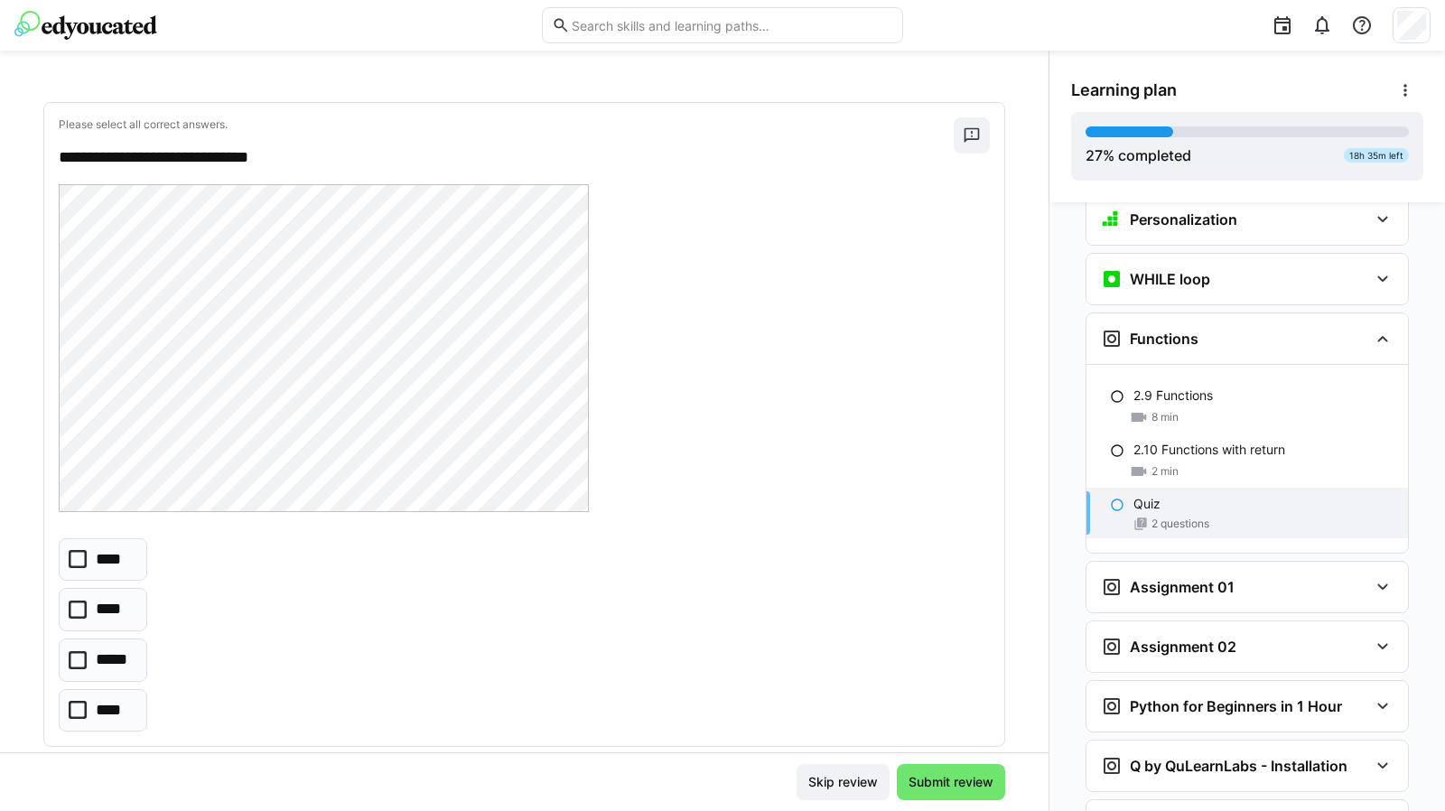
scroll to position [812, 0]
click at [87, 654] on eds-checkbox "*****" at bounding box center [103, 658] width 88 height 43
click at [83, 649] on icon at bounding box center [78, 658] width 18 height 18
click at [80, 557] on icon at bounding box center [78, 557] width 18 height 18
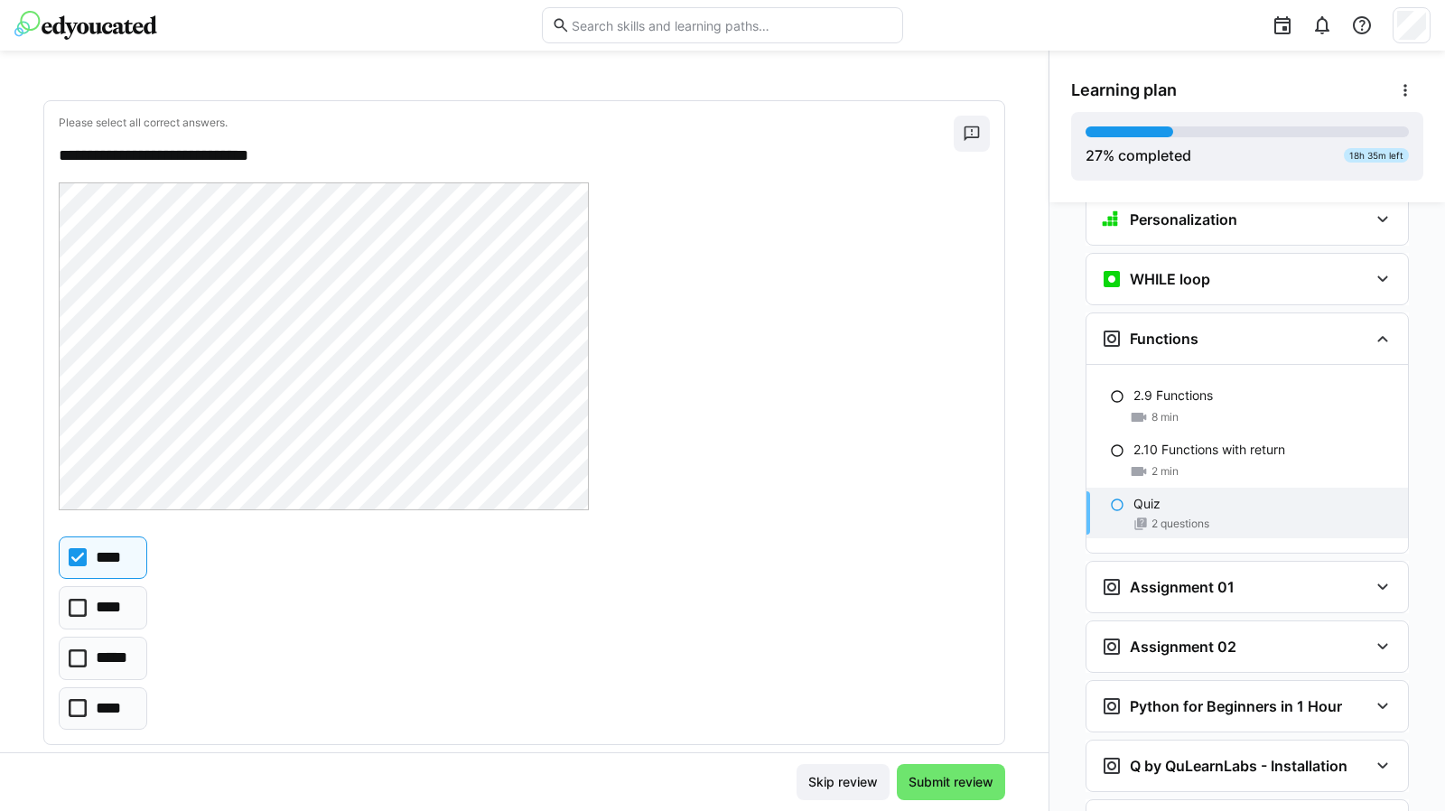
scroll to position [841, 0]
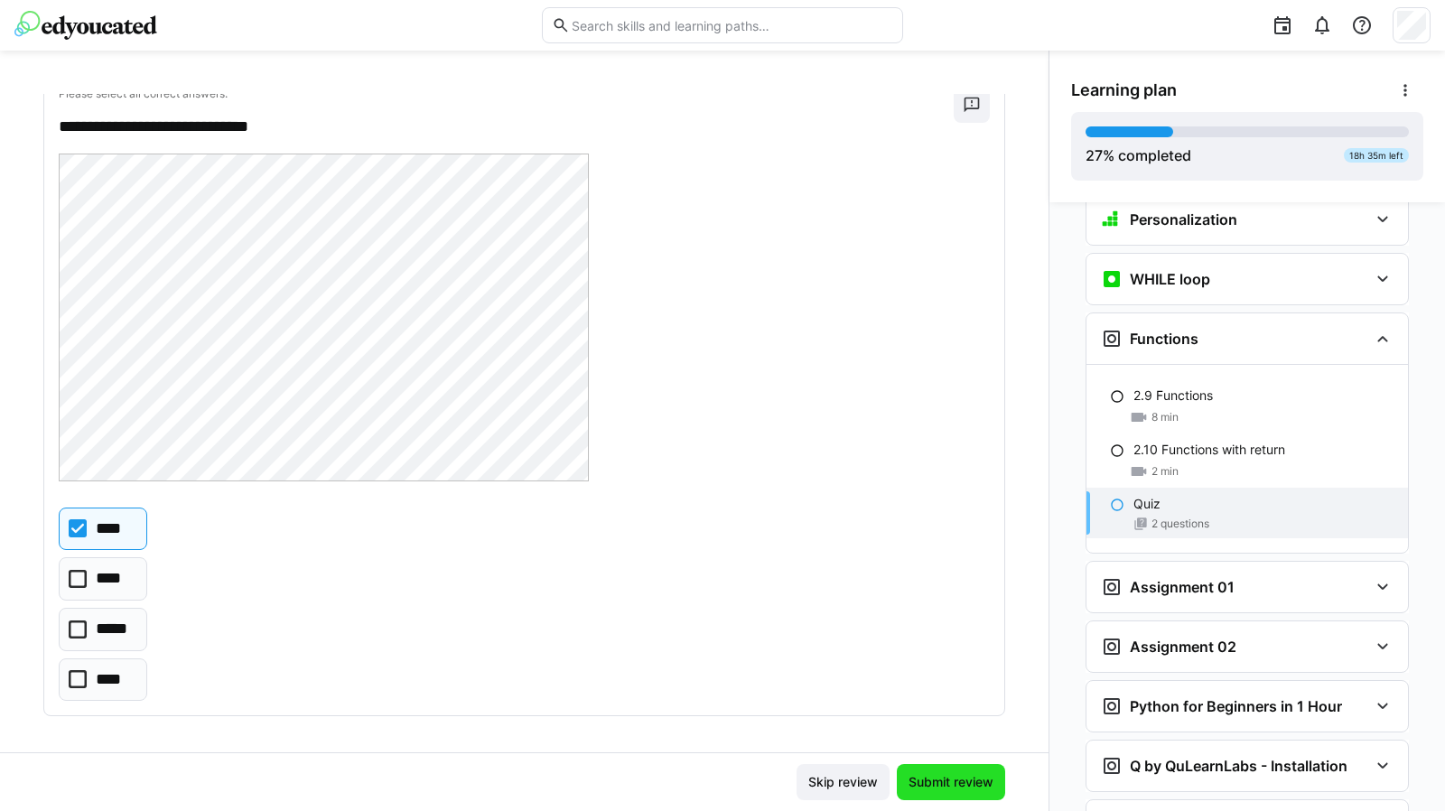
click at [937, 779] on span "Submit review" at bounding box center [951, 782] width 90 height 18
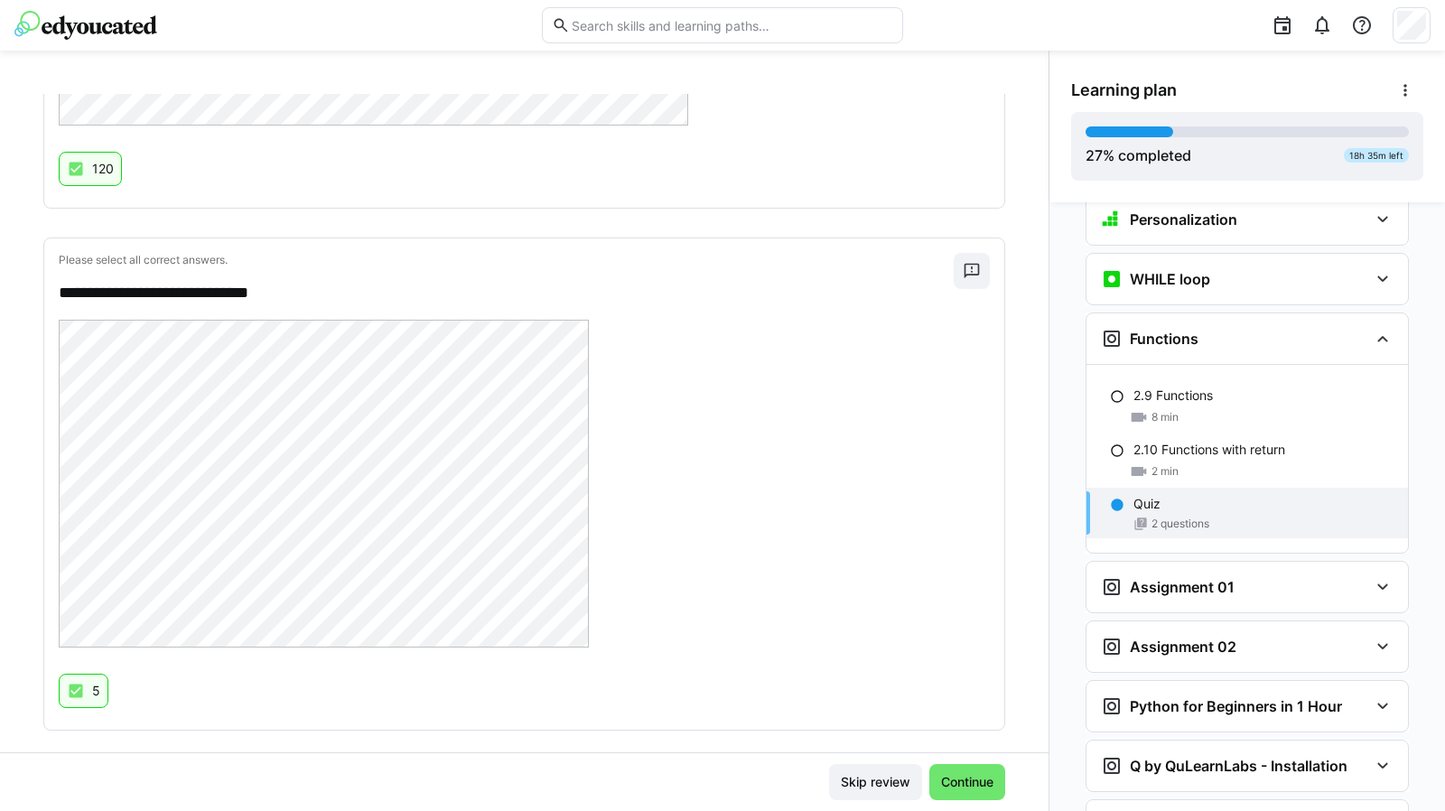
scroll to position [677, 0]
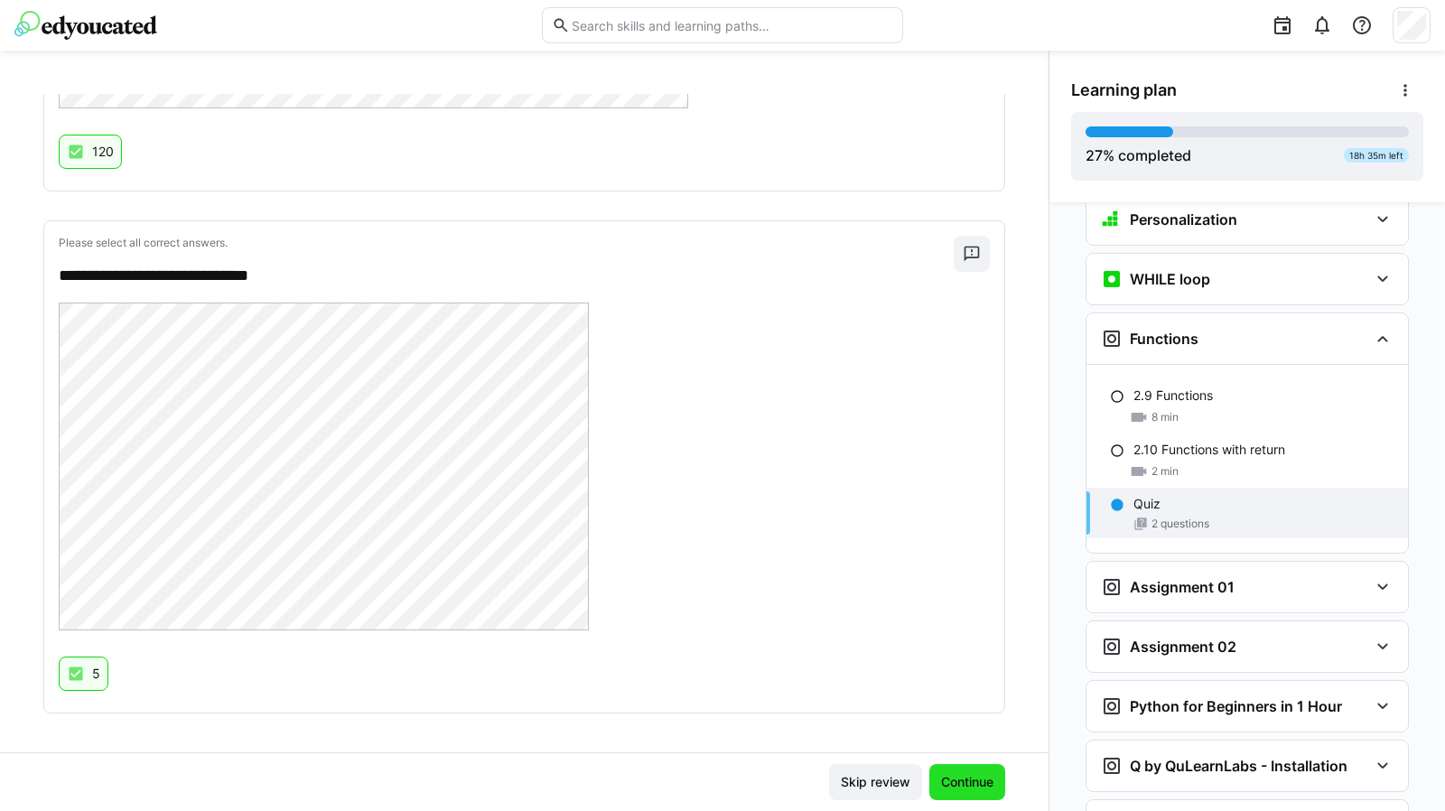
click at [959, 779] on span "Continue" at bounding box center [967, 782] width 58 height 18
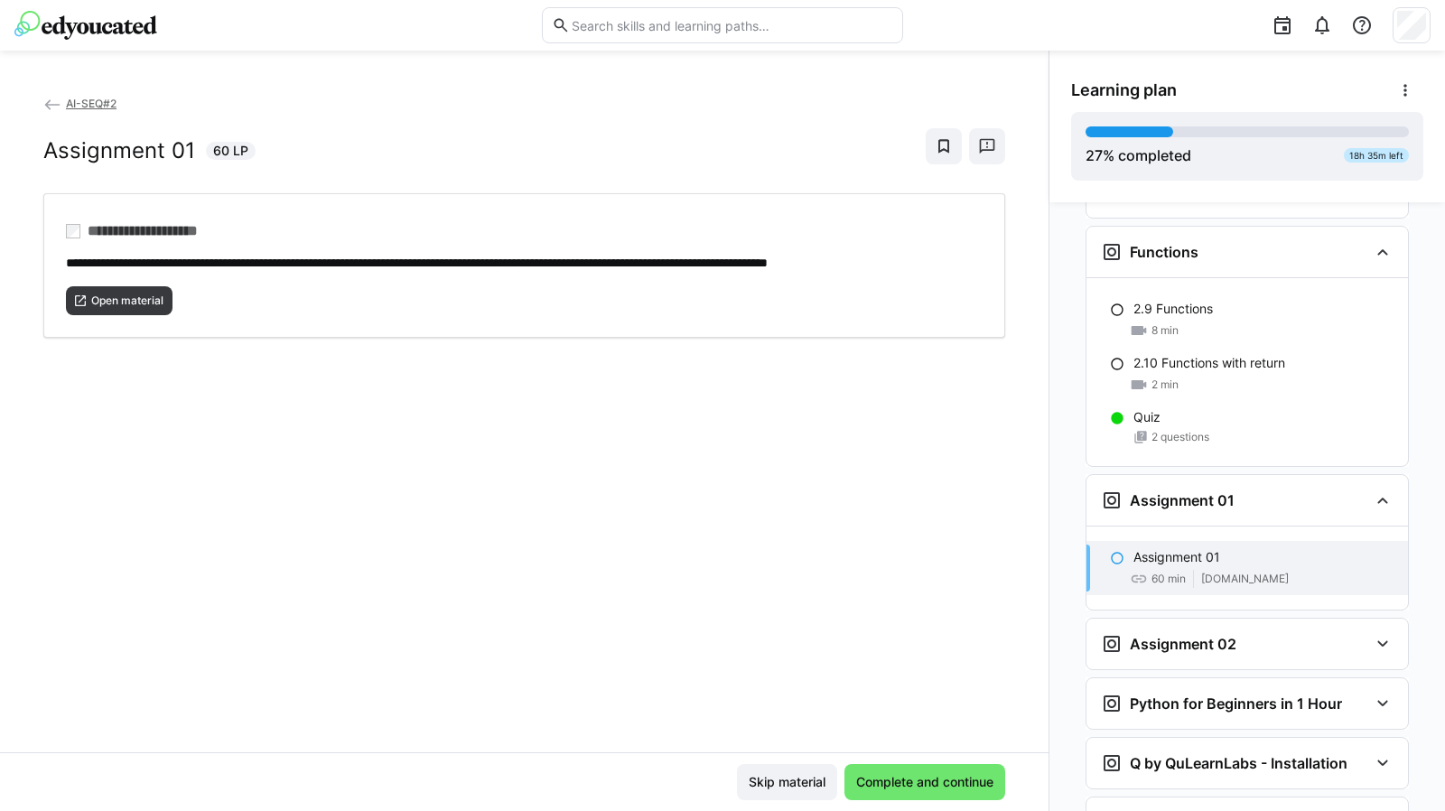
scroll to position [2635, 0]
click at [130, 308] on span "Open material" at bounding box center [127, 300] width 76 height 14
drag, startPoint x: 132, startPoint y: 317, endPoint x: 611, endPoint y: 534, distance: 526.5
click at [611, 534] on div "**********" at bounding box center [524, 423] width 1048 height 658
drag, startPoint x: 131, startPoint y: 310, endPoint x: 101, endPoint y: 311, distance: 29.8
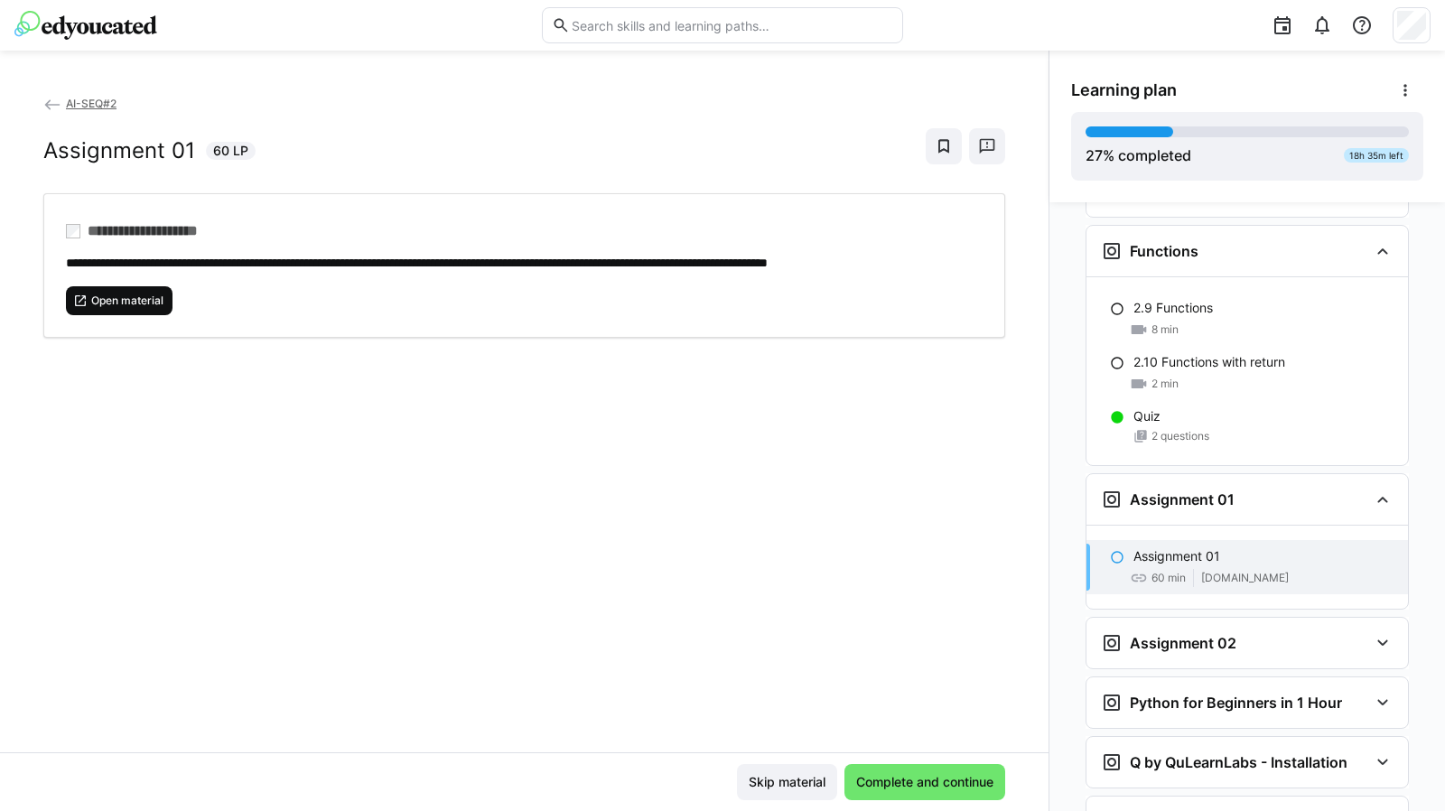
click at [101, 308] on span "Open material" at bounding box center [127, 300] width 76 height 14
click at [1371, 632] on eds-icon at bounding box center [1382, 643] width 22 height 22
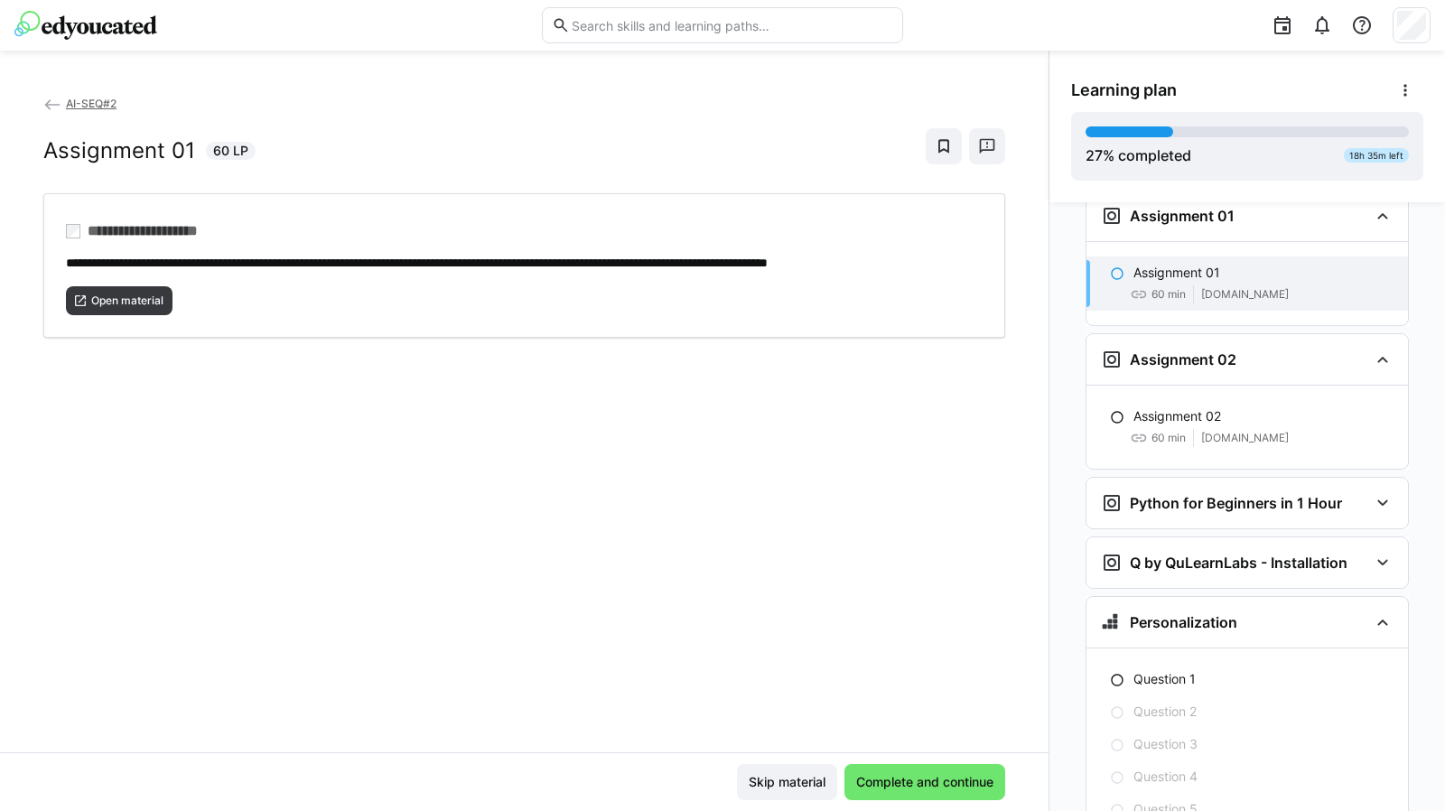
scroll to position [2922, 0]
click at [1210, 490] on h3 "Python for Beginners in 1 Hour" at bounding box center [1235, 499] width 212 height 18
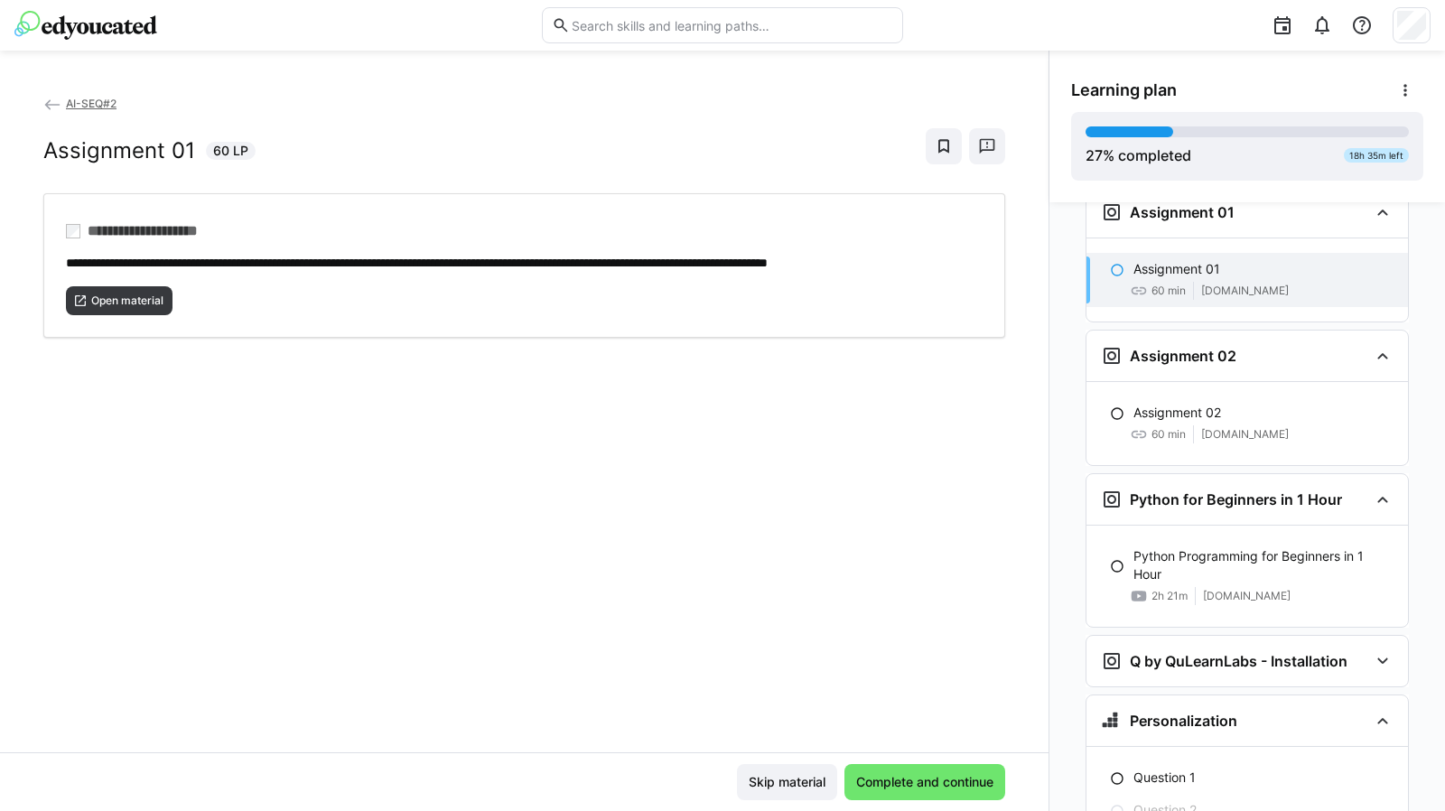
click at [1208, 547] on p "Python Programming for Beginners in 1 Hour" at bounding box center [1263, 565] width 260 height 36
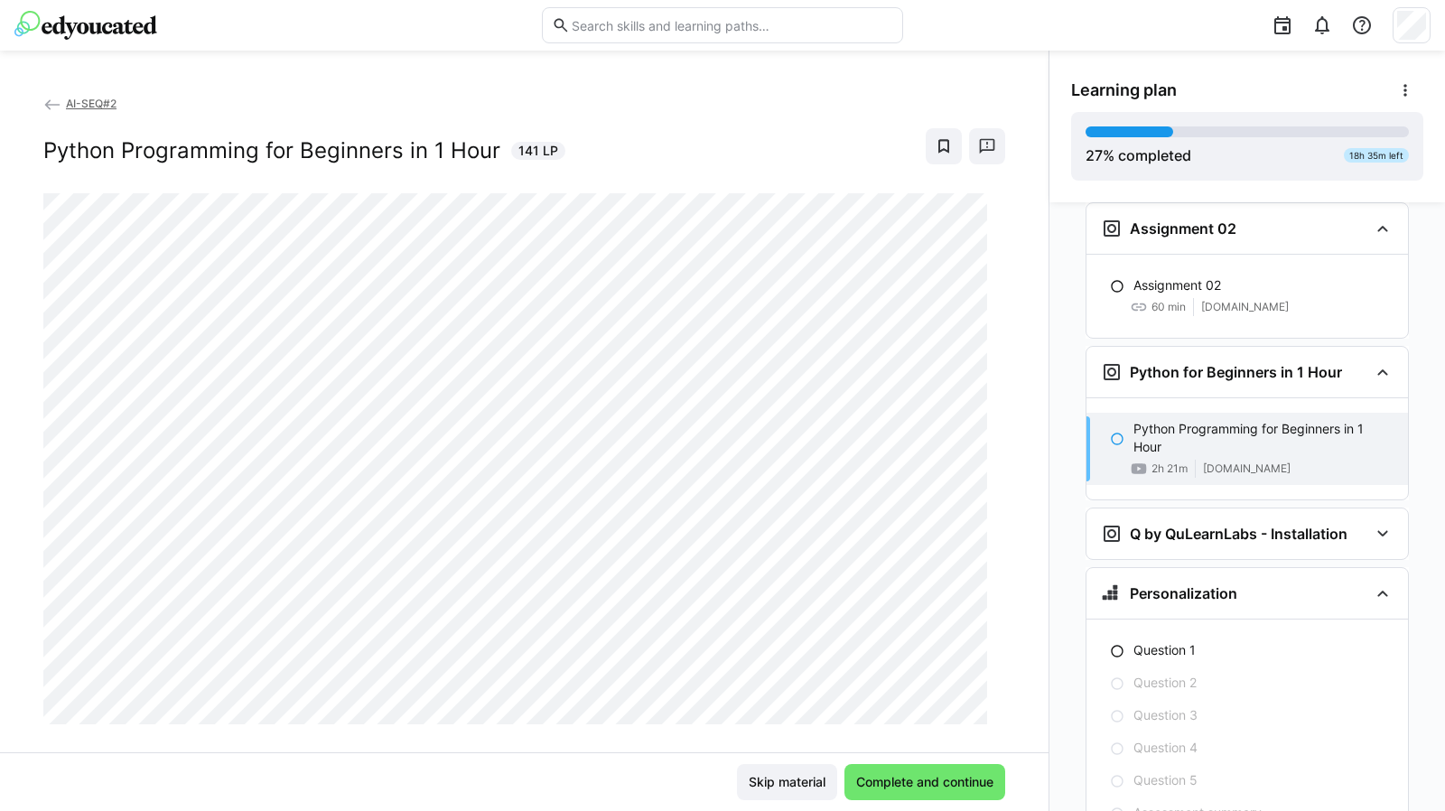
scroll to position [3092, 0]
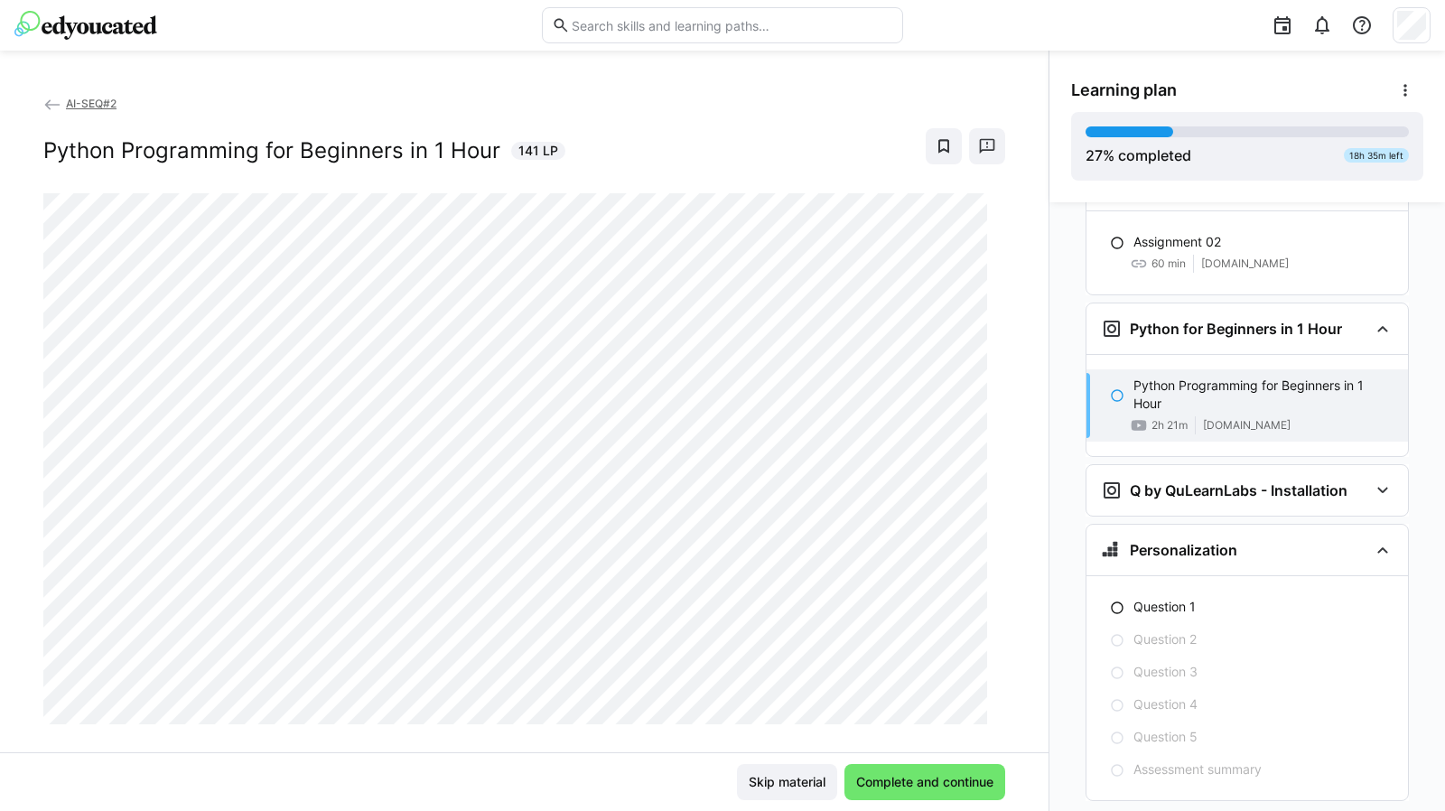
click at [926, 776] on span "Complete and continue" at bounding box center [924, 782] width 143 height 18
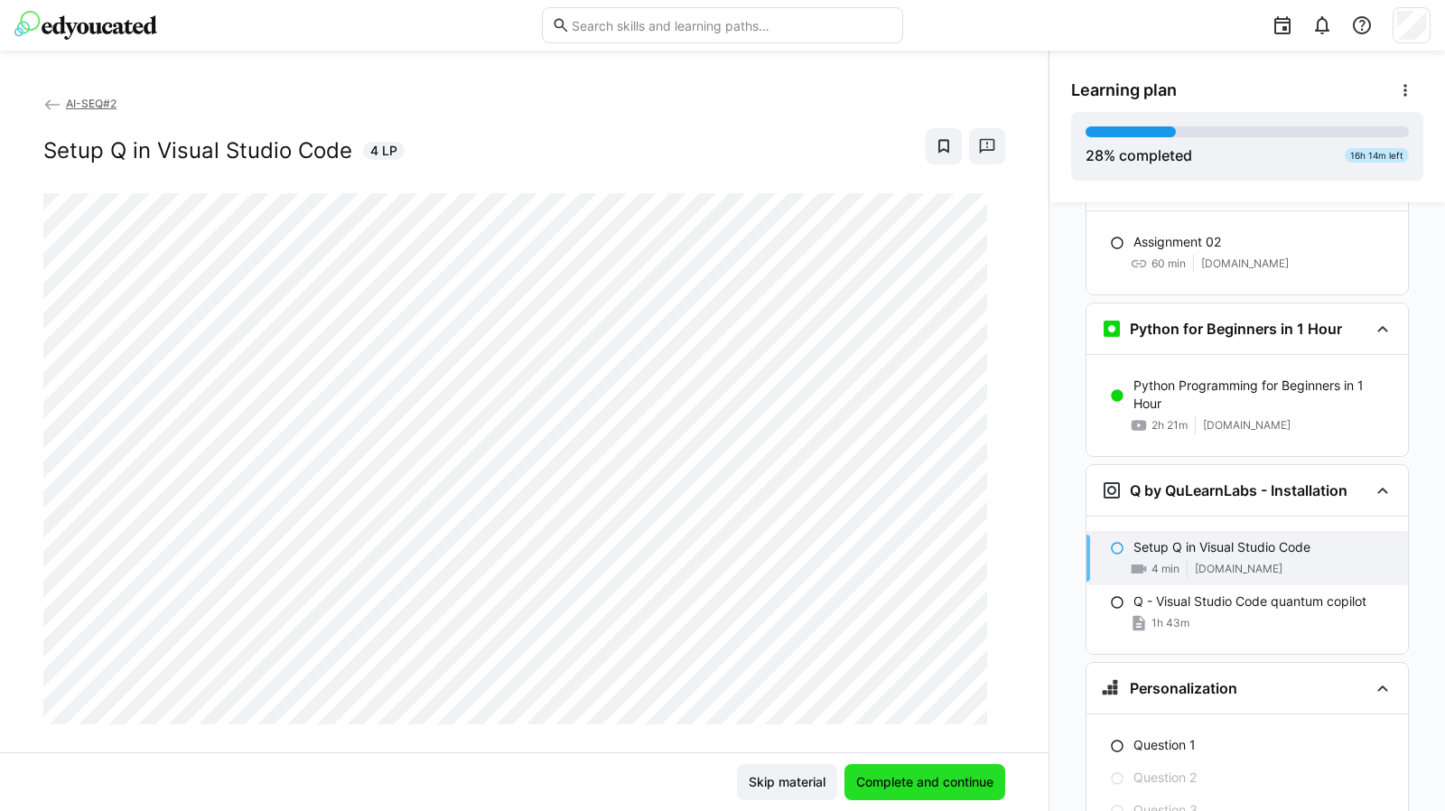
click at [897, 781] on span "Complete and continue" at bounding box center [924, 782] width 143 height 18
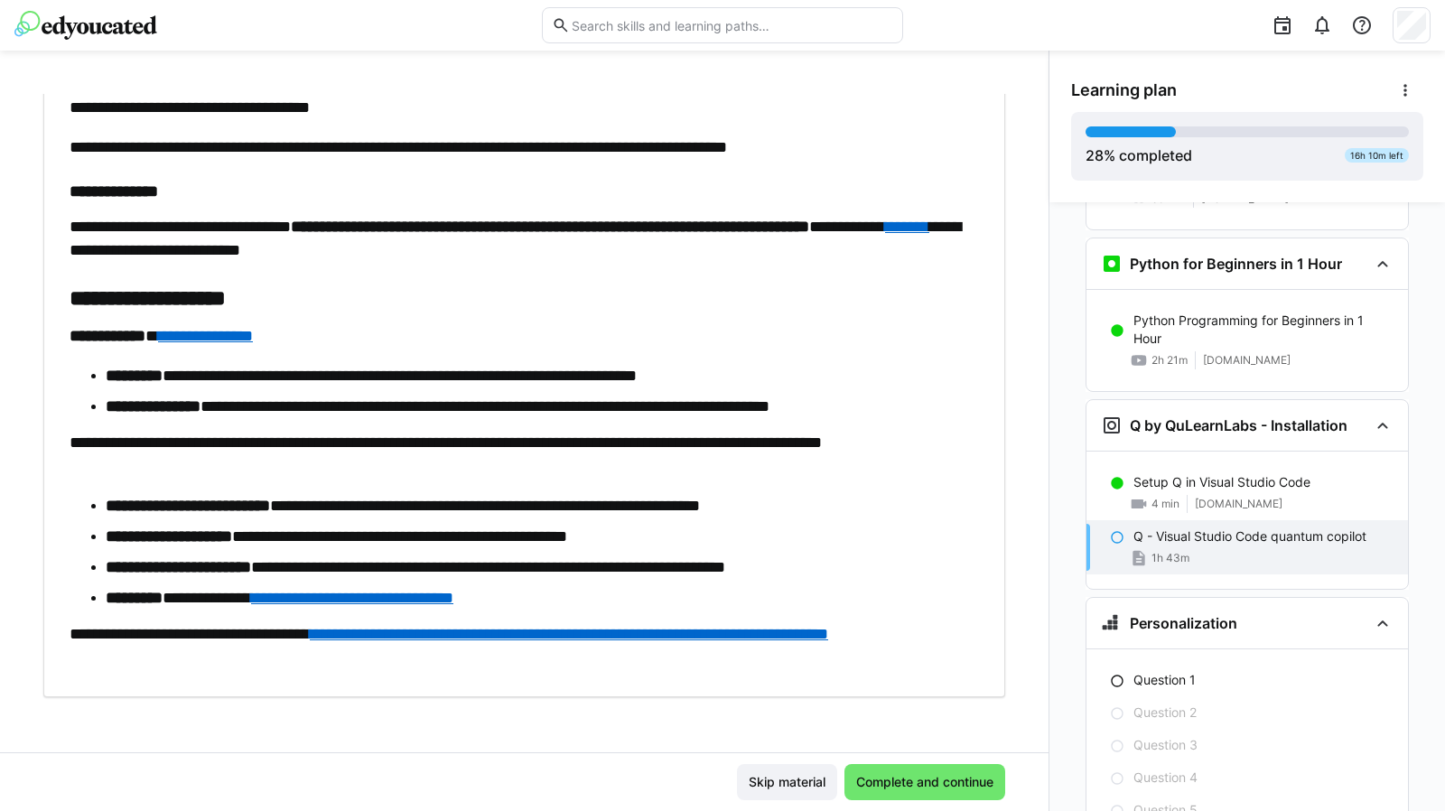
scroll to position [3230, 0]
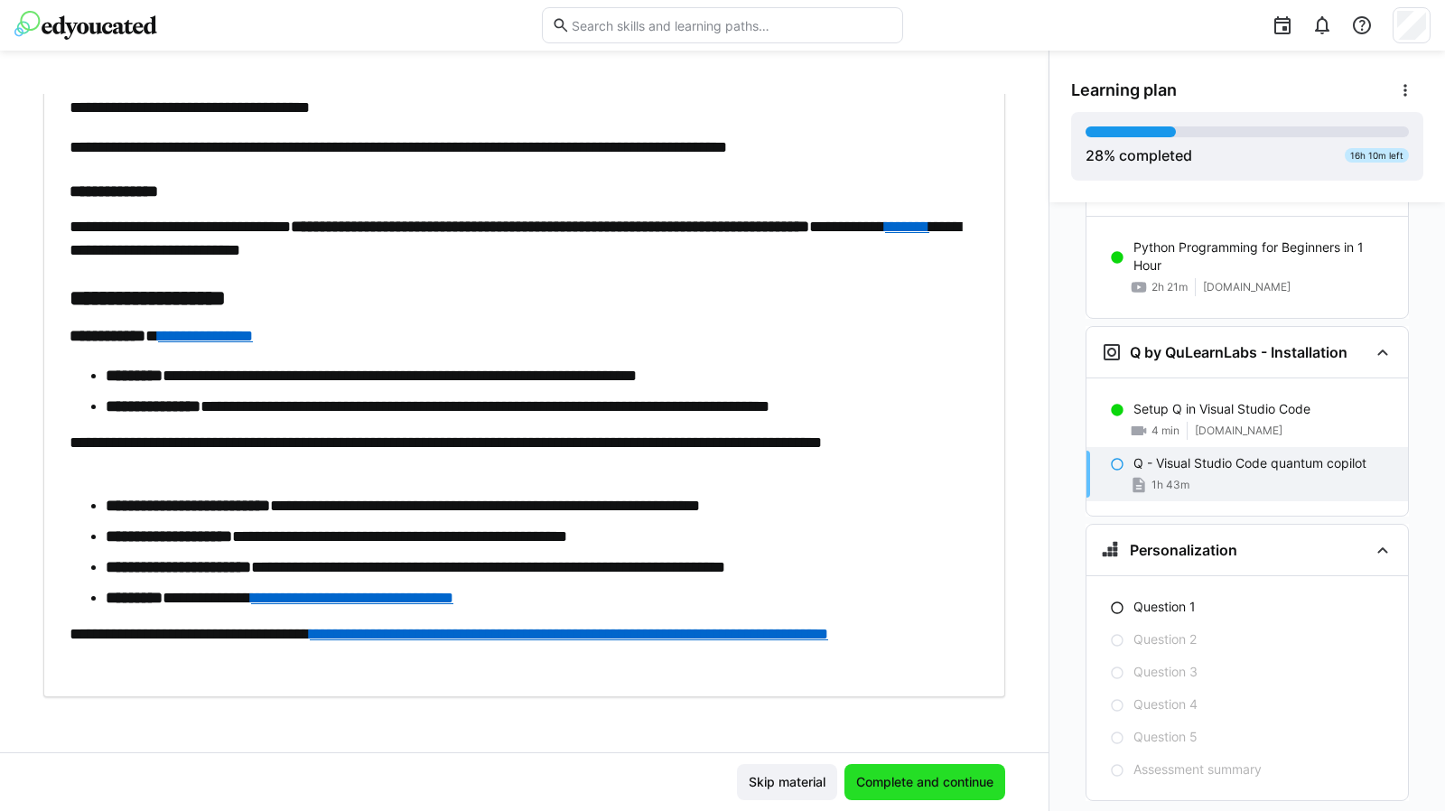
click at [948, 774] on span "Complete and continue" at bounding box center [924, 782] width 143 height 18
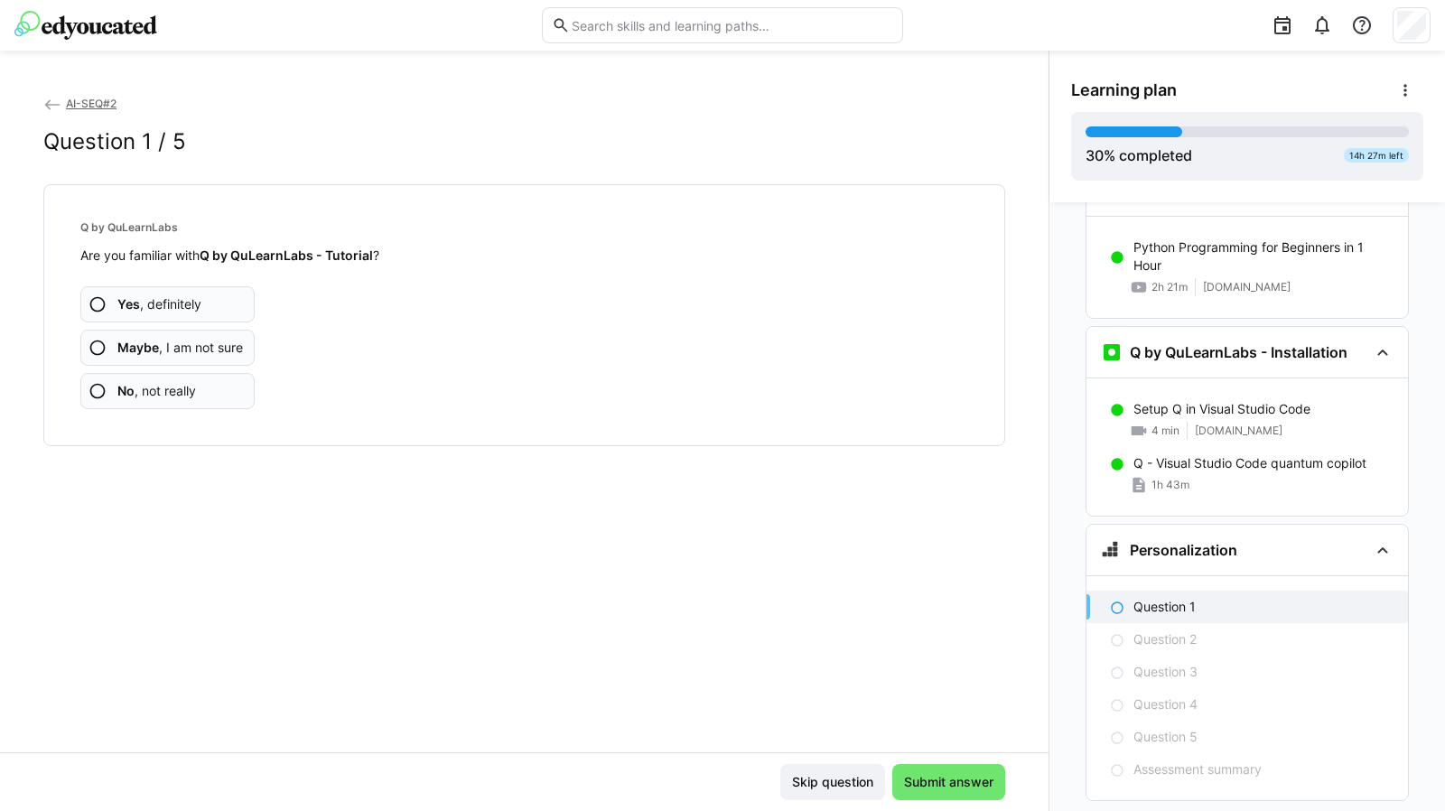
click at [176, 386] on span "No , not really" at bounding box center [156, 391] width 79 height 18
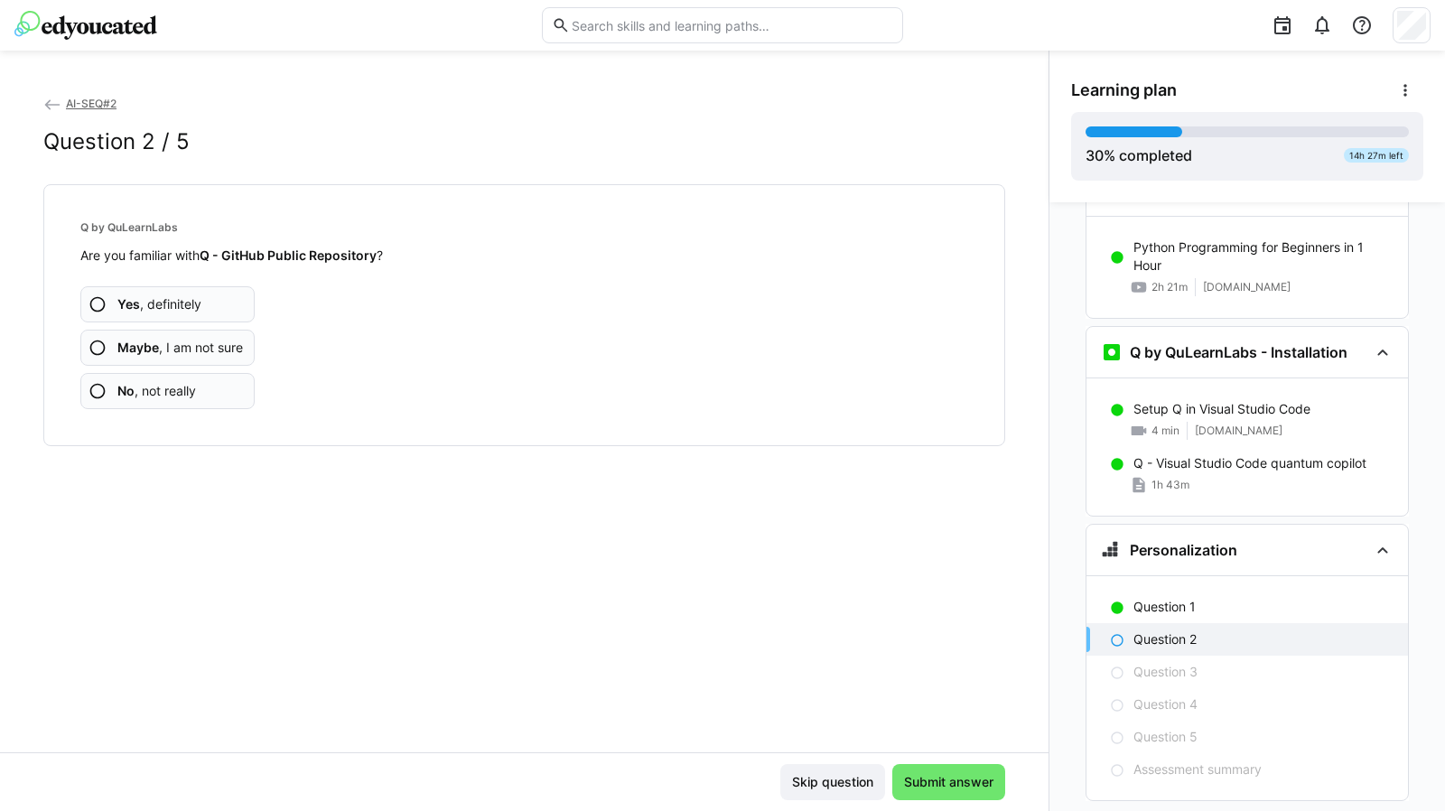
click at [170, 386] on span "No , not really" at bounding box center [156, 391] width 79 height 18
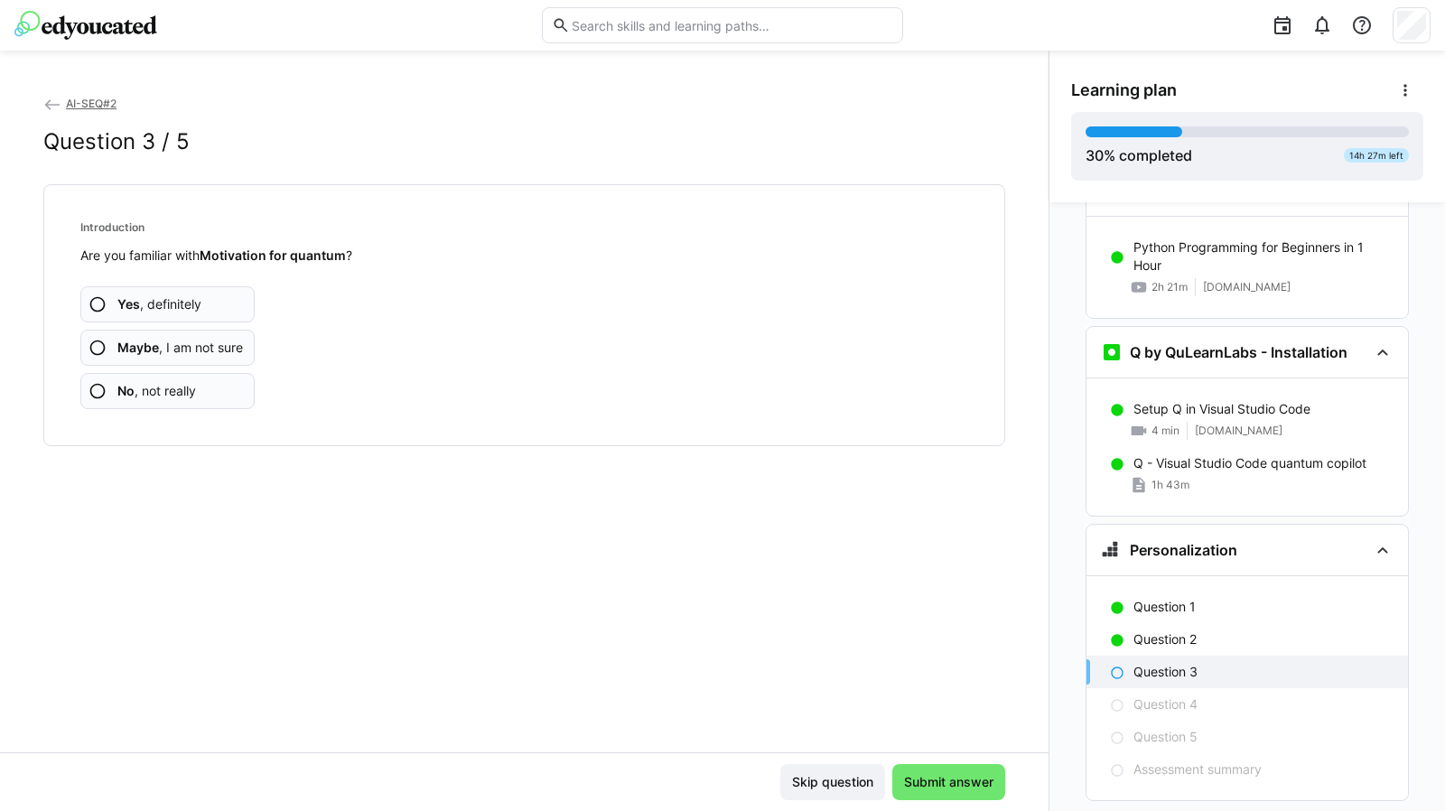
click at [170, 386] on span "No , not really" at bounding box center [156, 391] width 79 height 18
click at [187, 389] on span "No , not really" at bounding box center [156, 391] width 79 height 18
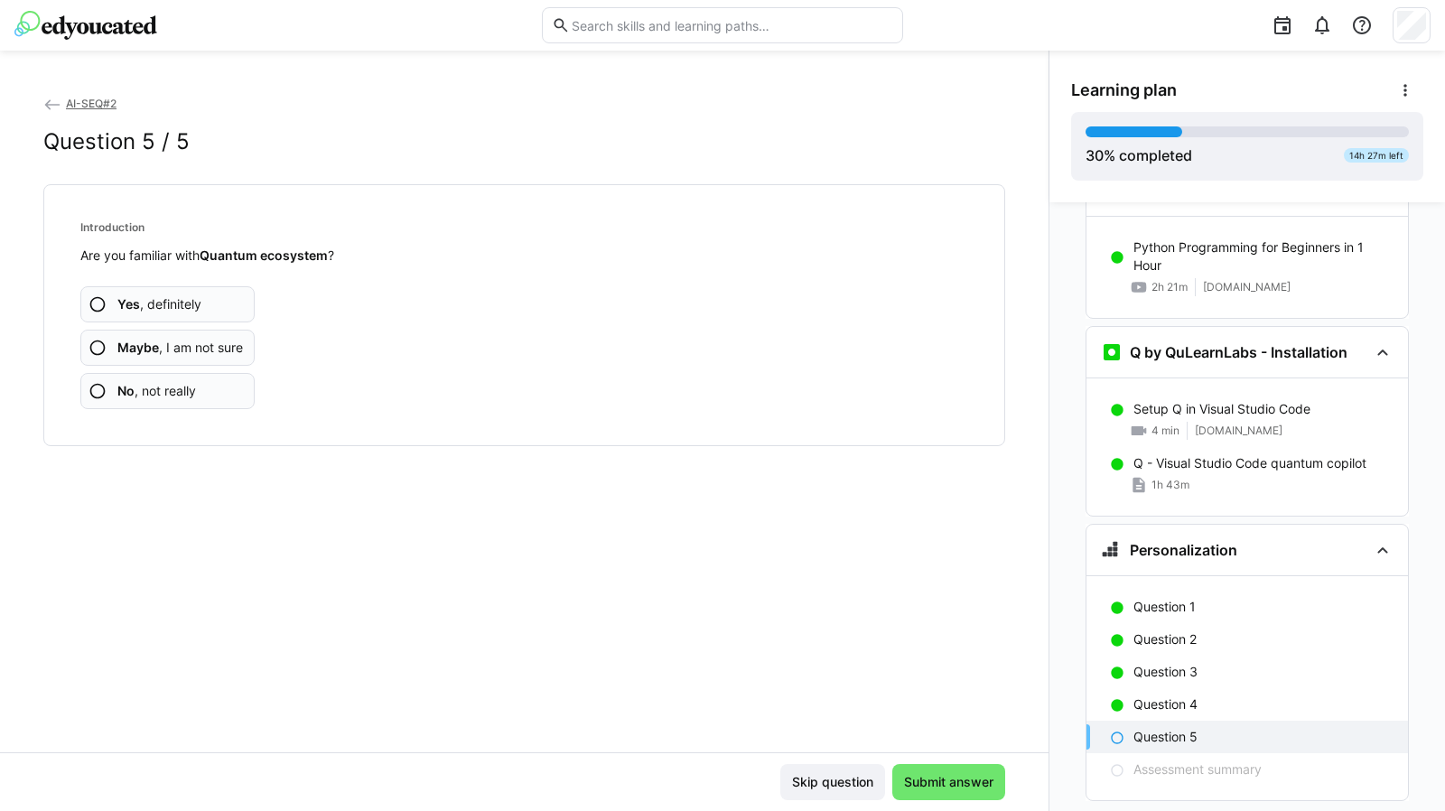
click at [179, 386] on span "No , not really" at bounding box center [156, 391] width 79 height 18
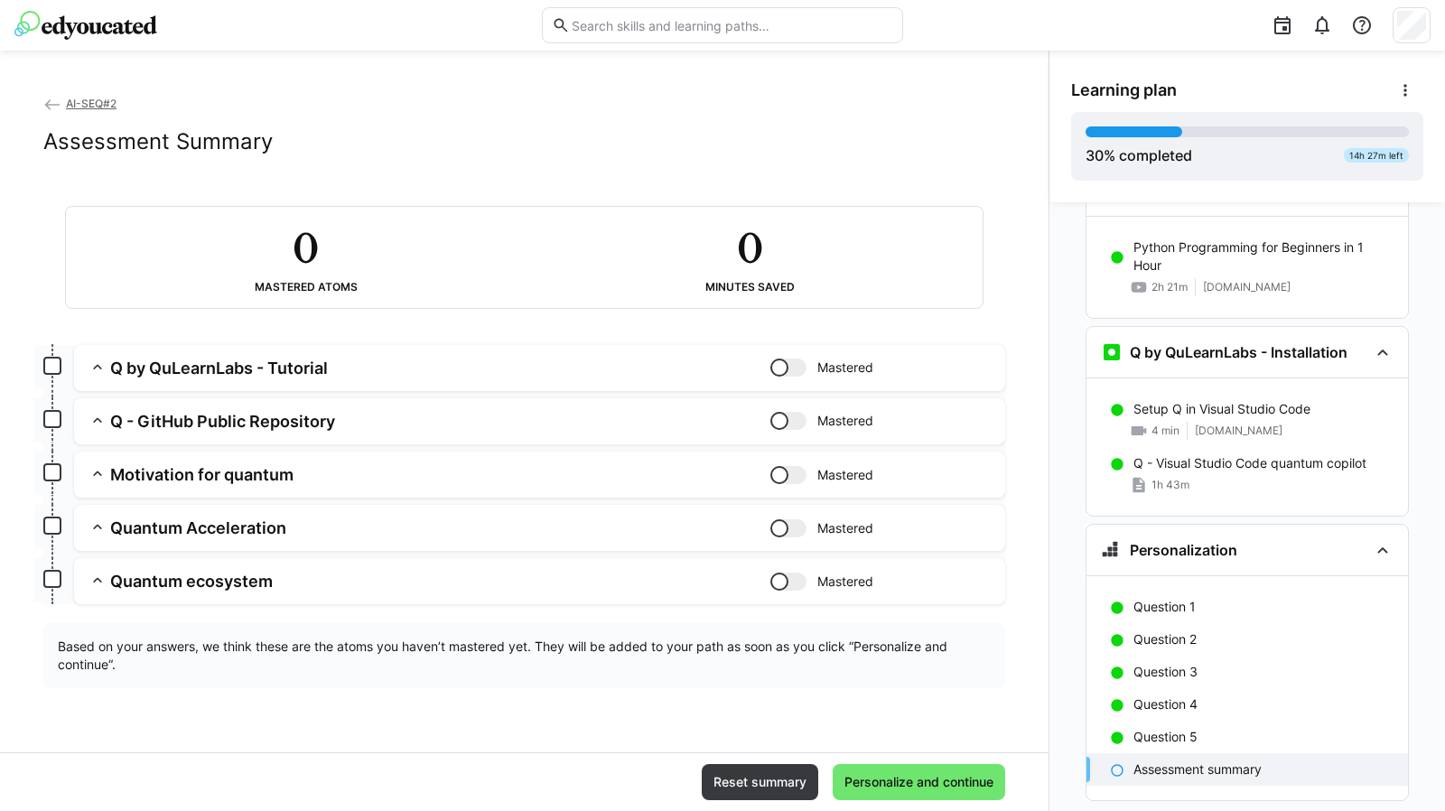
click at [900, 778] on span "Personalize and continue" at bounding box center [918, 782] width 154 height 18
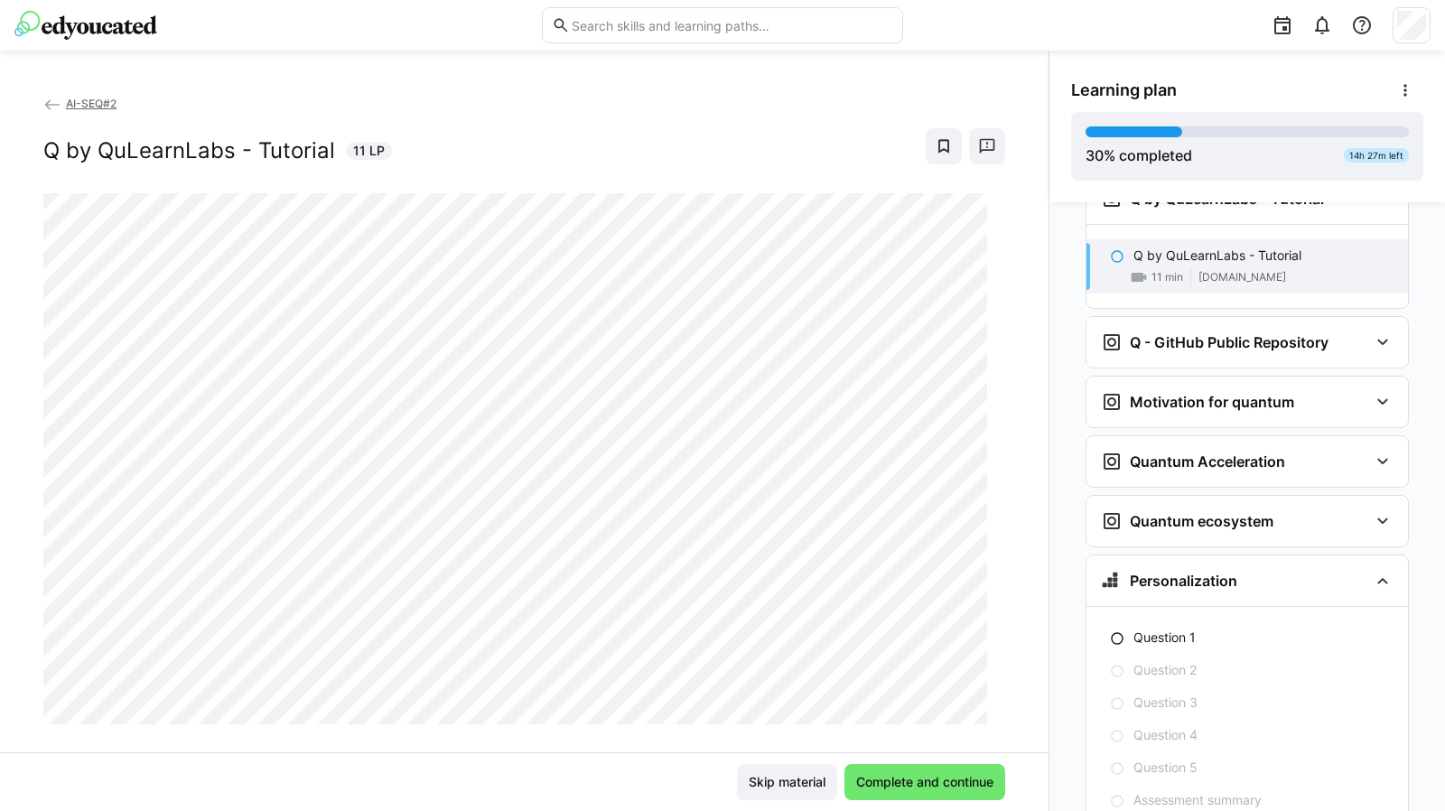
scroll to position [3668, 0]
